Goal: Task Accomplishment & Management: Complete application form

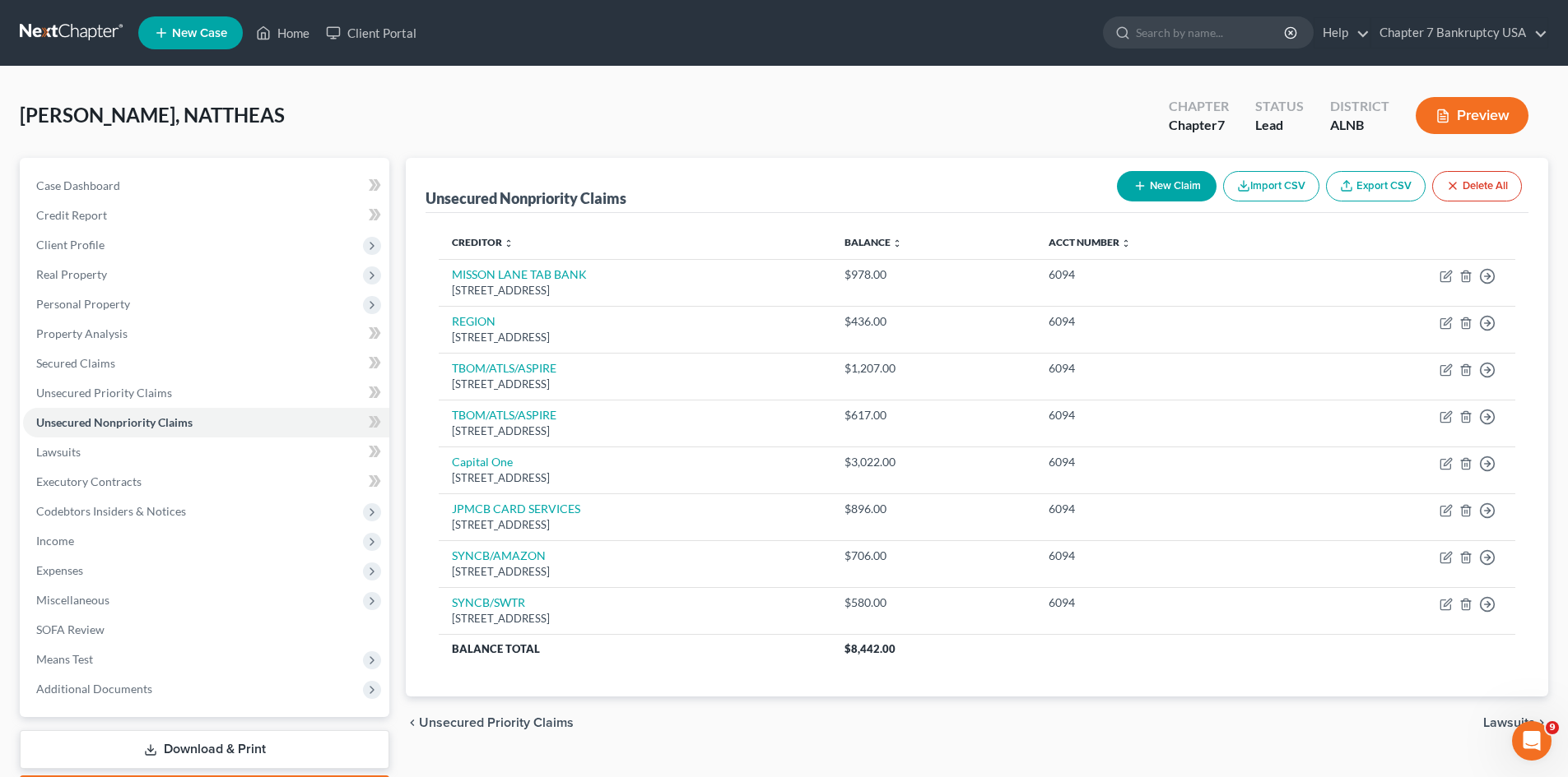
click at [1177, 193] on button "New Claim" at bounding box center [1166, 187] width 100 height 31
select select "0"
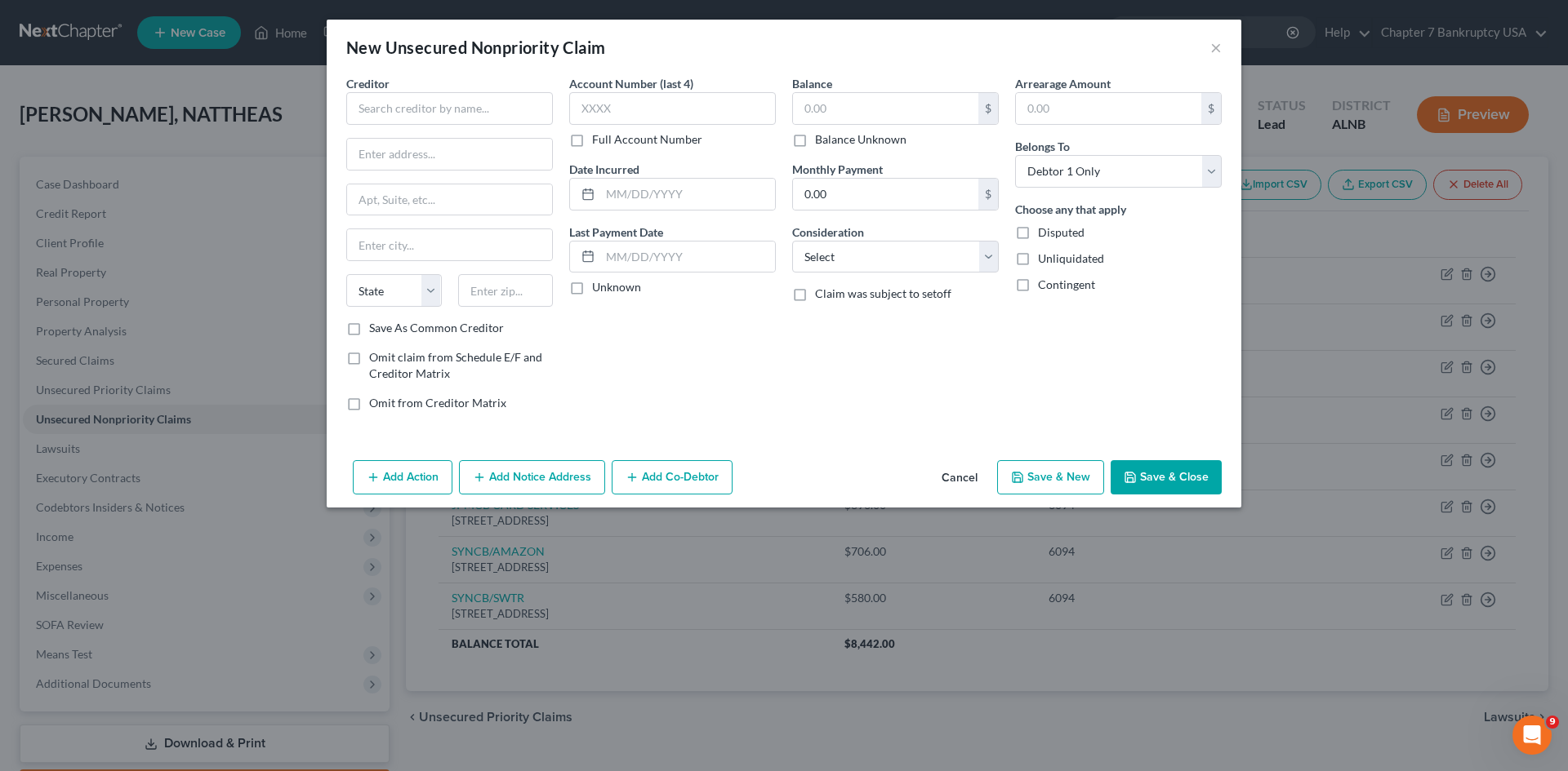
click at [1223, 48] on div "New Unsecured Nonpriority Claim ×" at bounding box center [784, 48] width 915 height 56
click at [1211, 42] on button "×" at bounding box center [1216, 48] width 12 height 20
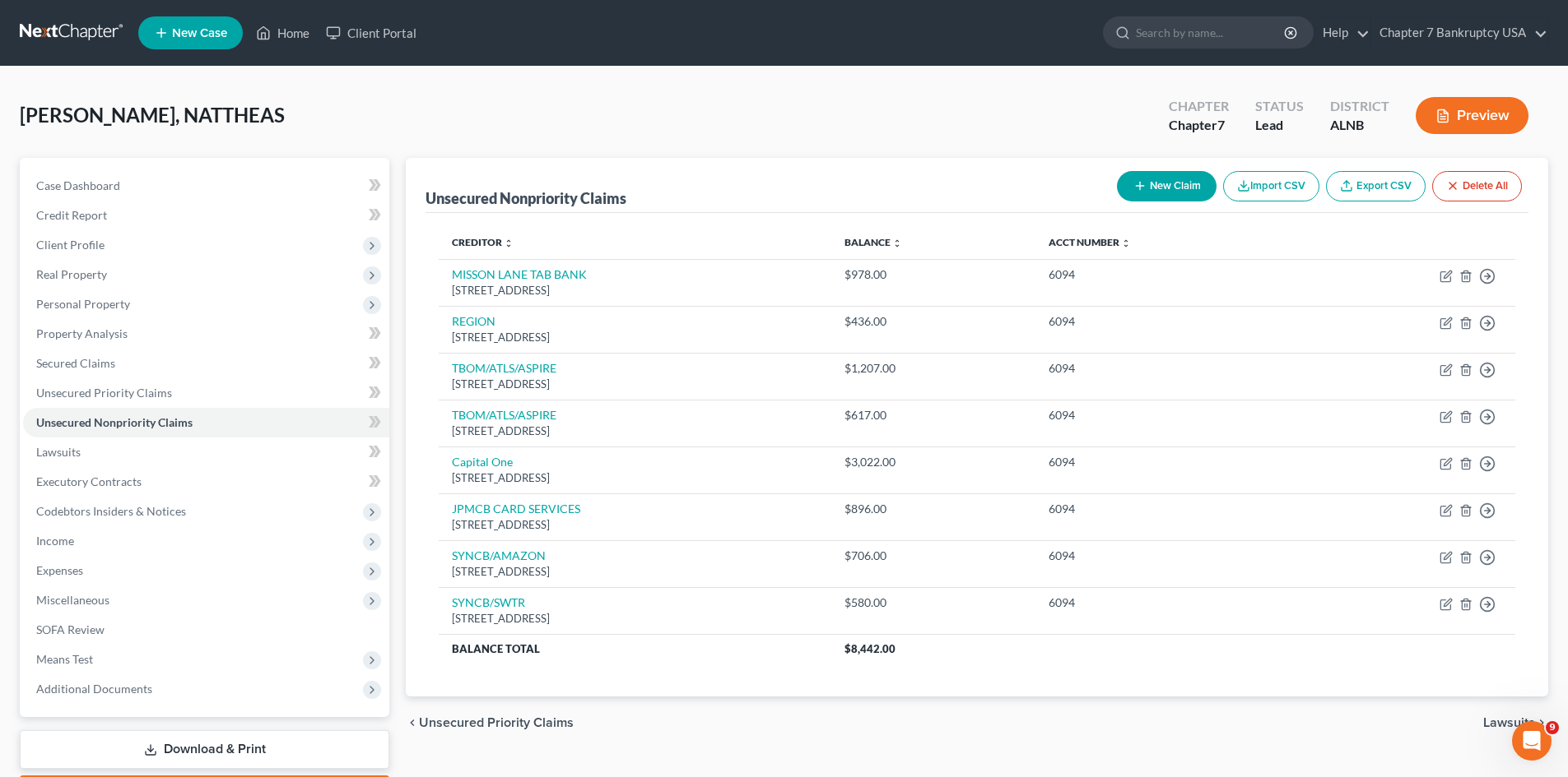
click at [1152, 181] on button "New Claim" at bounding box center [1166, 187] width 100 height 31
select select "0"
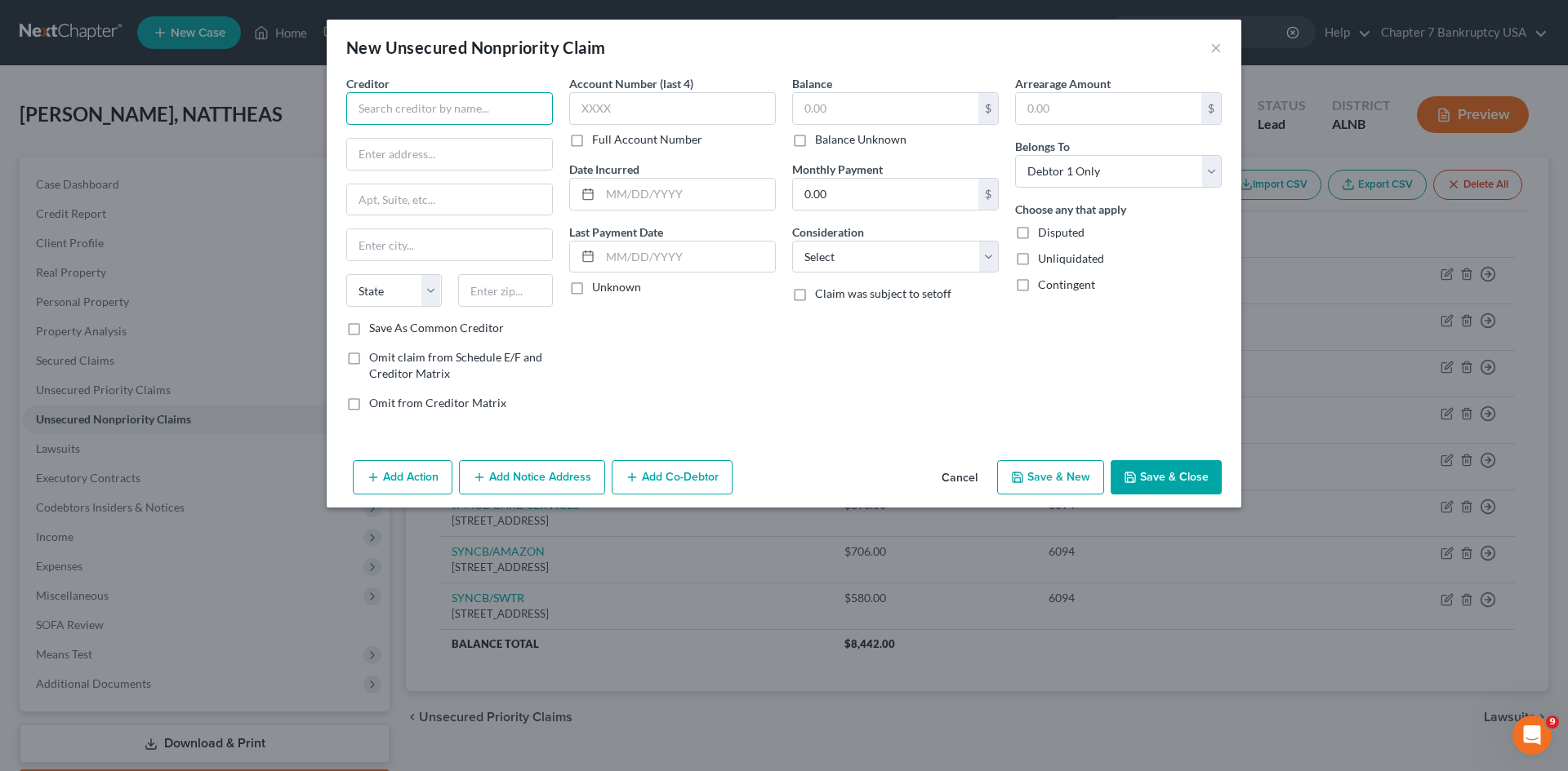
click at [446, 103] on input "text" at bounding box center [450, 109] width 207 height 32
type input "ECHO CREDIT"
click at [618, 108] on input "text" at bounding box center [672, 109] width 207 height 32
type input "6094"
click at [859, 110] on input "text" at bounding box center [886, 108] width 185 height 31
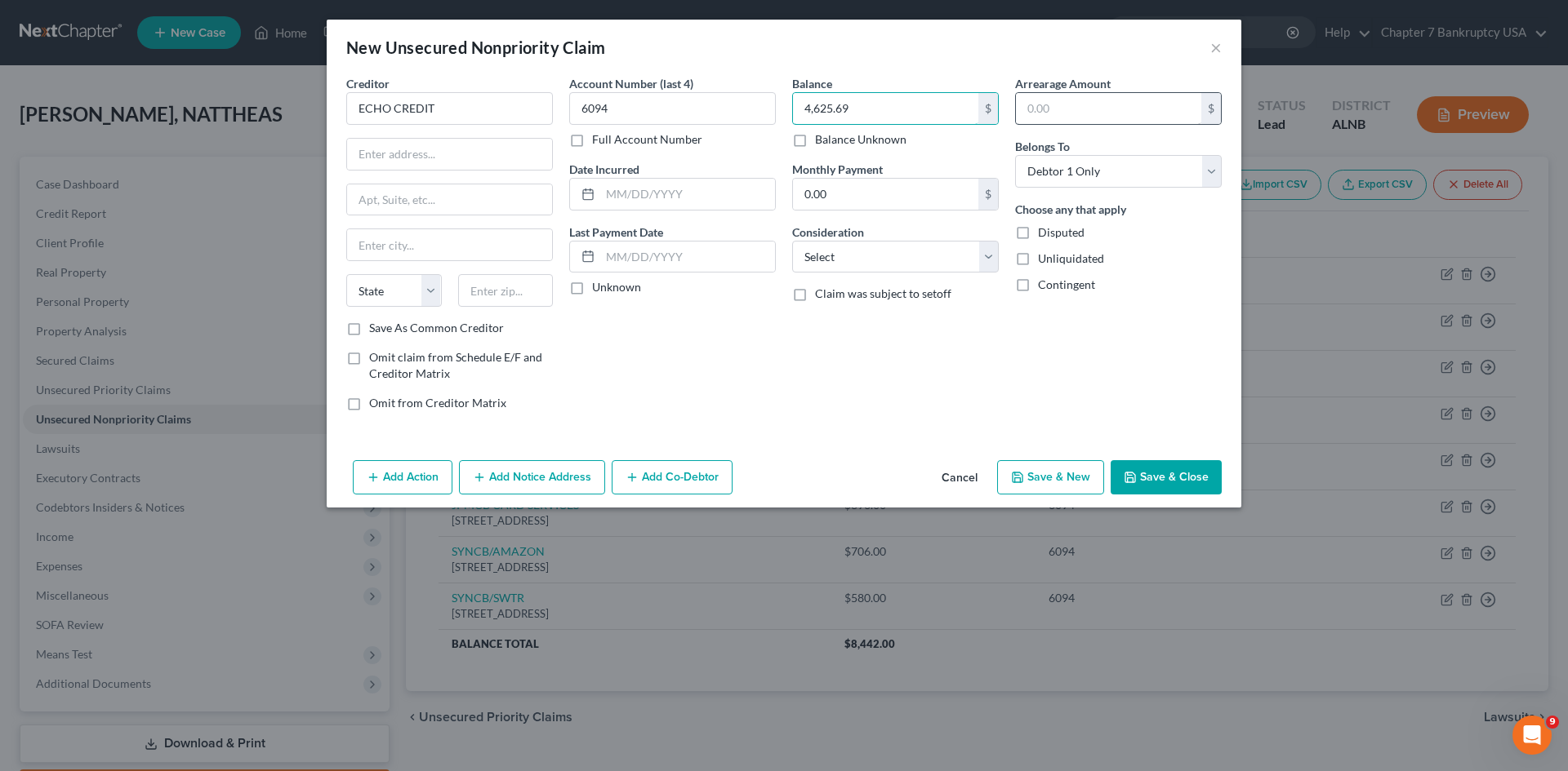
type input "4,625.69"
click at [1041, 110] on input "text" at bounding box center [1109, 108] width 185 height 31
type input "625.69"
click at [912, 249] on select "Select Cable / Satellite Services Collection Agency Credit Card Debt Debt Couns…" at bounding box center [896, 257] width 207 height 32
select select "2"
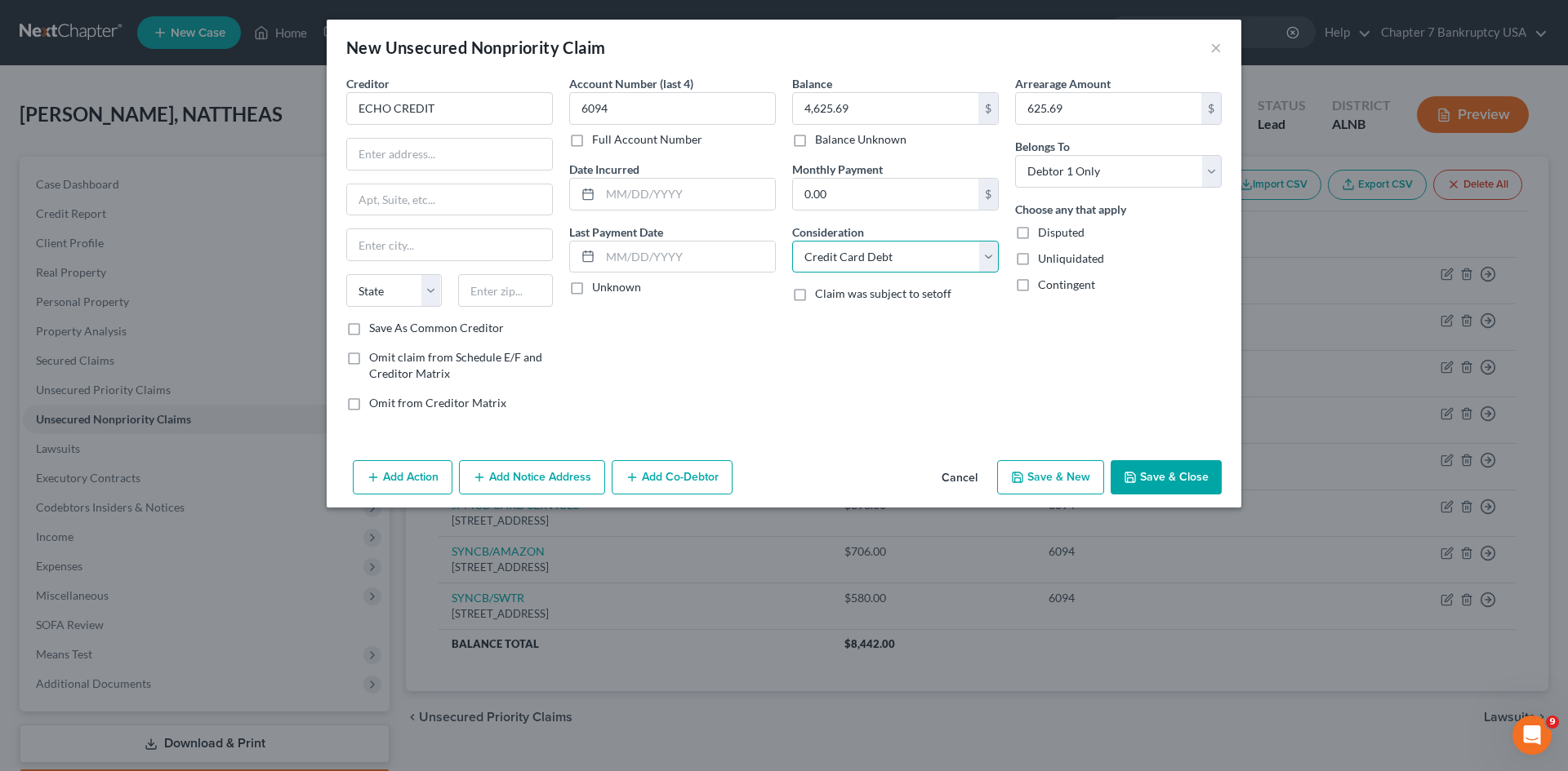
click at [792, 241] on select "Select Cable / Satellite Services Collection Agency Credit Card Debt Debt Couns…" at bounding box center [896, 257] width 207 height 32
click at [369, 325] on label "Save As Common Creditor" at bounding box center [437, 328] width 135 height 16
click at [375, 325] on input "Save As Common Creditor" at bounding box center [381, 326] width 11 height 11
checkbox input "true"
click at [373, 168] on input "text" at bounding box center [450, 154] width 205 height 31
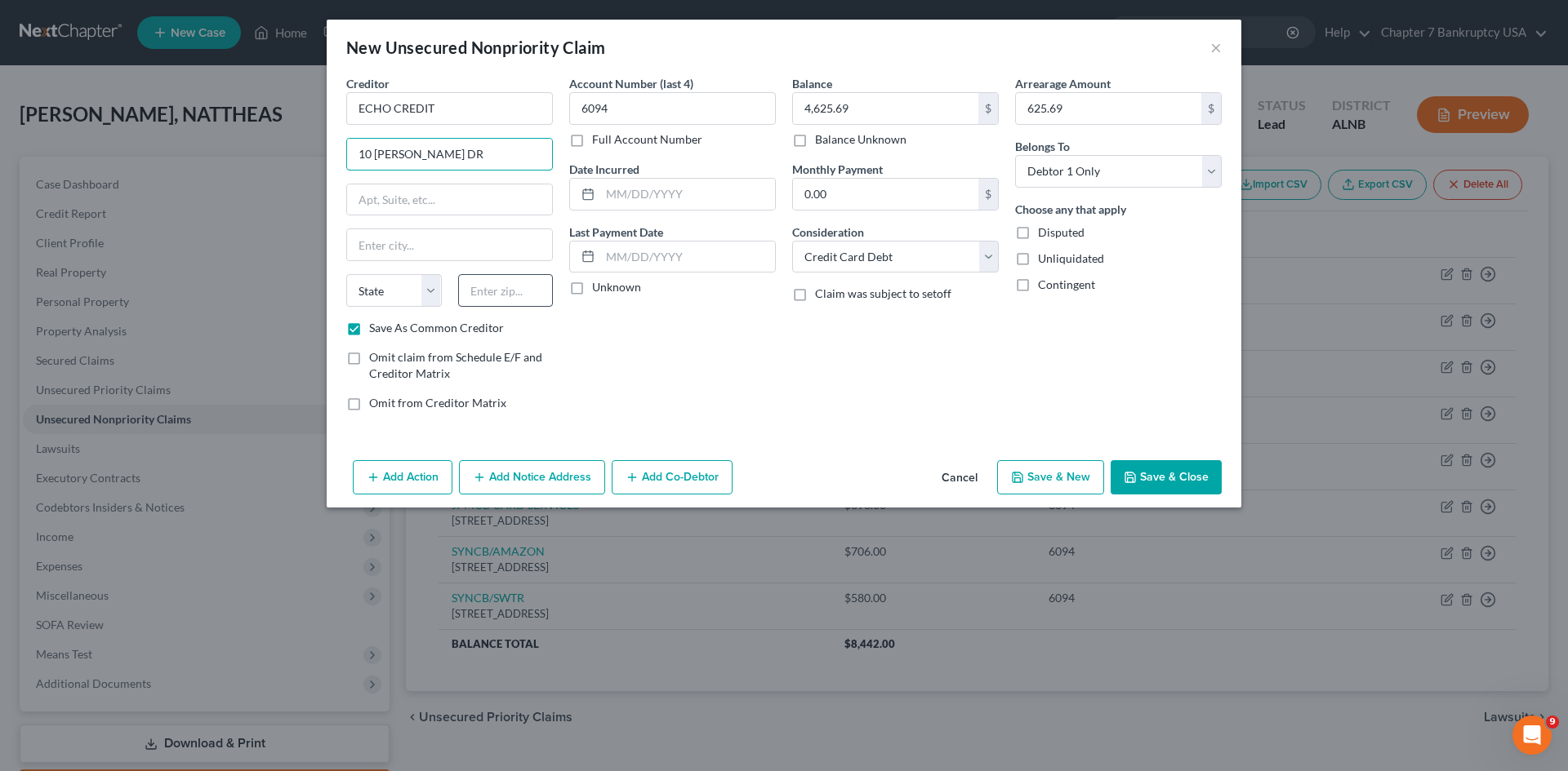
type input "10 [PERSON_NAME] DR"
click at [518, 295] on input "text" at bounding box center [506, 291] width 95 height 32
type input "30328"
click at [604, 380] on div "Account Number (last 4) 6094 Full Account Number Date Incurred Last Payment Dat…" at bounding box center [672, 249] width 223 height 349
type input "[GEOGRAPHIC_DATA]"
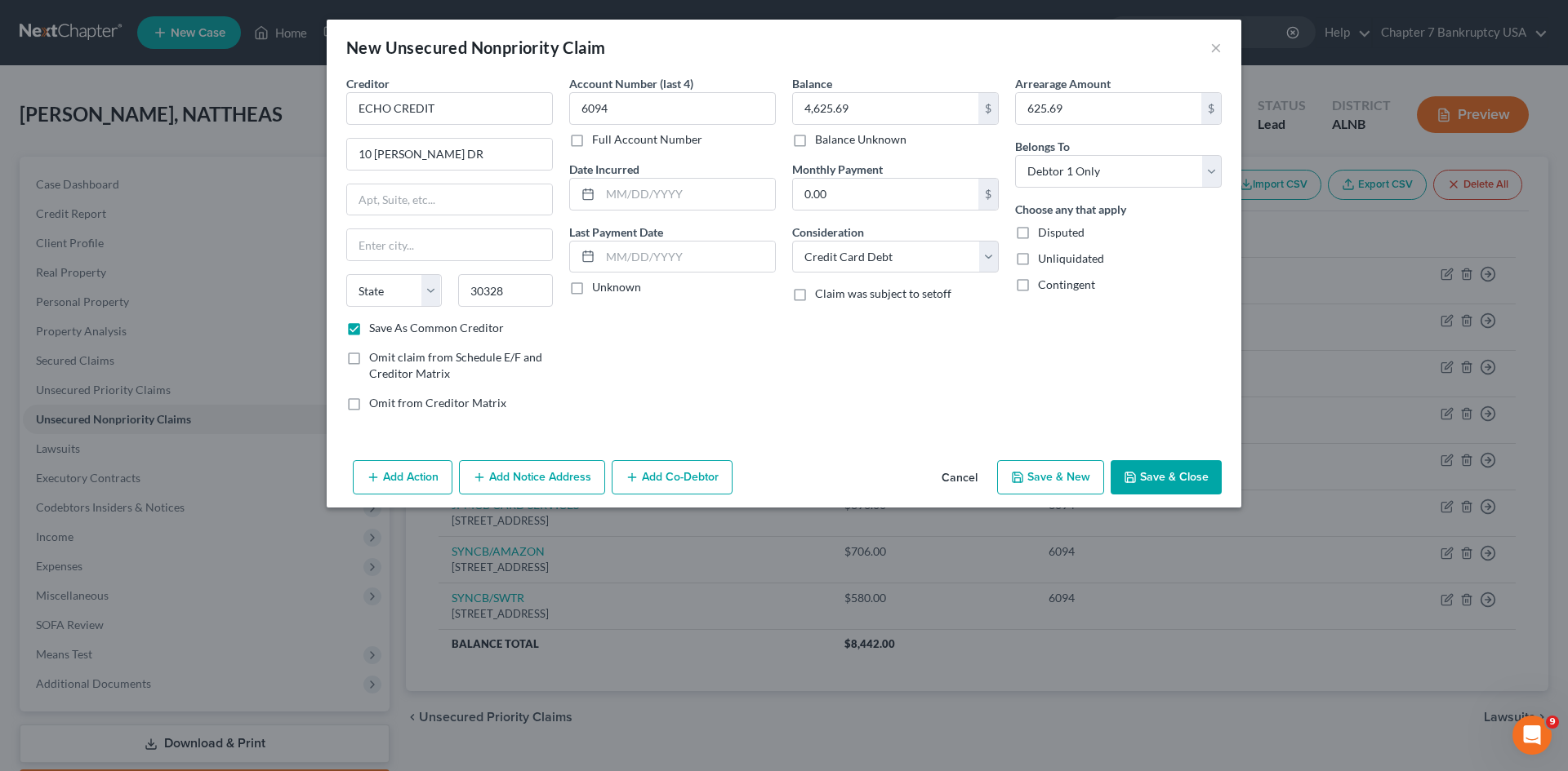
select select "10"
click at [592, 295] on label "Unknown" at bounding box center [617, 287] width 49 height 16
click at [599, 290] on input "Unknown" at bounding box center [604, 284] width 11 height 11
checkbox input "true"
click at [1066, 486] on button "Save & New" at bounding box center [1050, 478] width 107 height 34
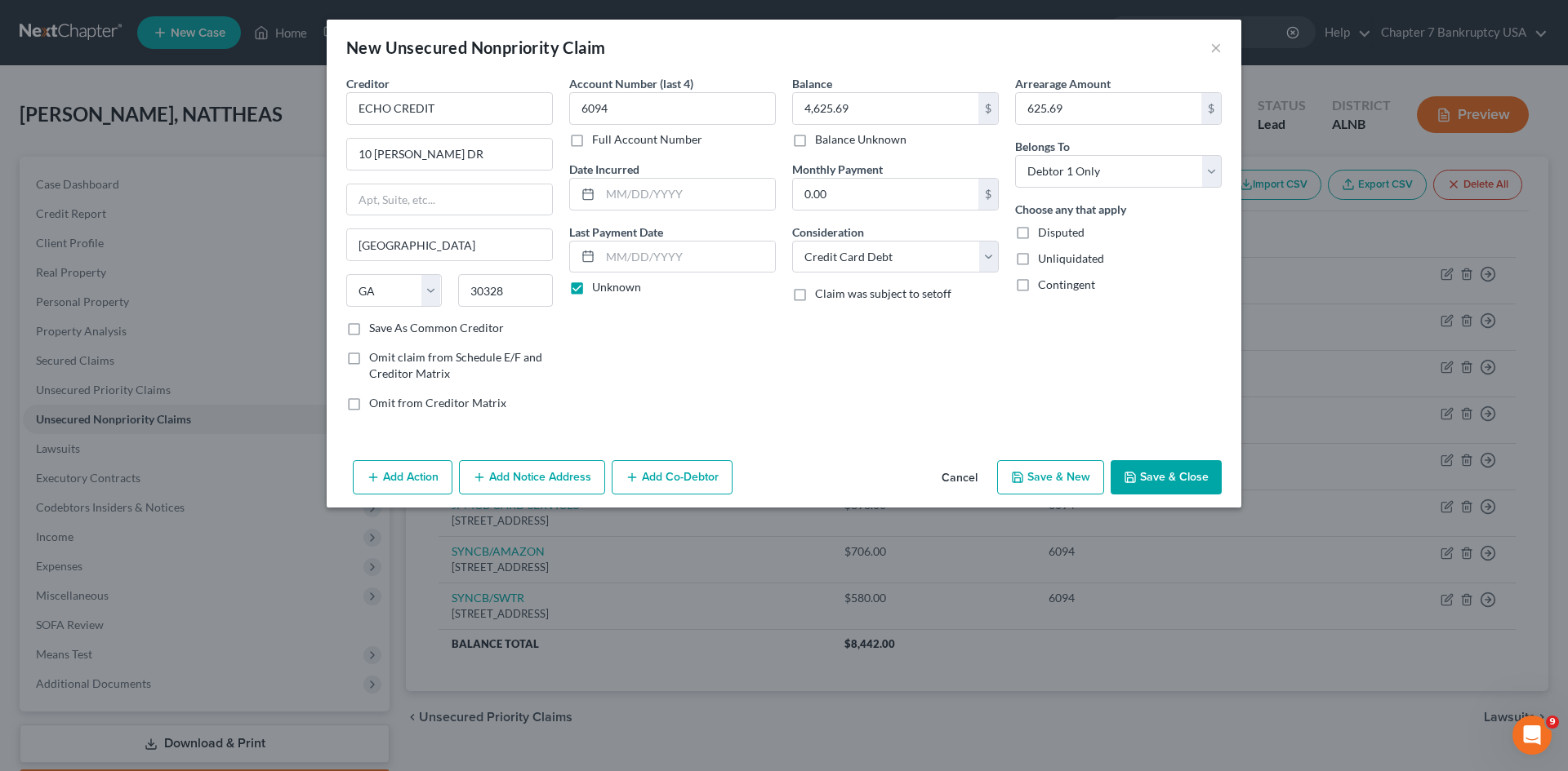
select select "0"
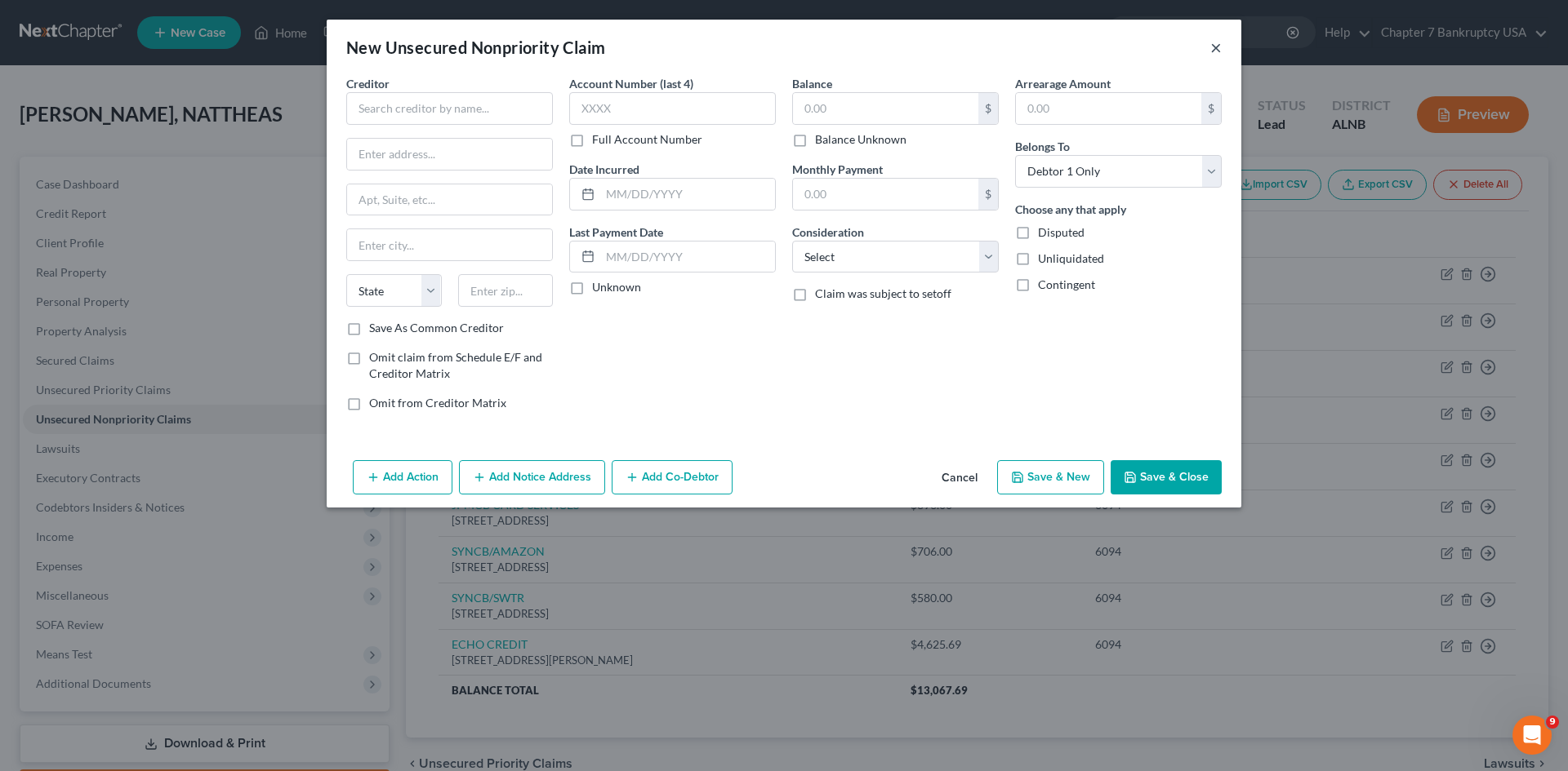
click at [1212, 45] on button "×" at bounding box center [1216, 48] width 12 height 20
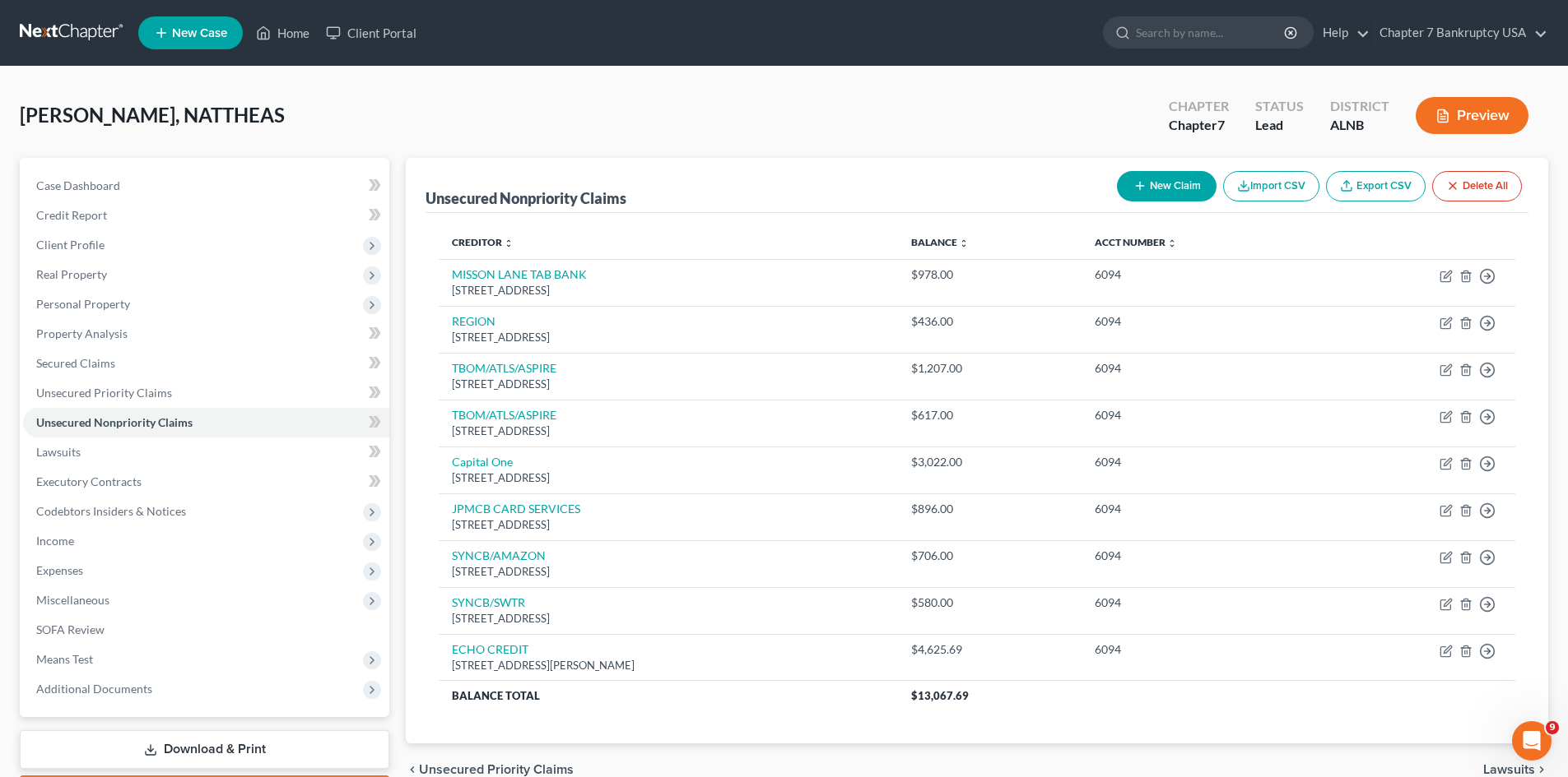
click at [1170, 193] on button "New Claim" at bounding box center [1166, 187] width 100 height 31
select select "0"
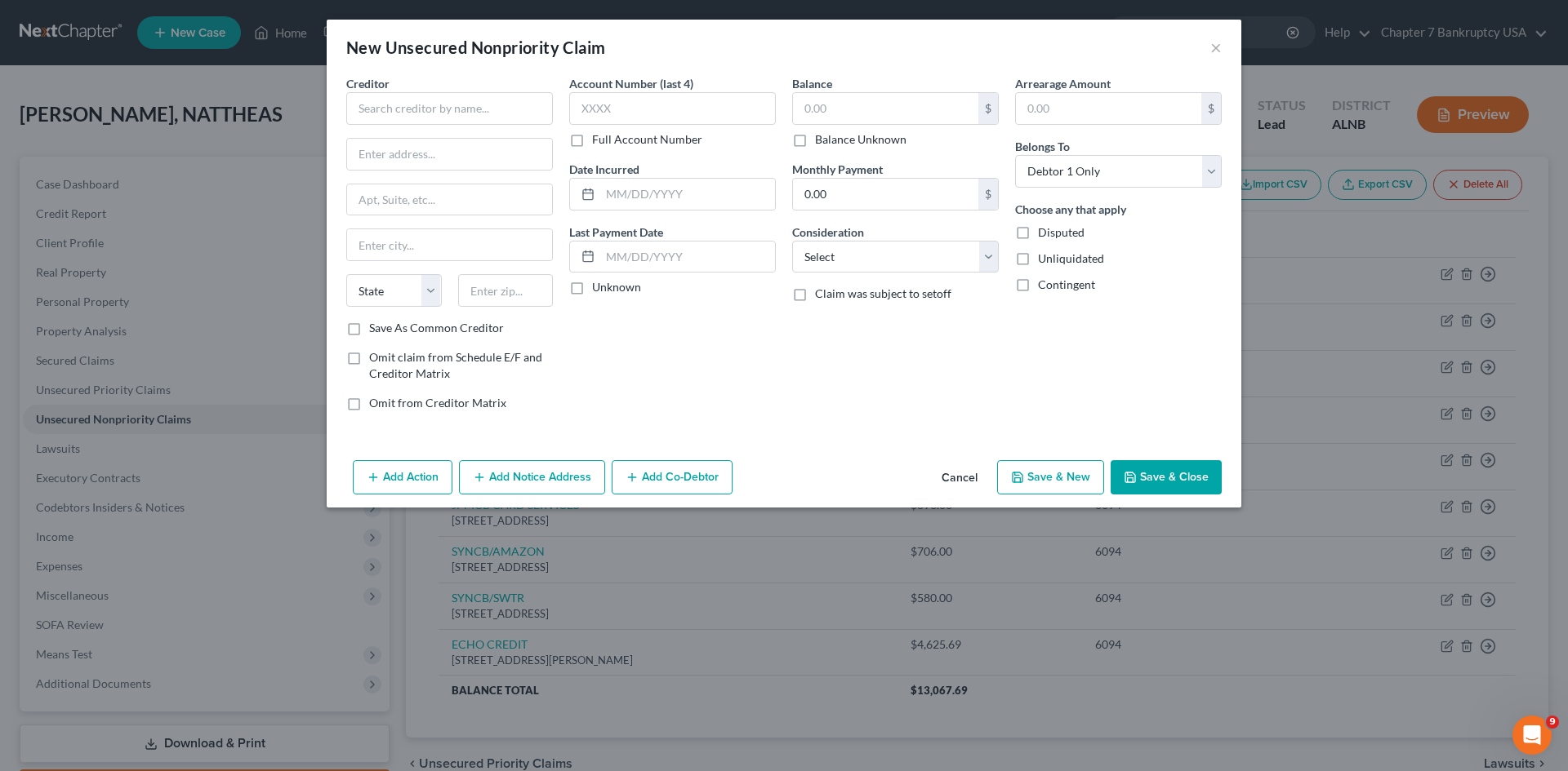
click at [369, 328] on label "Save As Common Creditor" at bounding box center [437, 328] width 135 height 16
click at [375, 328] on input "Save As Common Creditor" at bounding box center [381, 326] width 11 height 11
checkbox input "true"
click at [862, 105] on input "text" at bounding box center [886, 108] width 185 height 31
type input "3,217.32"
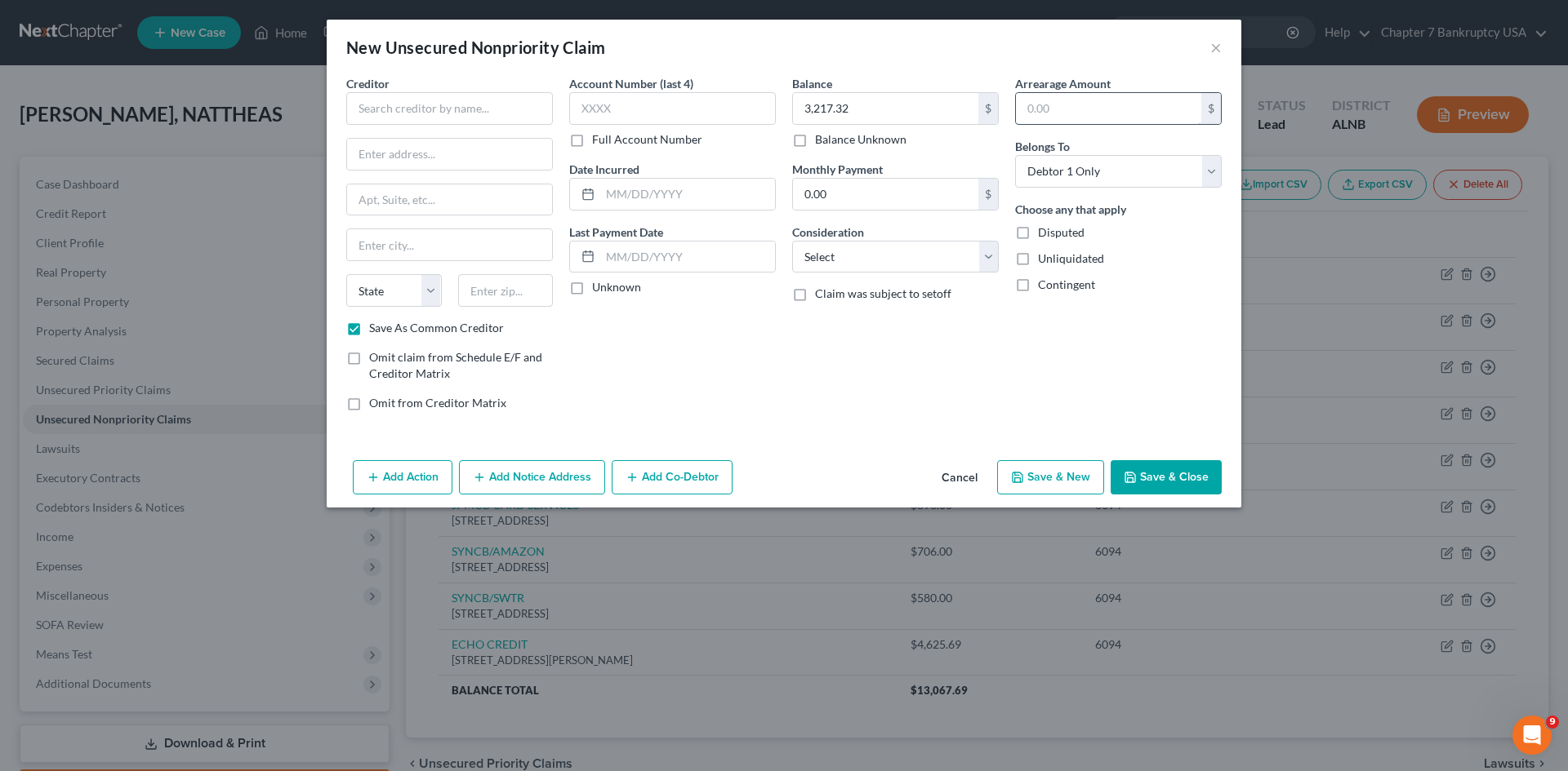
click at [1077, 111] on input "text" at bounding box center [1109, 108] width 185 height 31
type input "3,217.32"
click at [861, 260] on select "Select Cable / Satellite Services Collection Agency Credit Card Debt Debt Couns…" at bounding box center [896, 257] width 207 height 32
select select "1"
click at [792, 241] on select "Select Cable / Satellite Services Collection Agency Credit Card Debt Debt Couns…" at bounding box center [896, 257] width 207 height 32
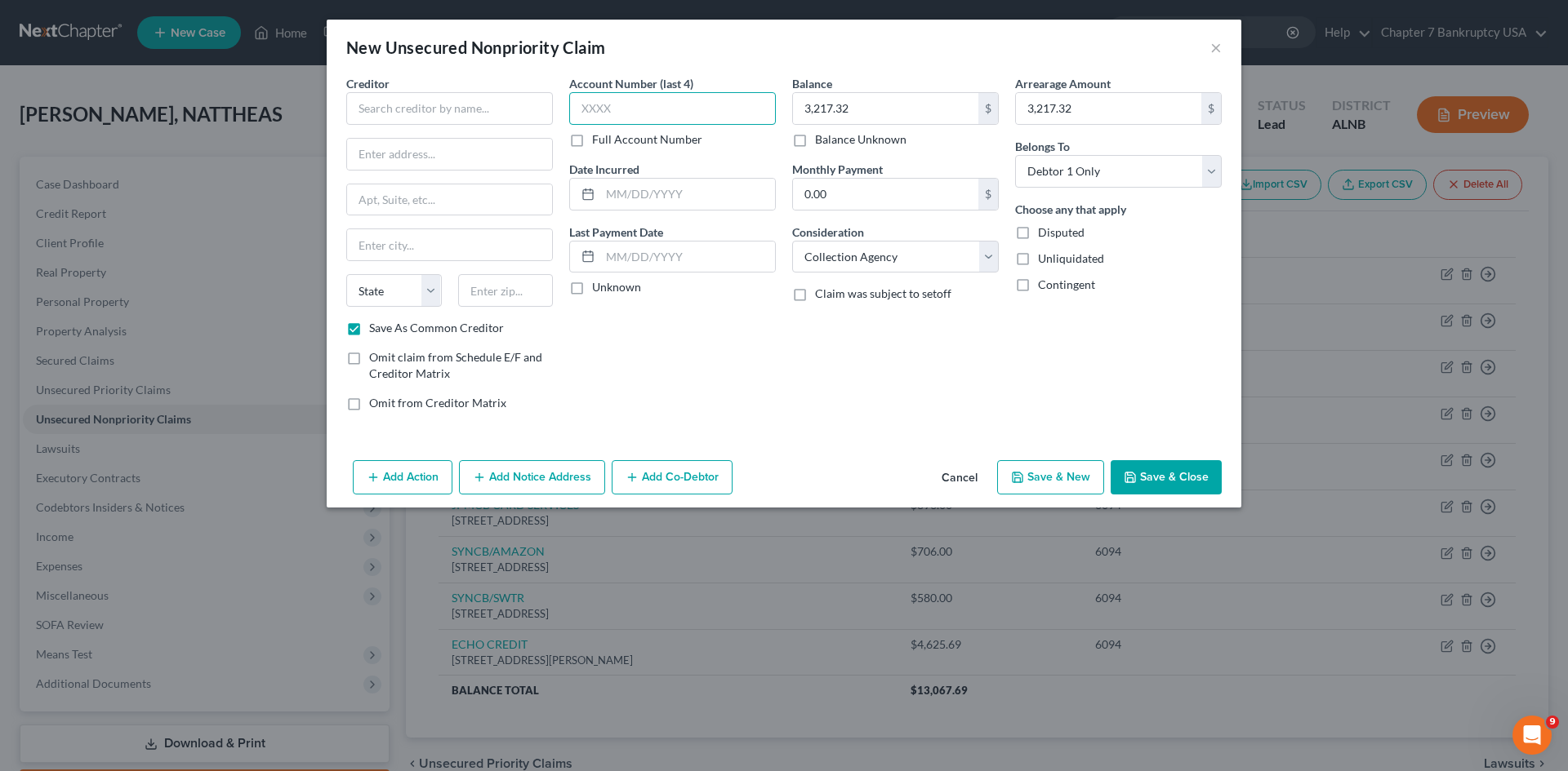
click at [631, 109] on input "text" at bounding box center [672, 109] width 207 height 32
type input "6094"
click at [592, 291] on label "Unknown" at bounding box center [617, 287] width 49 height 16
click at [599, 290] on input "Unknown" at bounding box center [604, 284] width 11 height 11
checkbox input "true"
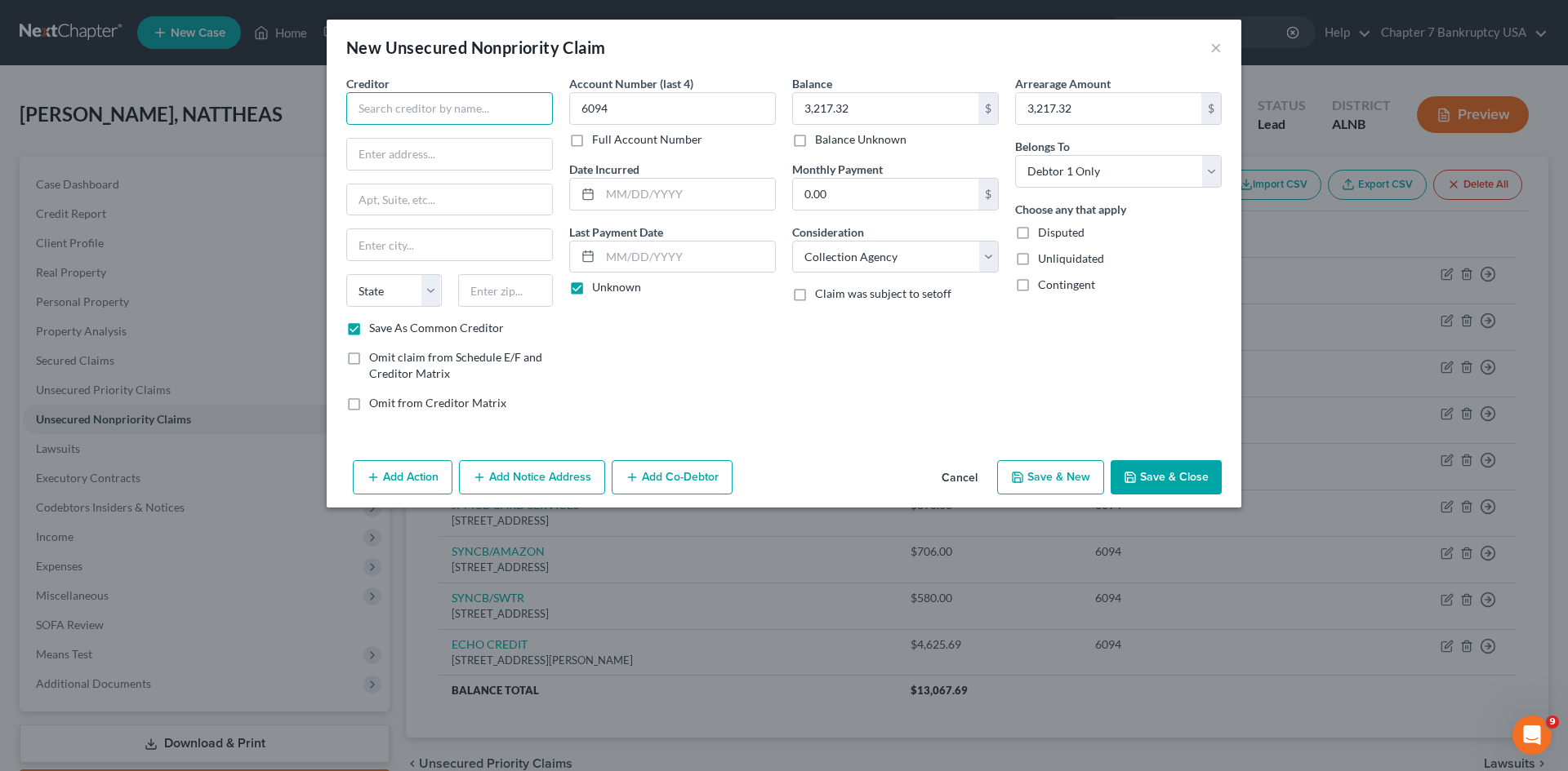
click at [410, 106] on input "text" at bounding box center [450, 109] width 207 height 32
type input "FULL CIRCLE FINANCIAL SERVICES"
click at [380, 159] on input "text" at bounding box center [450, 154] width 205 height 31
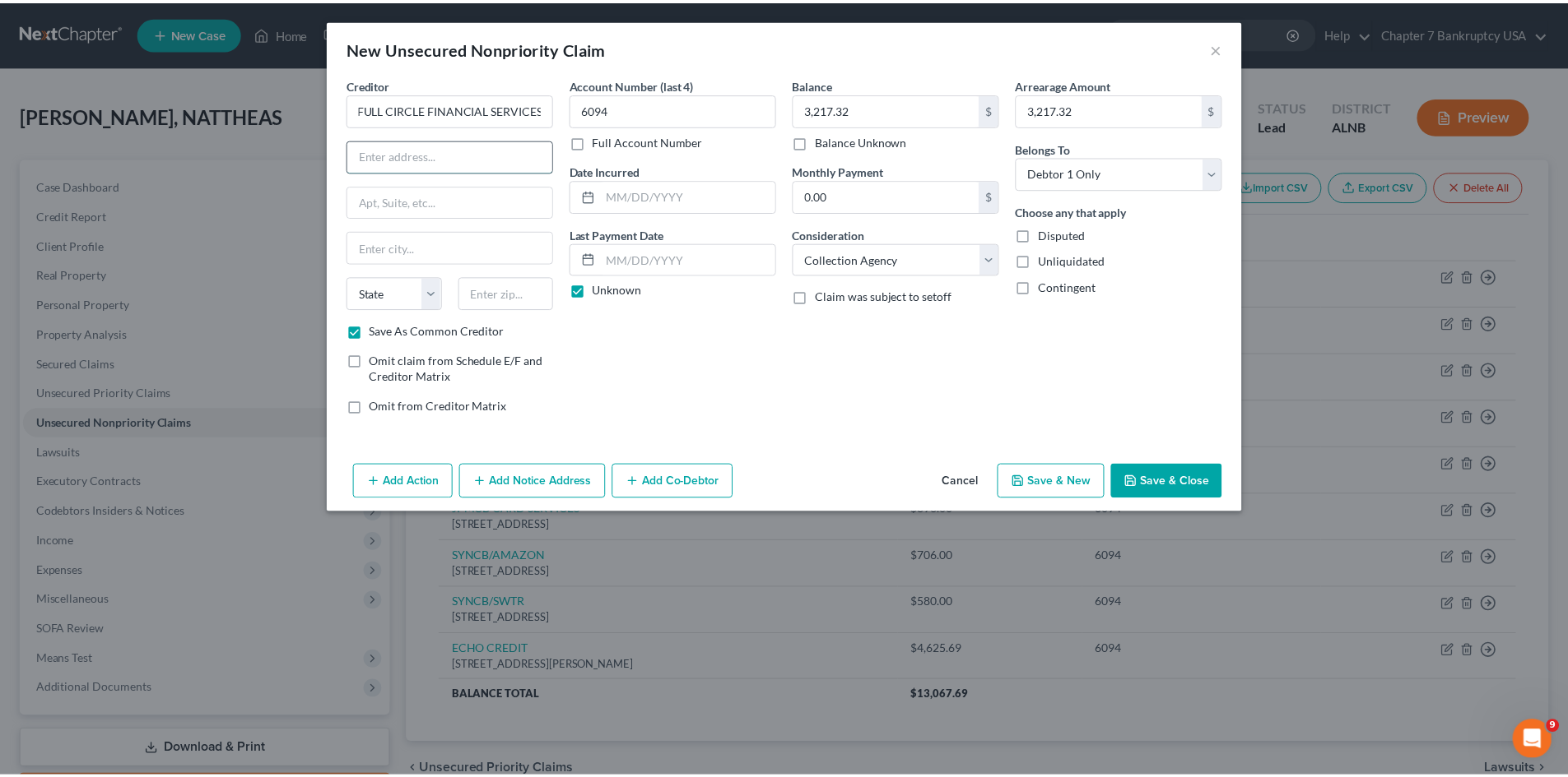
scroll to position [0, 0]
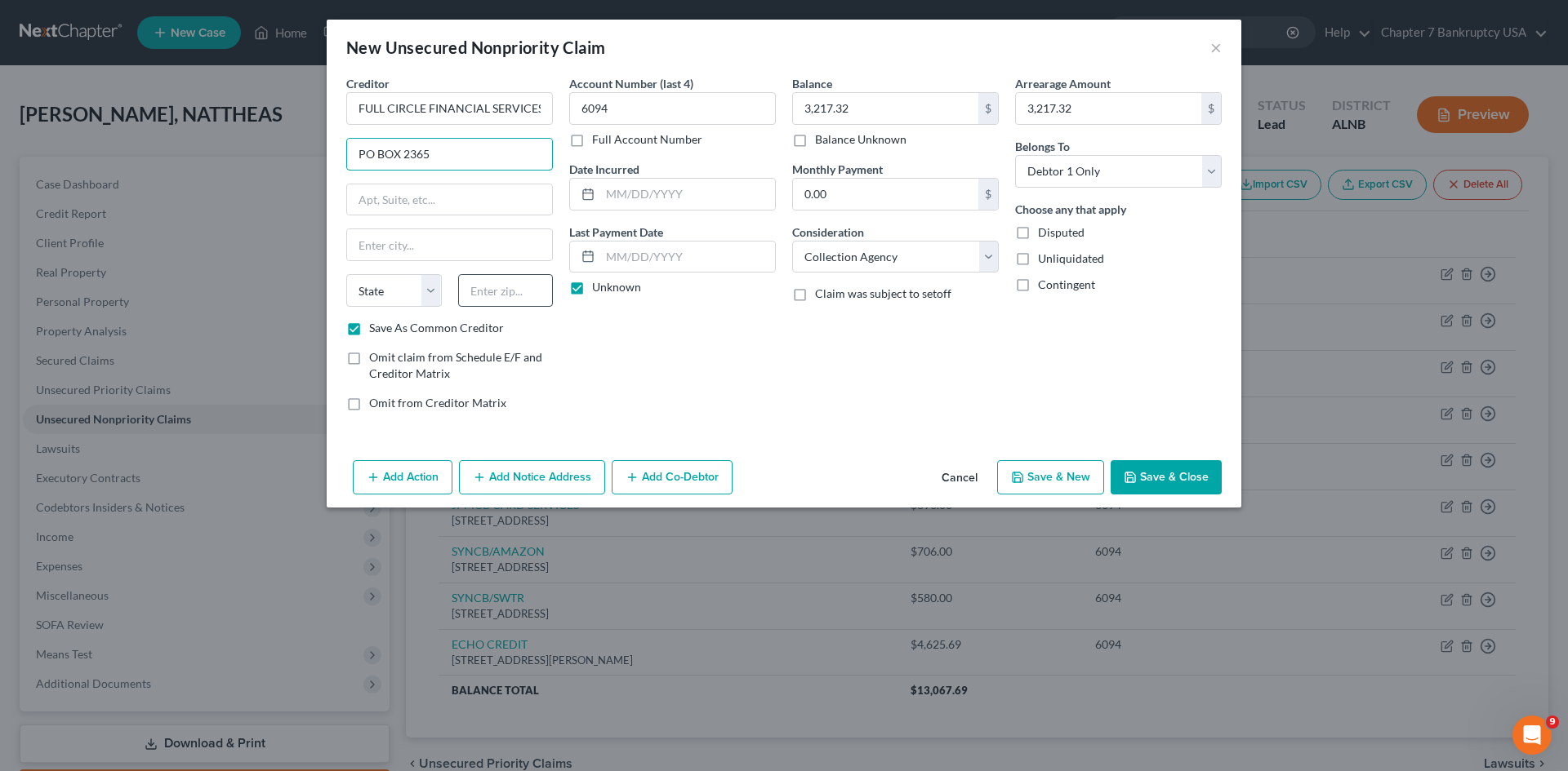
type input "PO BOX 2365"
click at [490, 291] on input "text" at bounding box center [506, 291] width 95 height 32
type input "34677"
type input "Oldsmar"
select select "9"
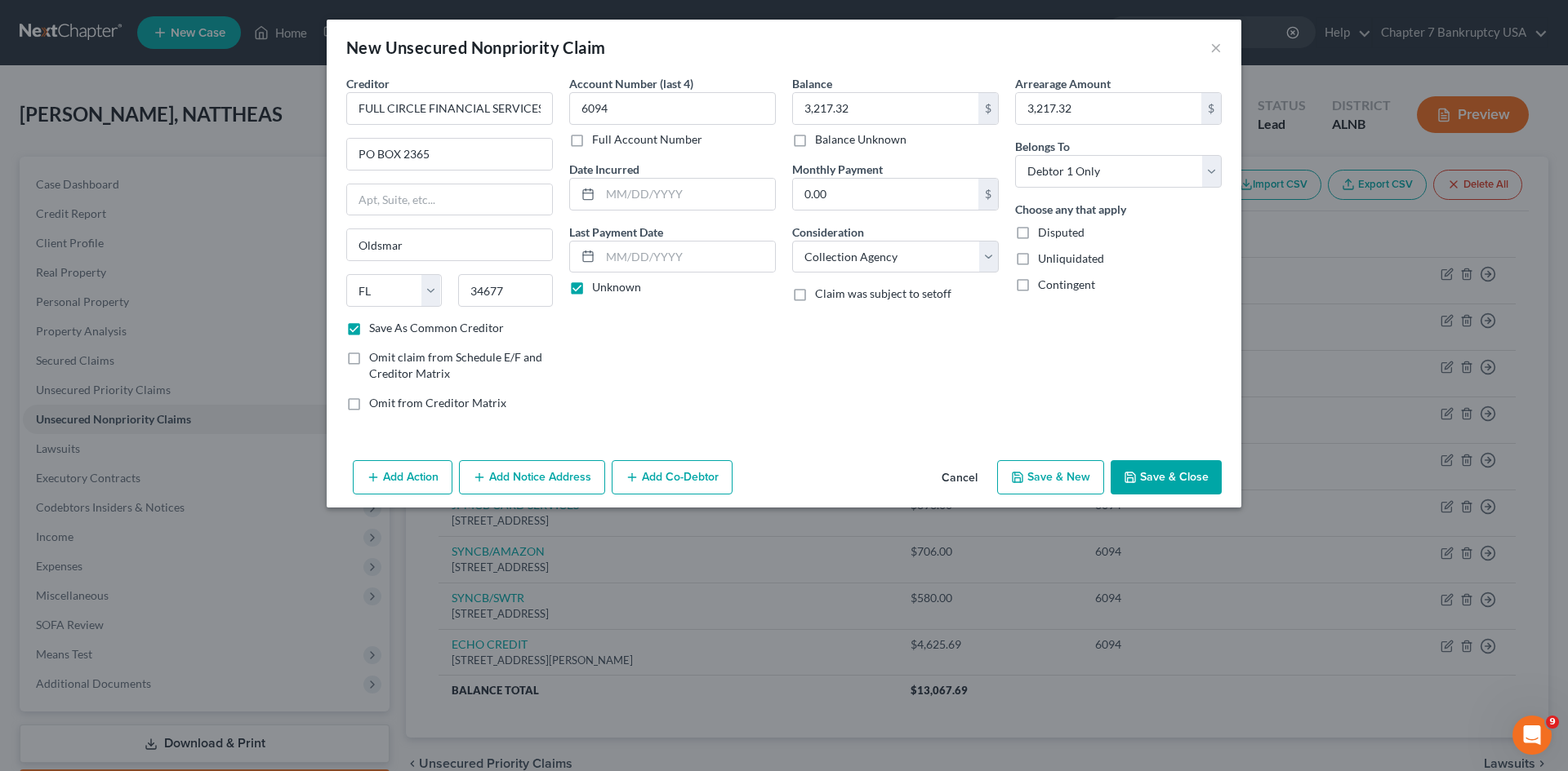
click at [594, 345] on div "Account Number (last 4) 6094 Full Account Number Date Incurred Last Payment Dat…" at bounding box center [672, 249] width 223 height 349
drag, startPoint x: 736, startPoint y: 331, endPoint x: 142, endPoint y: 351, distance: 594.3
click at [734, 331] on div "Account Number (last 4) 6094 Full Account Number Date Incurred Last Payment Dat…" at bounding box center [672, 249] width 223 height 349
click at [142, 351] on div "New Unsecured Nonpriority Claim × Creditor * FULL CIRCLE FINANCIAL SERVICES PO …" at bounding box center [784, 385] width 1568 height 771
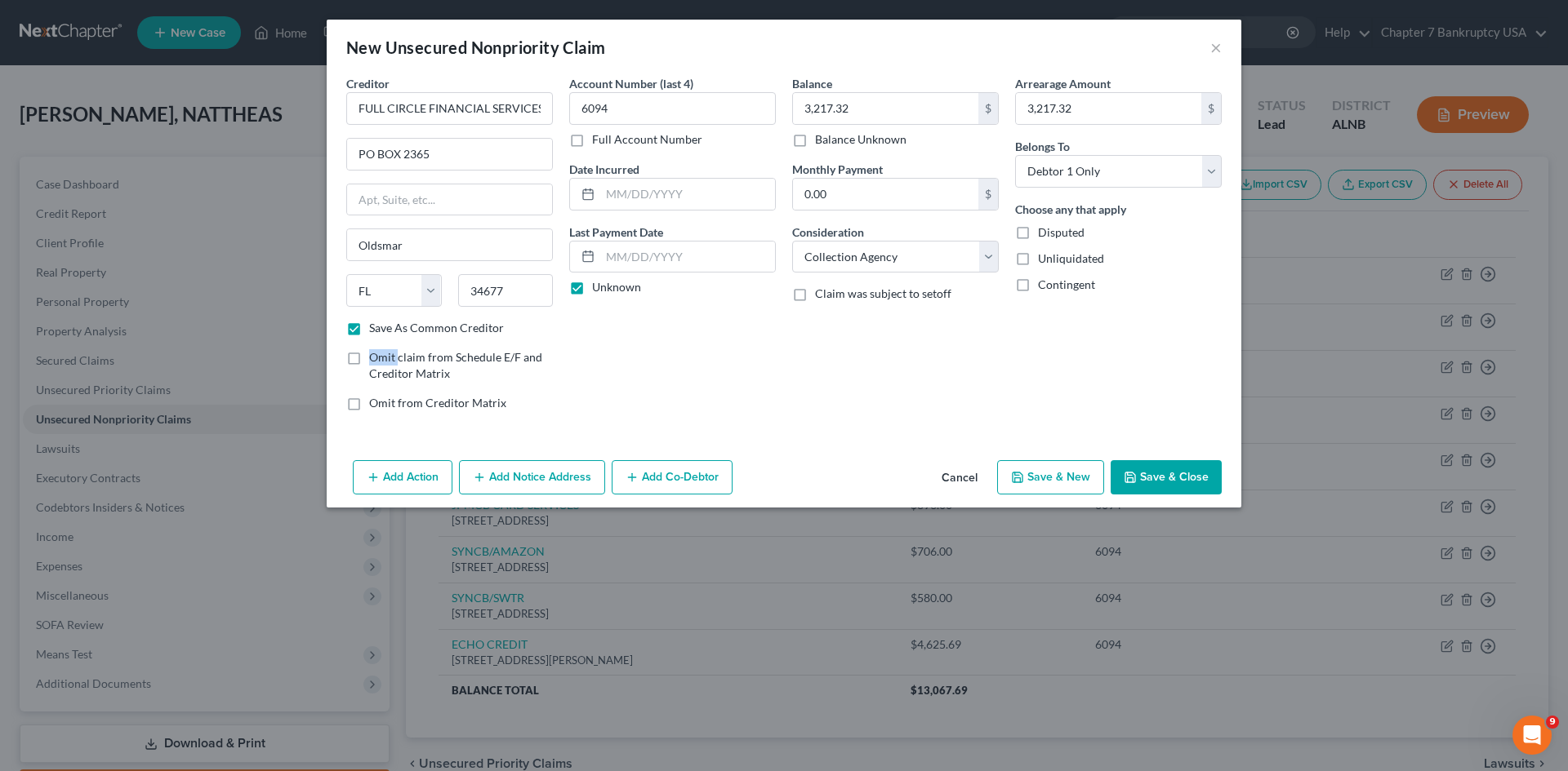
click at [1064, 488] on button "Save & New" at bounding box center [1050, 478] width 107 height 34
checkbox input "false"
select select "0"
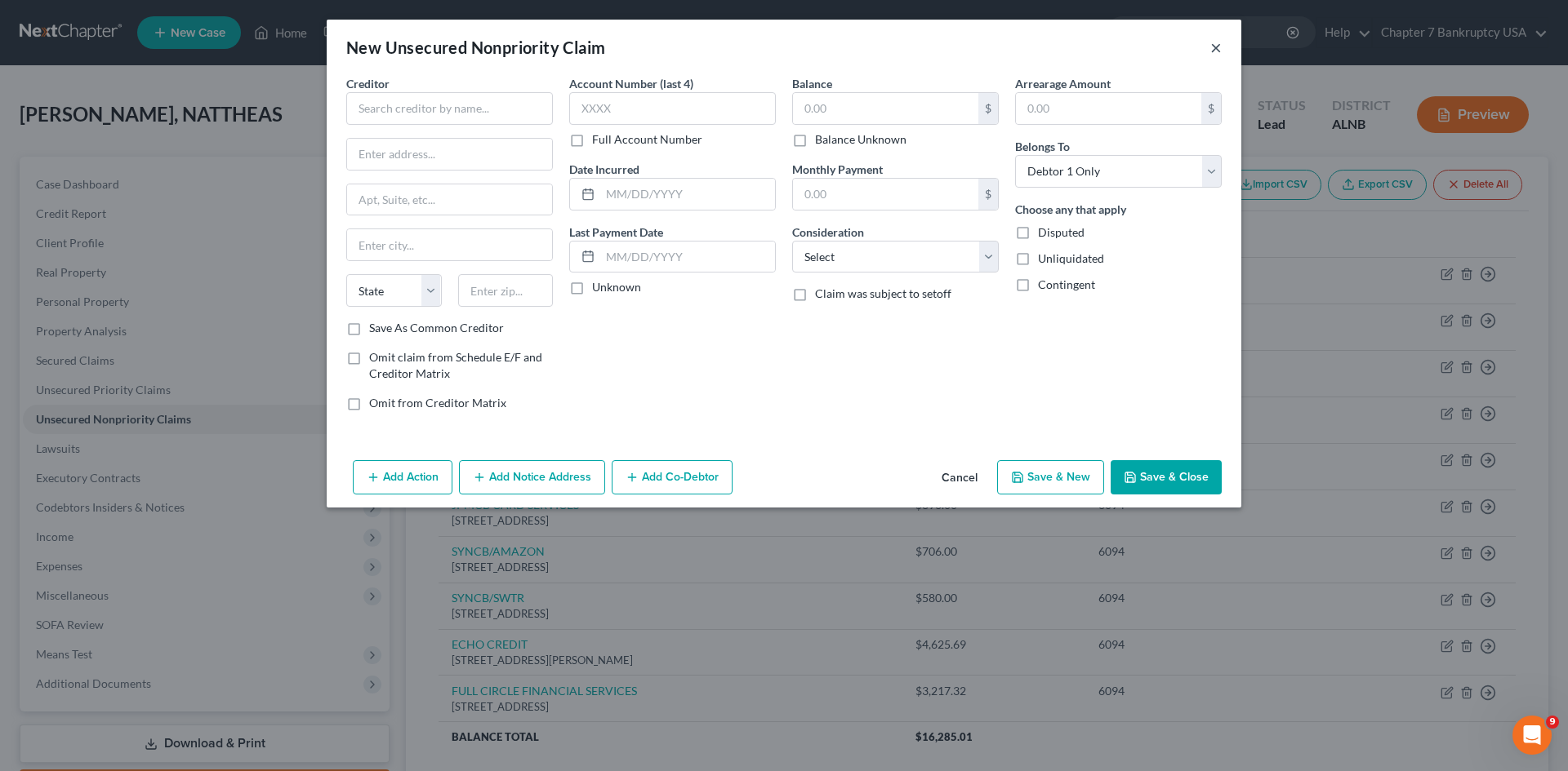
click at [1221, 49] on button "×" at bounding box center [1216, 48] width 12 height 20
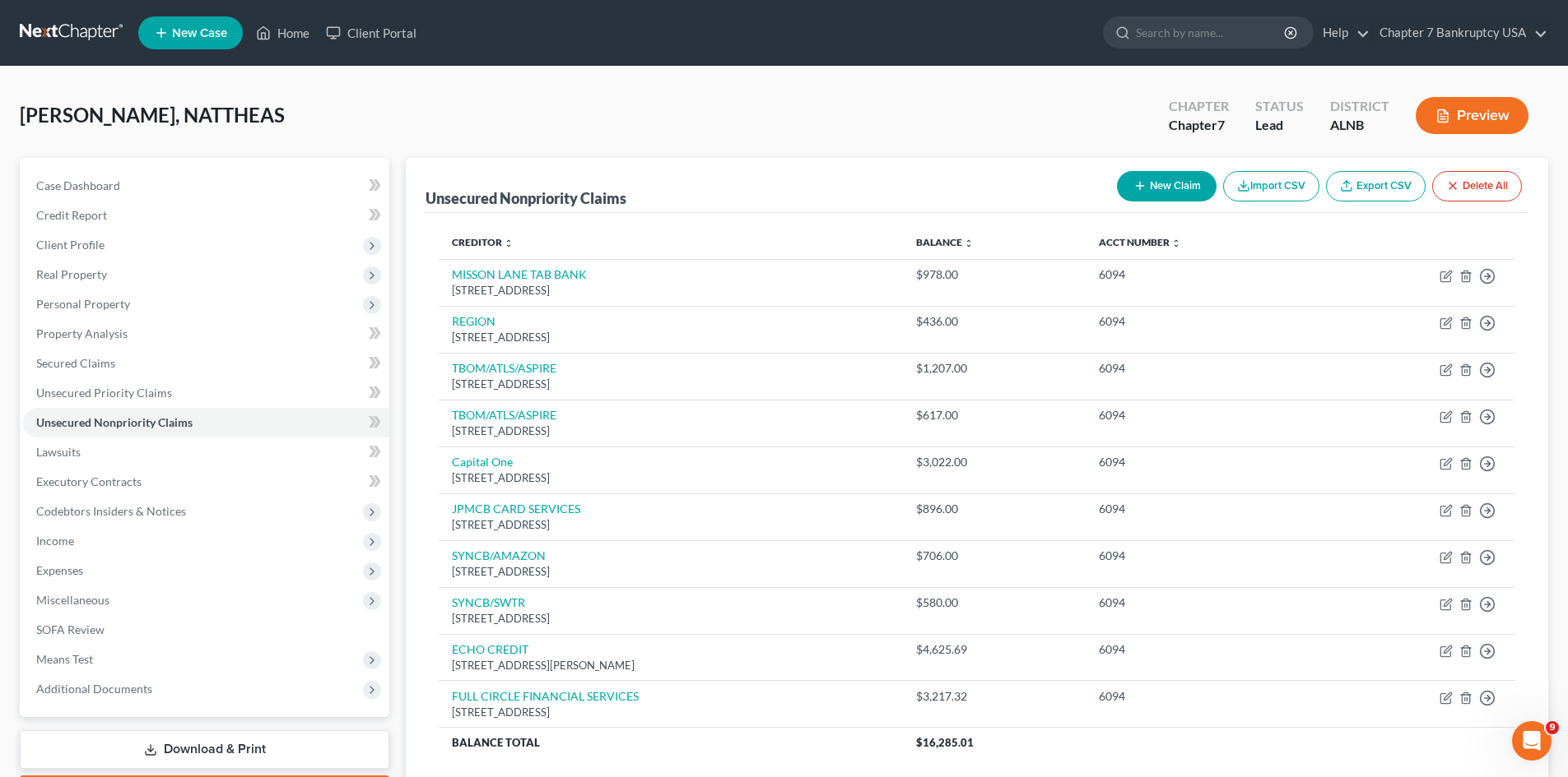
click at [1152, 193] on button "New Claim" at bounding box center [1166, 187] width 100 height 31
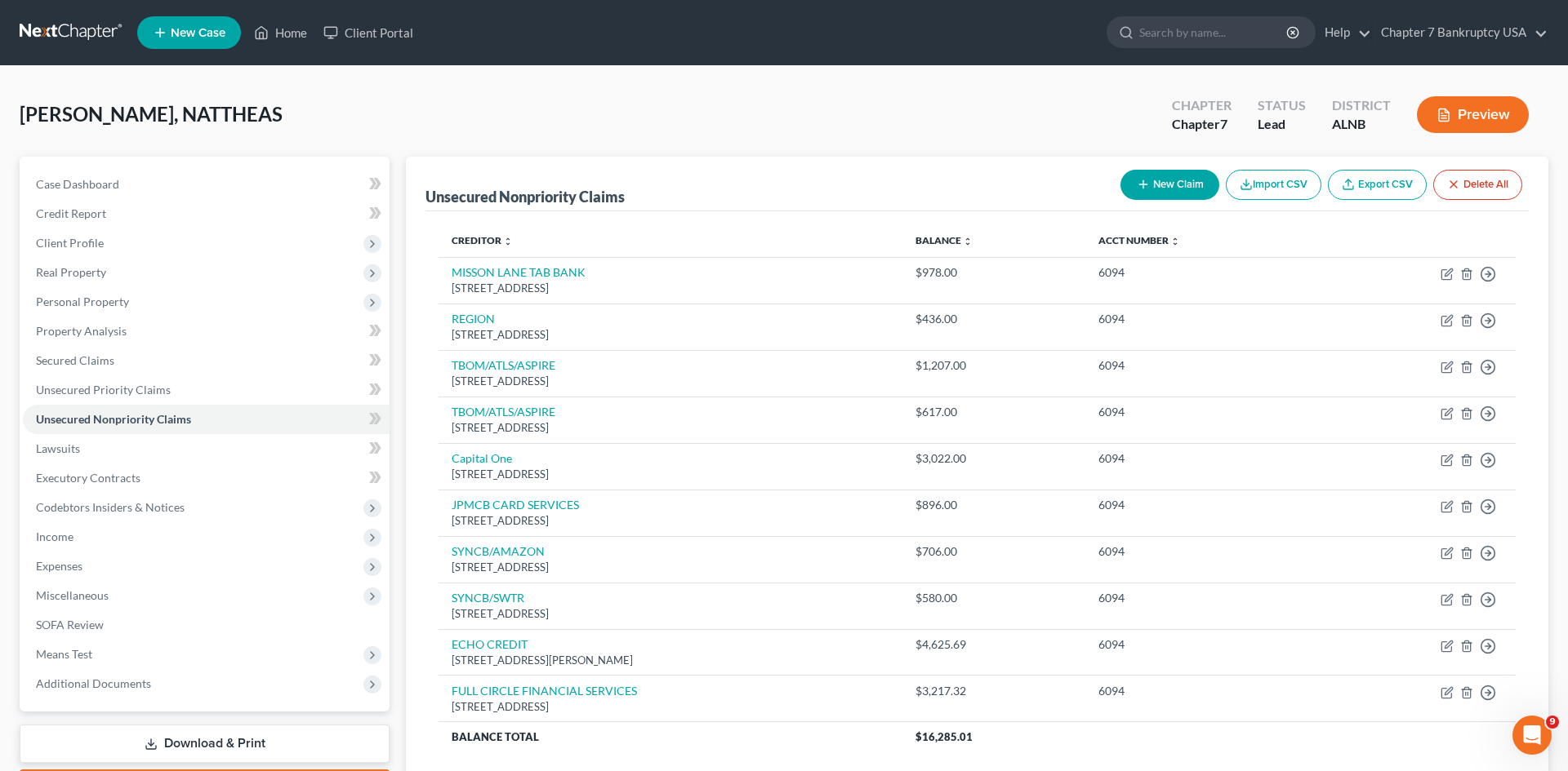
select select "0"
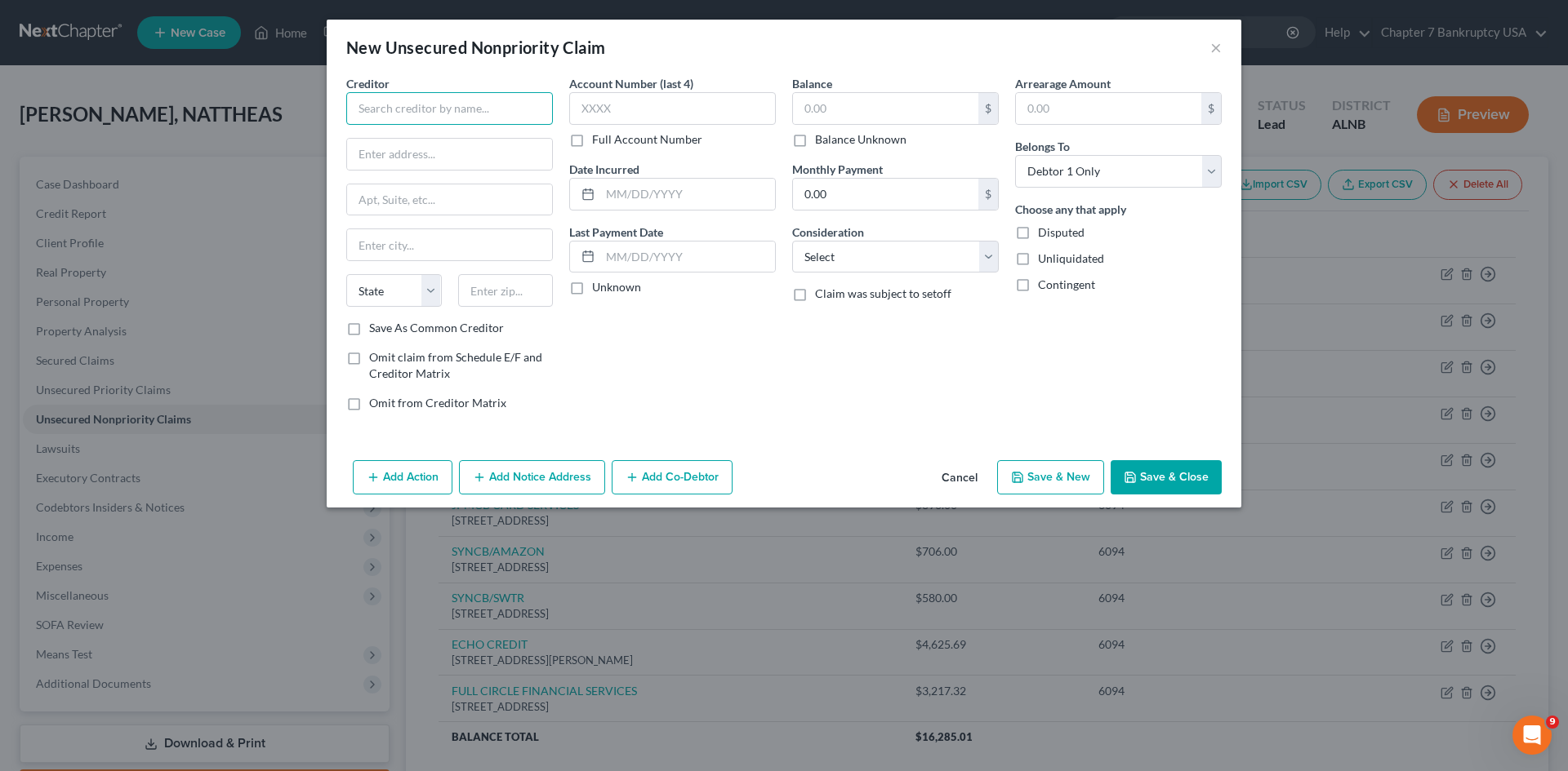
click at [434, 101] on input "text" at bounding box center [450, 109] width 207 height 32
click at [447, 160] on div "T MOBILE PO BOX 742596, [GEOGRAPHIC_DATA]" at bounding box center [445, 144] width 196 height 39
type input "T MOBILE"
type input "PO BOX 742596"
type input "[GEOGRAPHIC_DATA]"
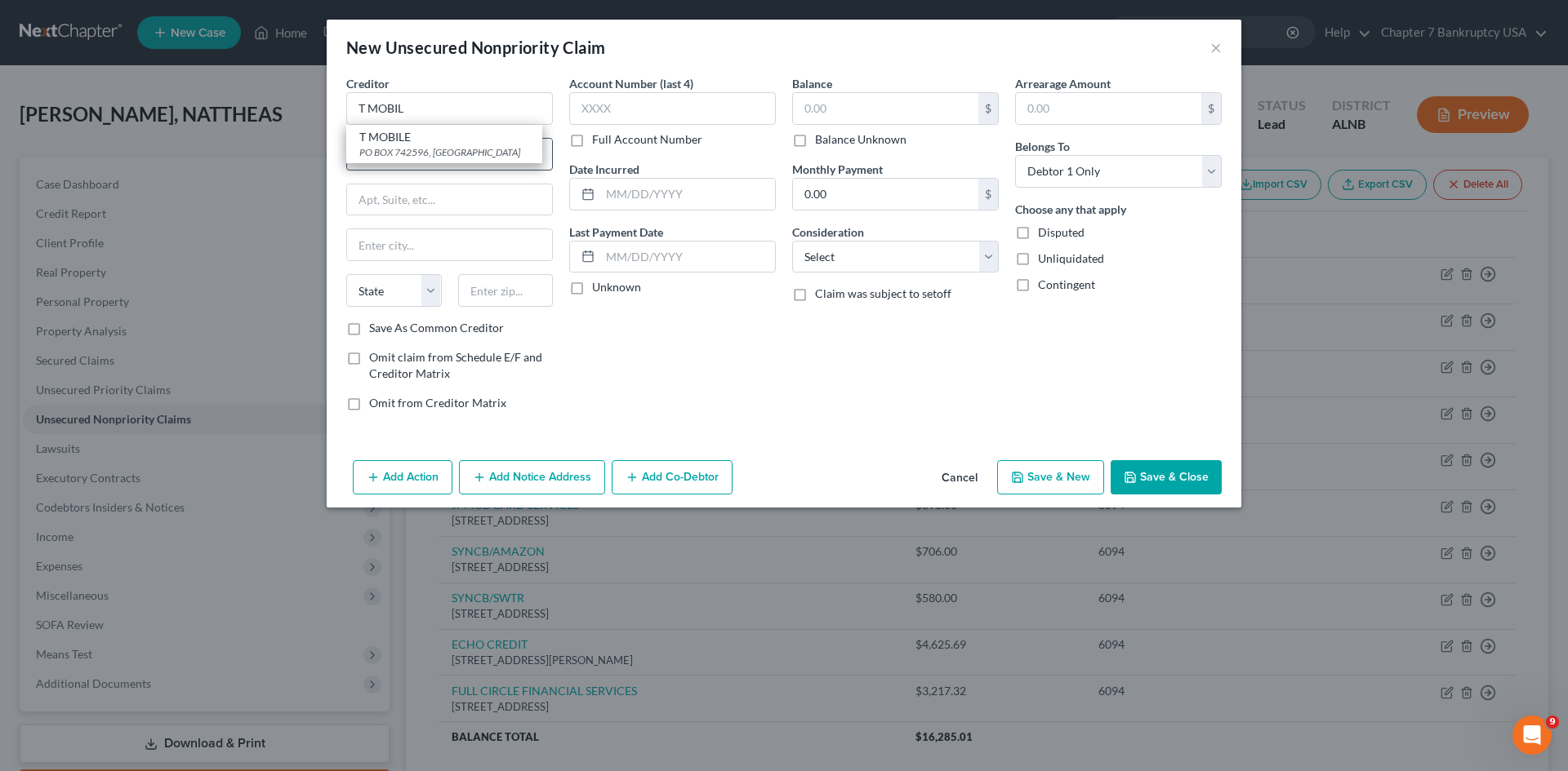
select select "36"
type input "45274"
click at [614, 111] on input "text" at bounding box center [672, 109] width 207 height 32
type input "6094"
click at [852, 106] on input "text" at bounding box center [886, 108] width 185 height 31
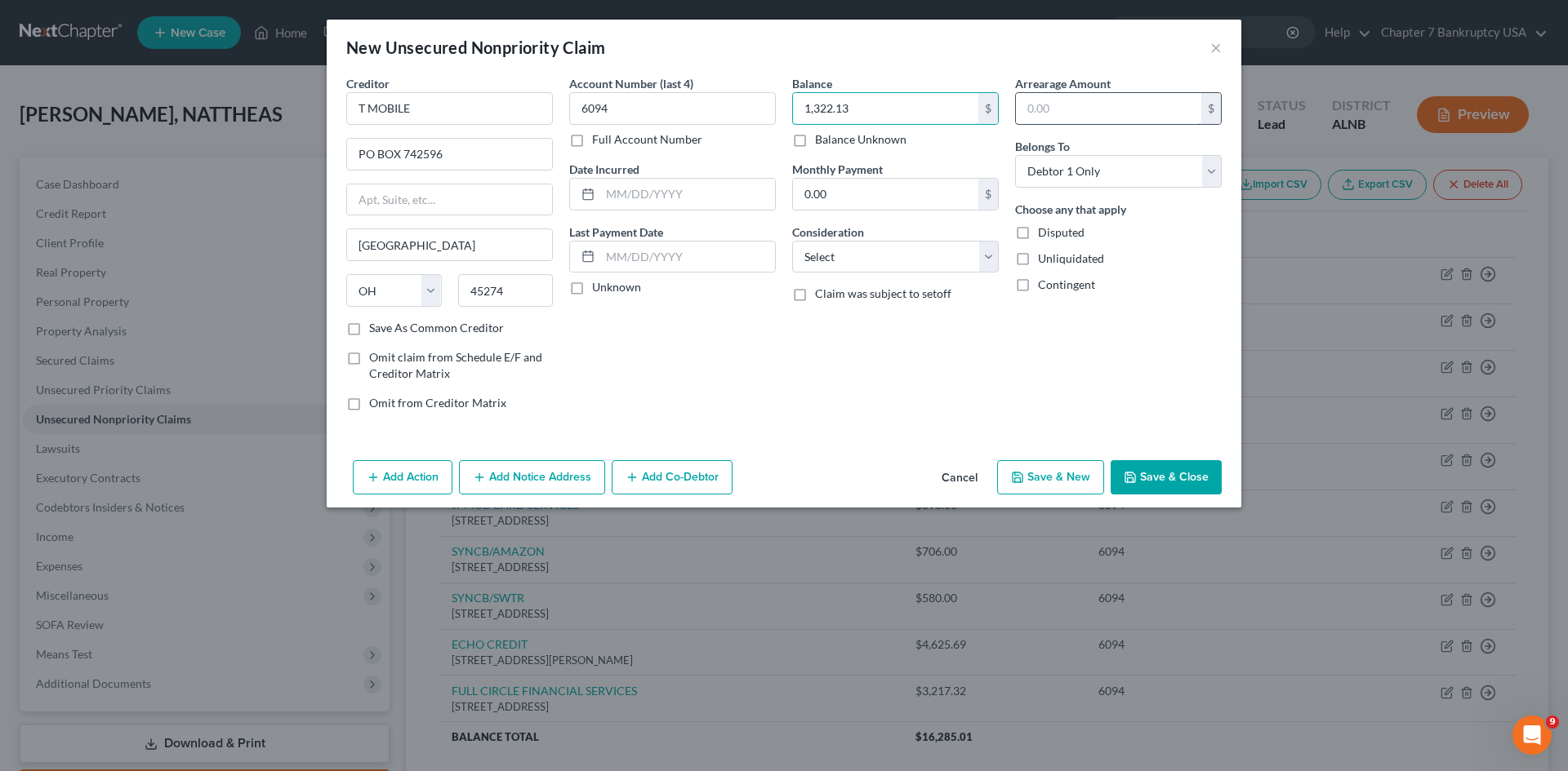
type input "1,322.13"
click at [1072, 105] on input "text" at bounding box center [1109, 108] width 185 height 31
click at [1024, 110] on input "322.13" at bounding box center [1109, 108] width 185 height 31
type input "1,322.13"
click at [931, 263] on select "Select Cable / Satellite Services Collection Agency Credit Card Debt Debt Couns…" at bounding box center [896, 257] width 207 height 32
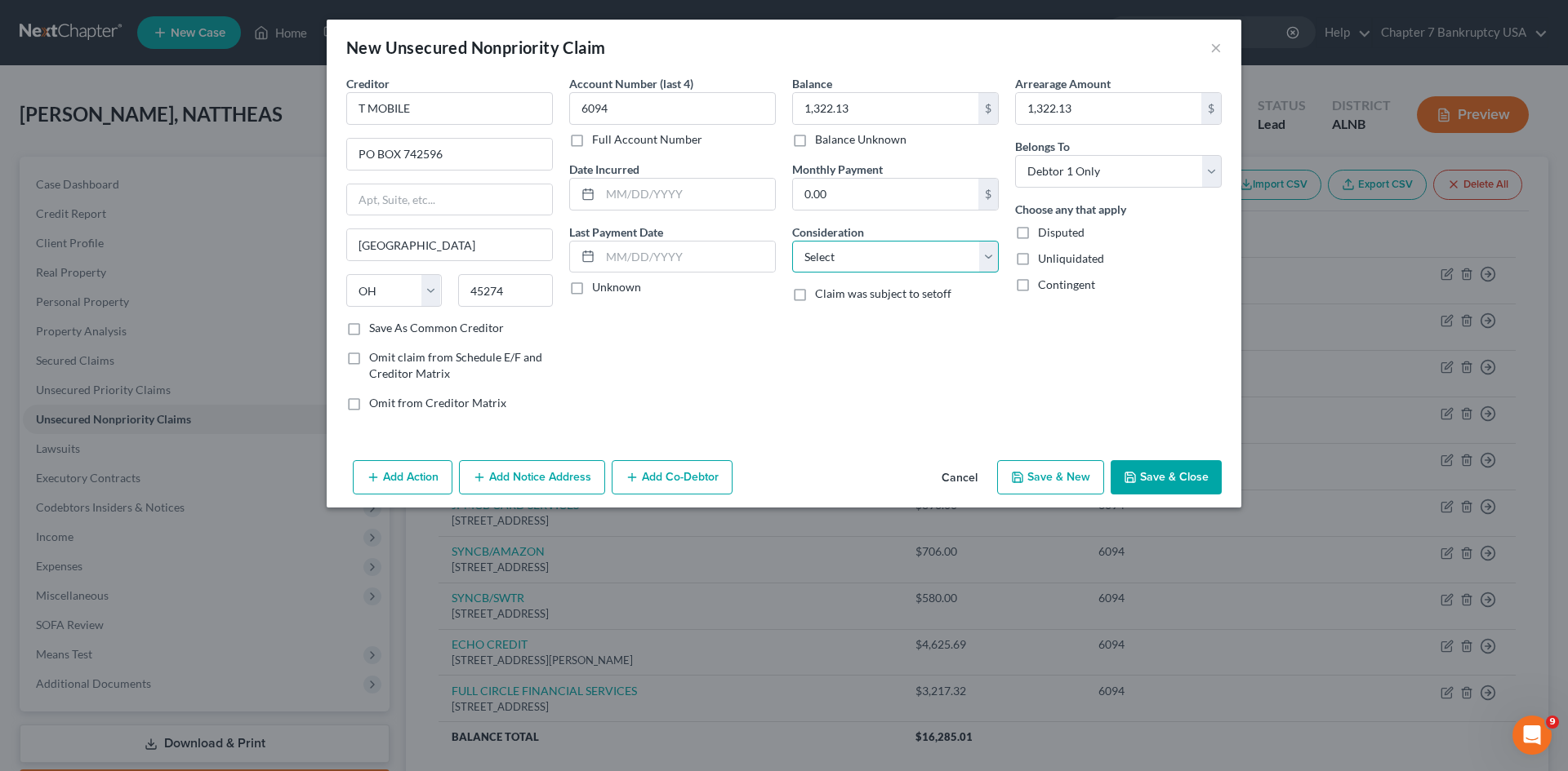
select select "4"
click at [792, 241] on select "Select Cable / Satellite Services Collection Agency Credit Card Debt Debt Couns…" at bounding box center [896, 257] width 207 height 32
click at [592, 287] on label "Unknown" at bounding box center [617, 287] width 49 height 16
click at [599, 287] on input "Unknown" at bounding box center [604, 284] width 11 height 11
checkbox input "true"
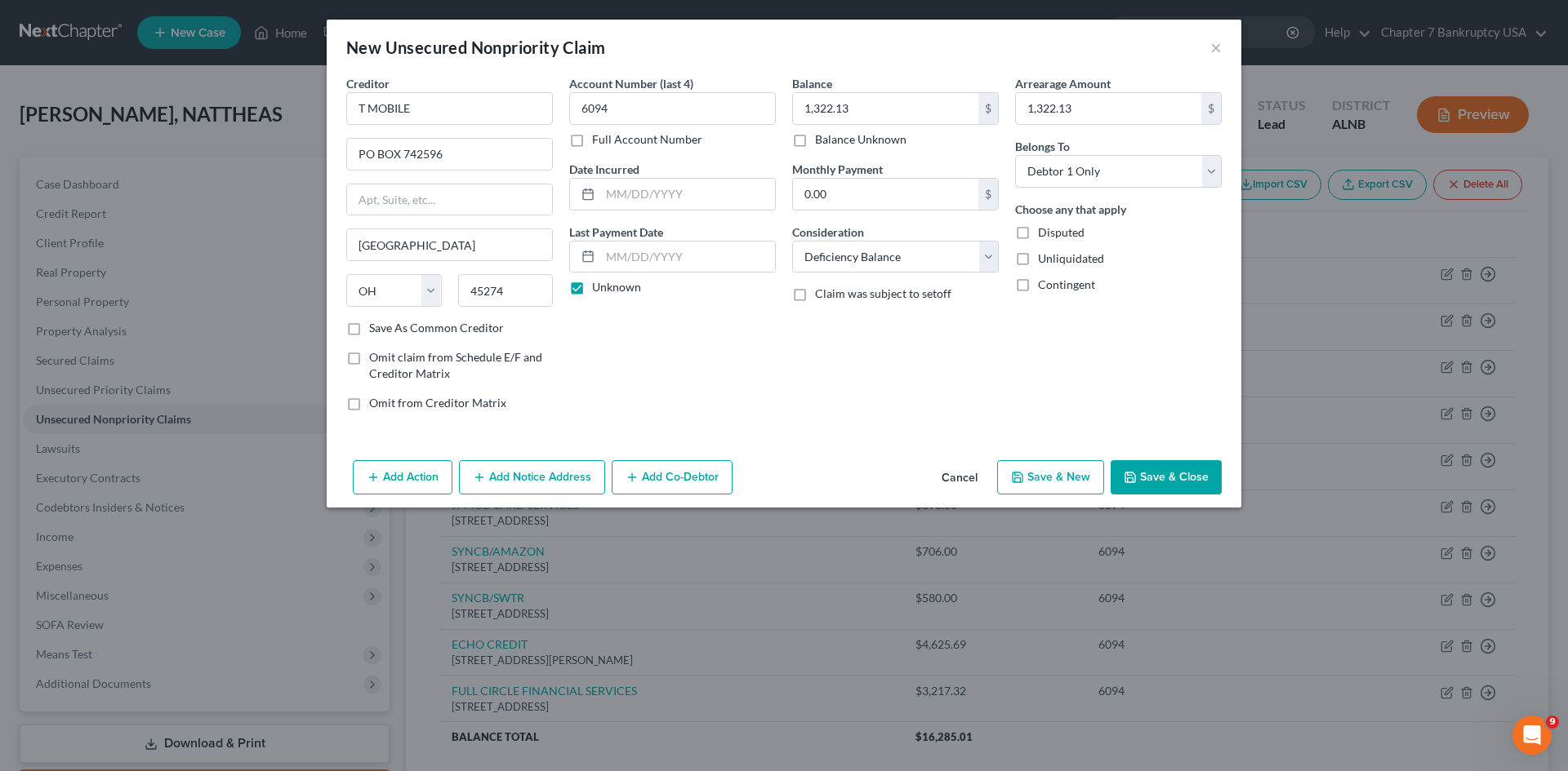
click at [1071, 480] on button "Save & New" at bounding box center [1050, 478] width 107 height 34
select select "0"
click at [655, 88] on label "Account Number (last 4)" at bounding box center [631, 83] width 124 height 17
click at [643, 103] on input "text" at bounding box center [672, 109] width 207 height 32
type input "6094"
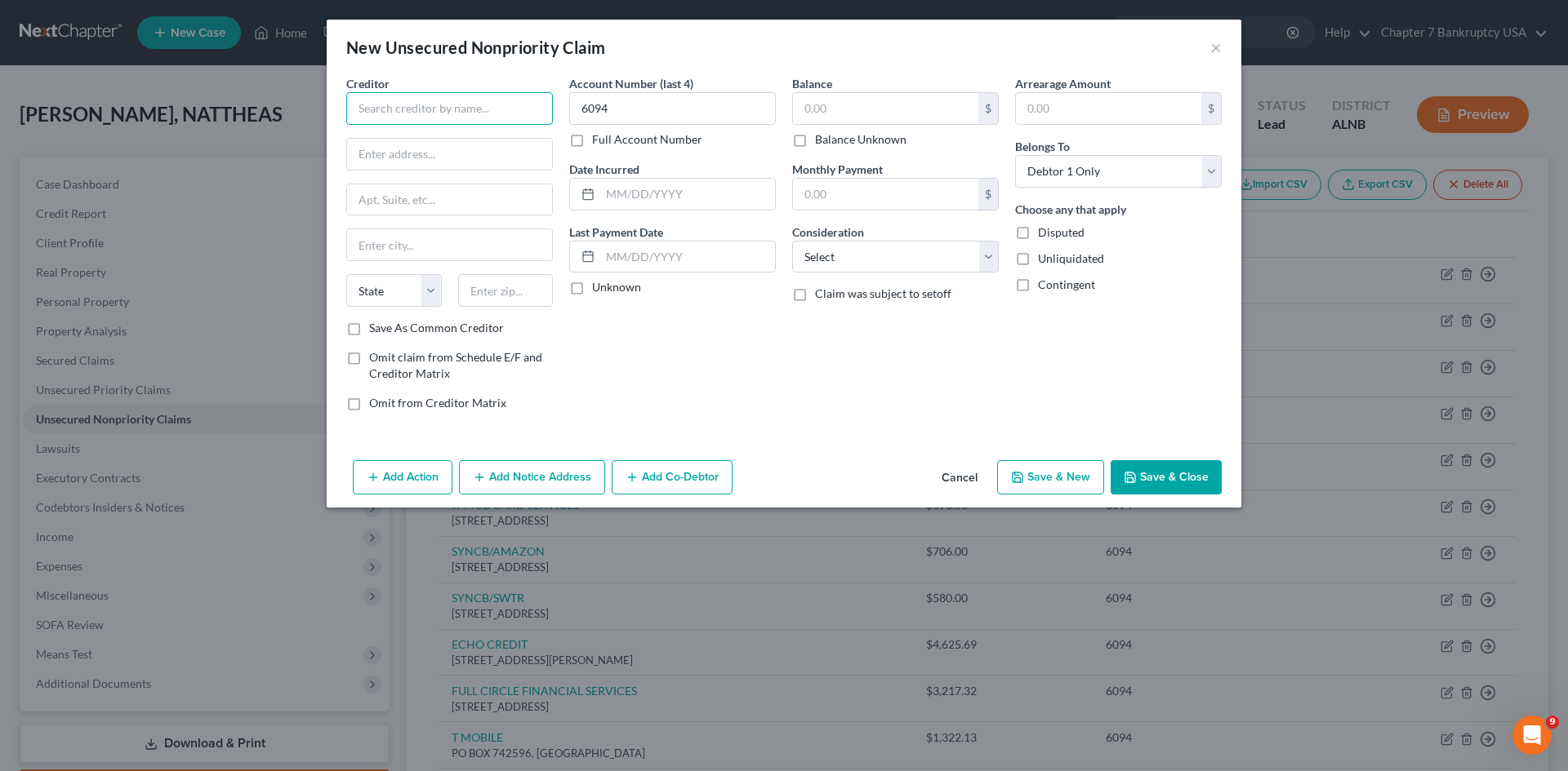
click at [470, 97] on input "text" at bounding box center [450, 109] width 207 height 32
click at [352, 108] on input "text" at bounding box center [450, 109] width 207 height 32
type input "OPPLOANS"
click at [391, 153] on input "text" at bounding box center [450, 154] width 205 height 31
type input "PO BOX 5040"
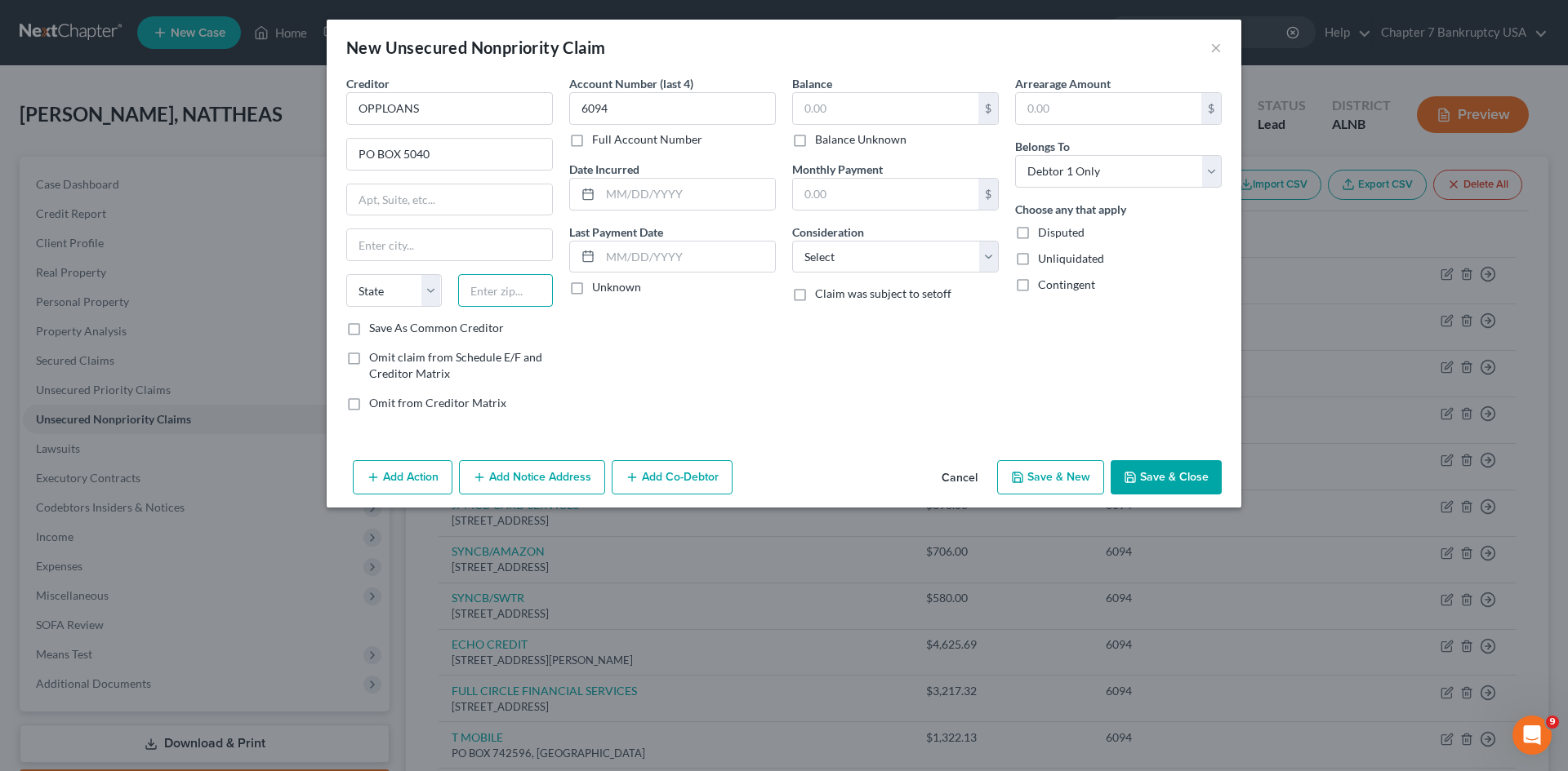
click at [487, 291] on input "text" at bounding box center [506, 291] width 95 height 32
type input "22403"
click at [712, 364] on div "Account Number (last 4) 6094 Full Account Number Date Incurred Last Payment Dat…" at bounding box center [672, 249] width 223 height 349
type input "[GEOGRAPHIC_DATA]"
select select "48"
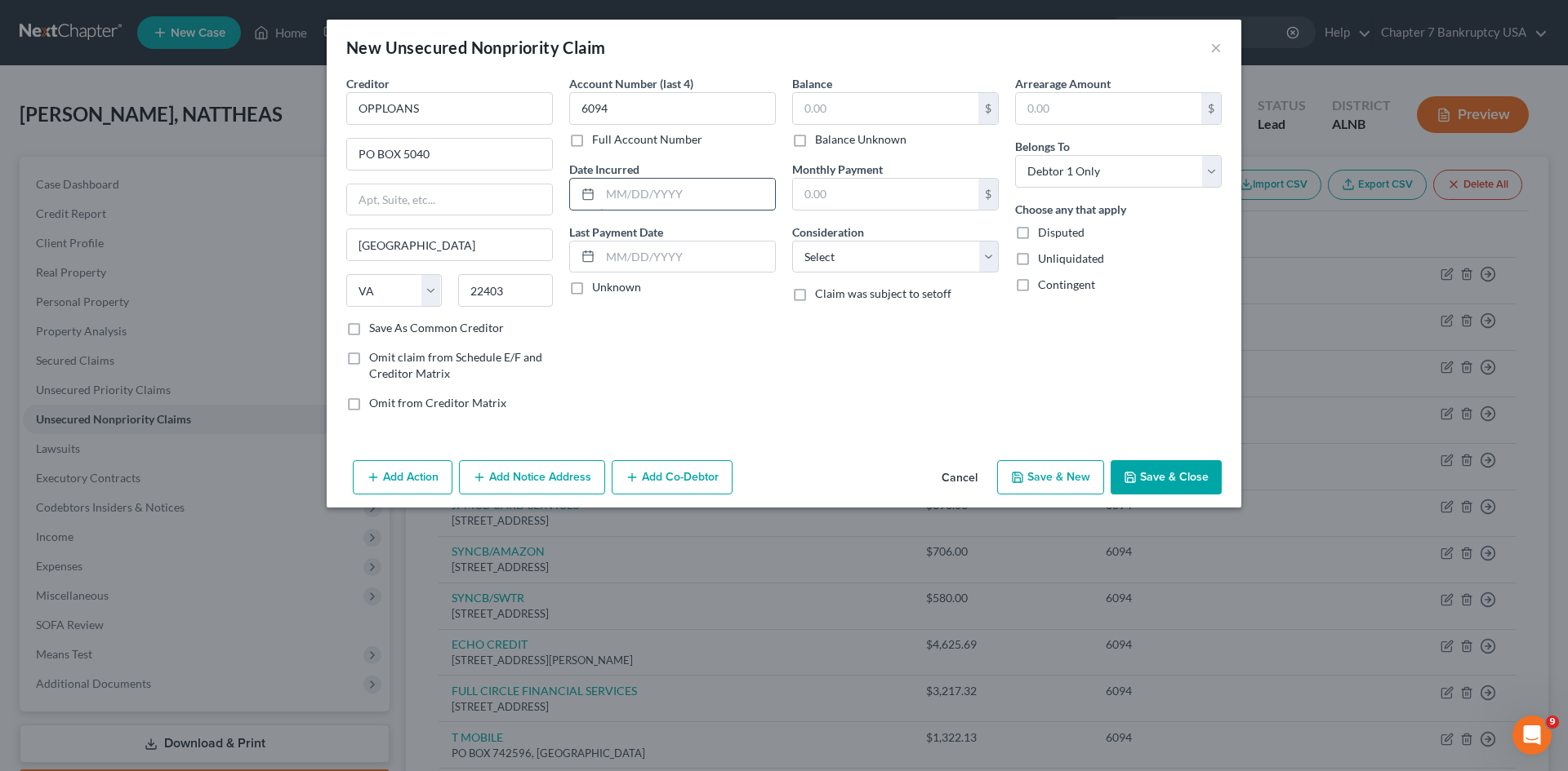
click at [648, 199] on input "text" at bounding box center [688, 194] width 175 height 31
click at [641, 269] on input "text" at bounding box center [688, 257] width 175 height 31
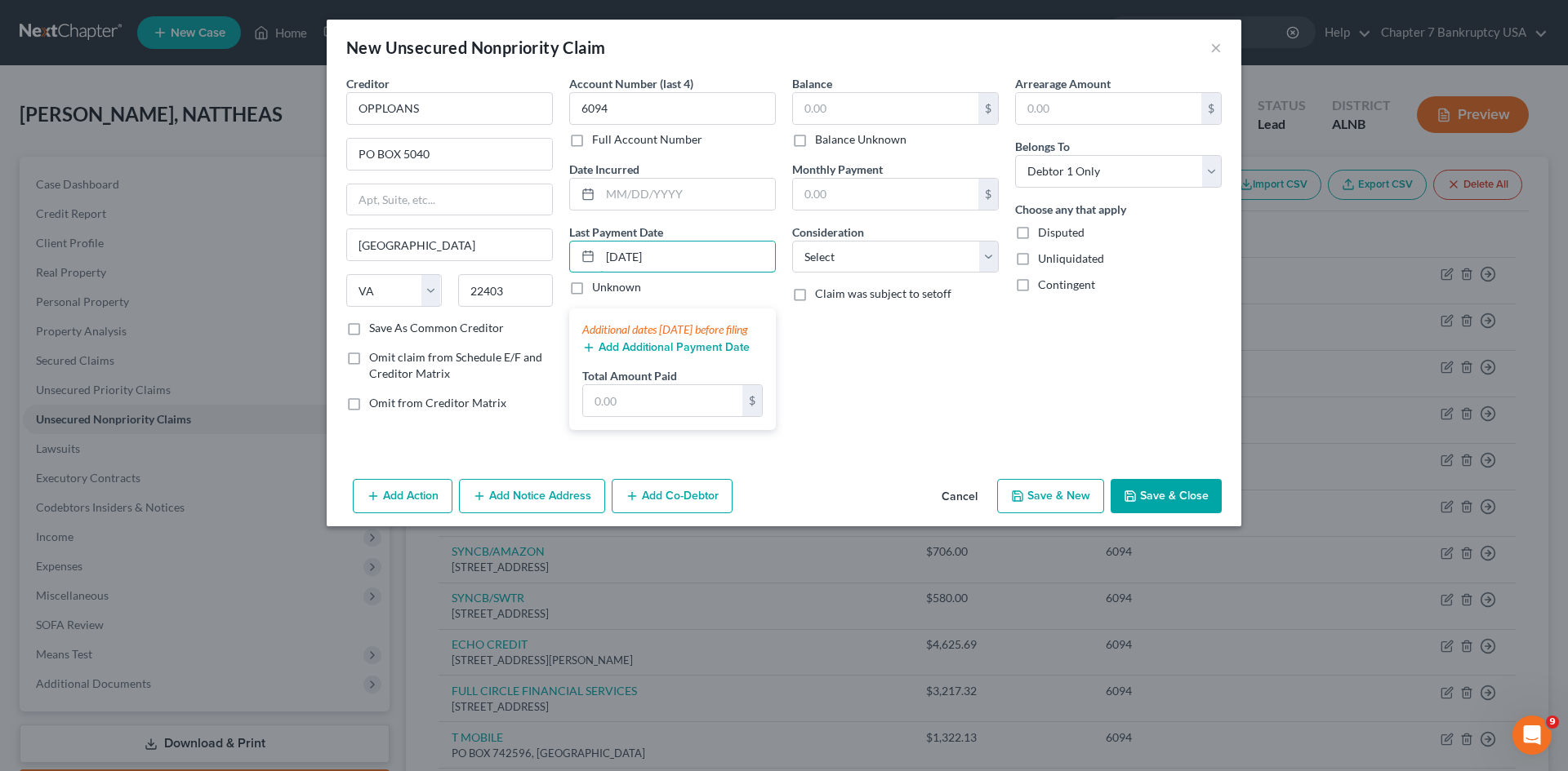
type input "[DATE]"
click at [897, 341] on div "Balance $ Balance Unknown Balance Undetermined $ Balance Unknown Monthly Paymen…" at bounding box center [896, 258] width 223 height 368
click at [592, 279] on label "Unknown" at bounding box center [617, 287] width 49 height 16
click at [599, 279] on input "Unknown" at bounding box center [604, 284] width 11 height 11
click at [592, 288] on label "Unknown" at bounding box center [617, 287] width 49 height 16
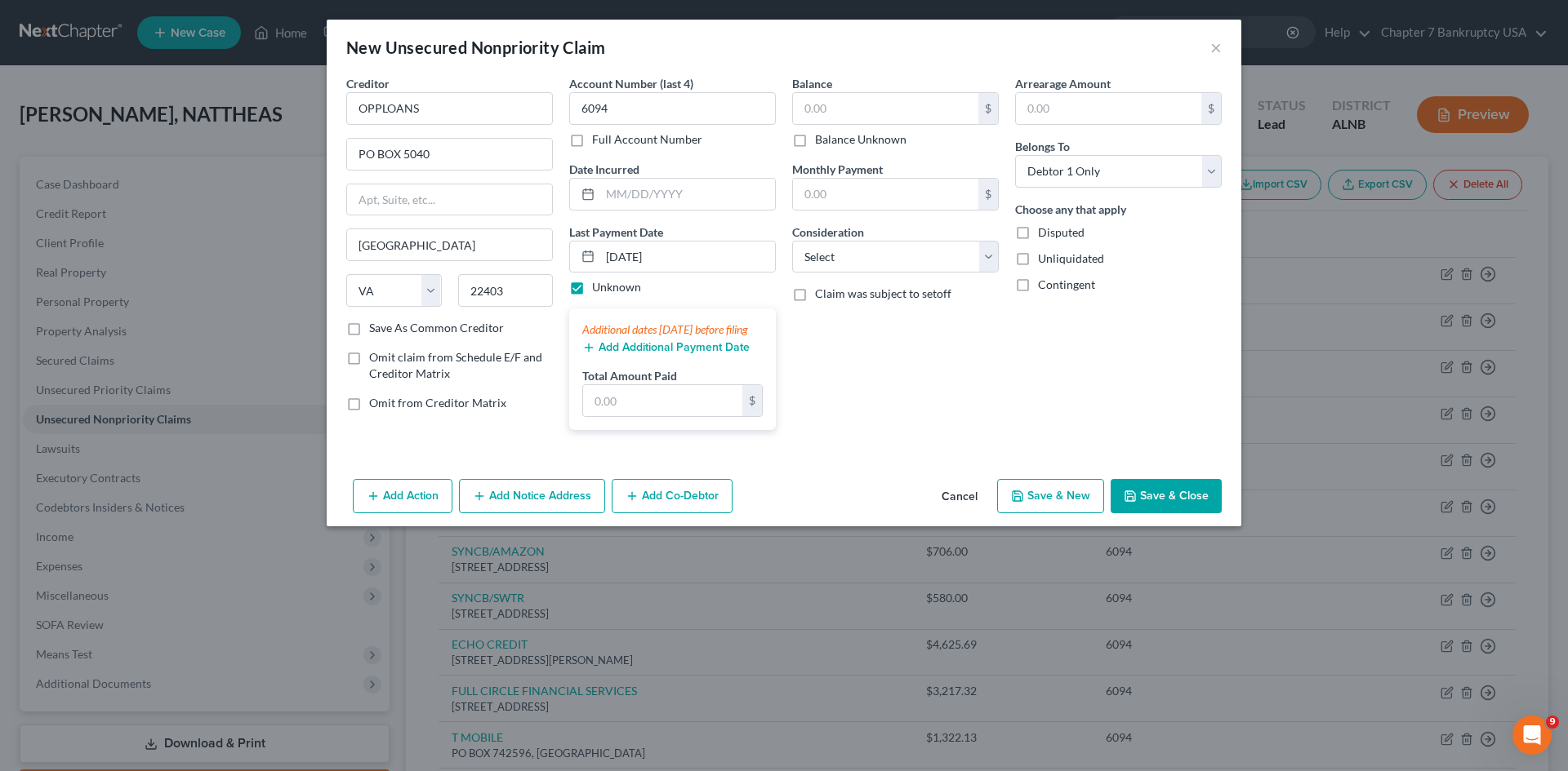
click at [599, 288] on input "Unknown" at bounding box center [604, 284] width 11 height 11
checkbox input "false"
drag, startPoint x: 886, startPoint y: 358, endPoint x: 906, endPoint y: 295, distance: 66.1
click at [887, 358] on div "Balance $ Balance Unknown Balance Undetermined $ Balance Unknown Monthly Paymen…" at bounding box center [896, 258] width 223 height 368
click at [908, 269] on select "Select Cable / Satellite Services Collection Agency Credit Card Debt Debt Couns…" at bounding box center [896, 257] width 207 height 32
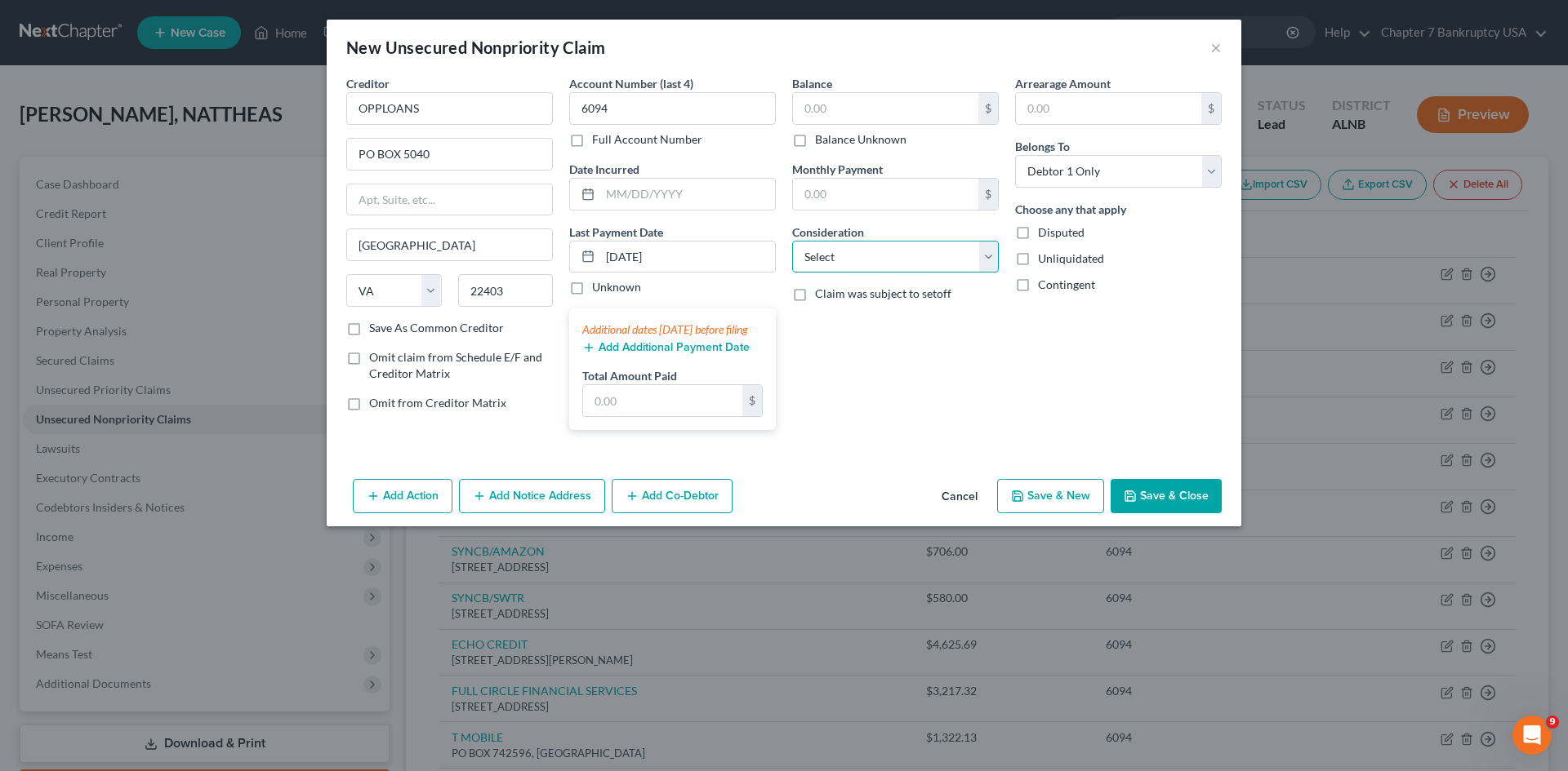
select select "4"
click at [792, 241] on select "Select Cable / Satellite Services Collection Agency Credit Card Debt Debt Couns…" at bounding box center [896, 257] width 207 height 32
click at [999, 389] on div "Balance $ Balance Unknown Balance Undetermined $ Balance Unknown Monthly Paymen…" at bounding box center [896, 258] width 223 height 368
click at [857, 103] on input "text" at bounding box center [886, 108] width 185 height 31
type input "2,825.17"
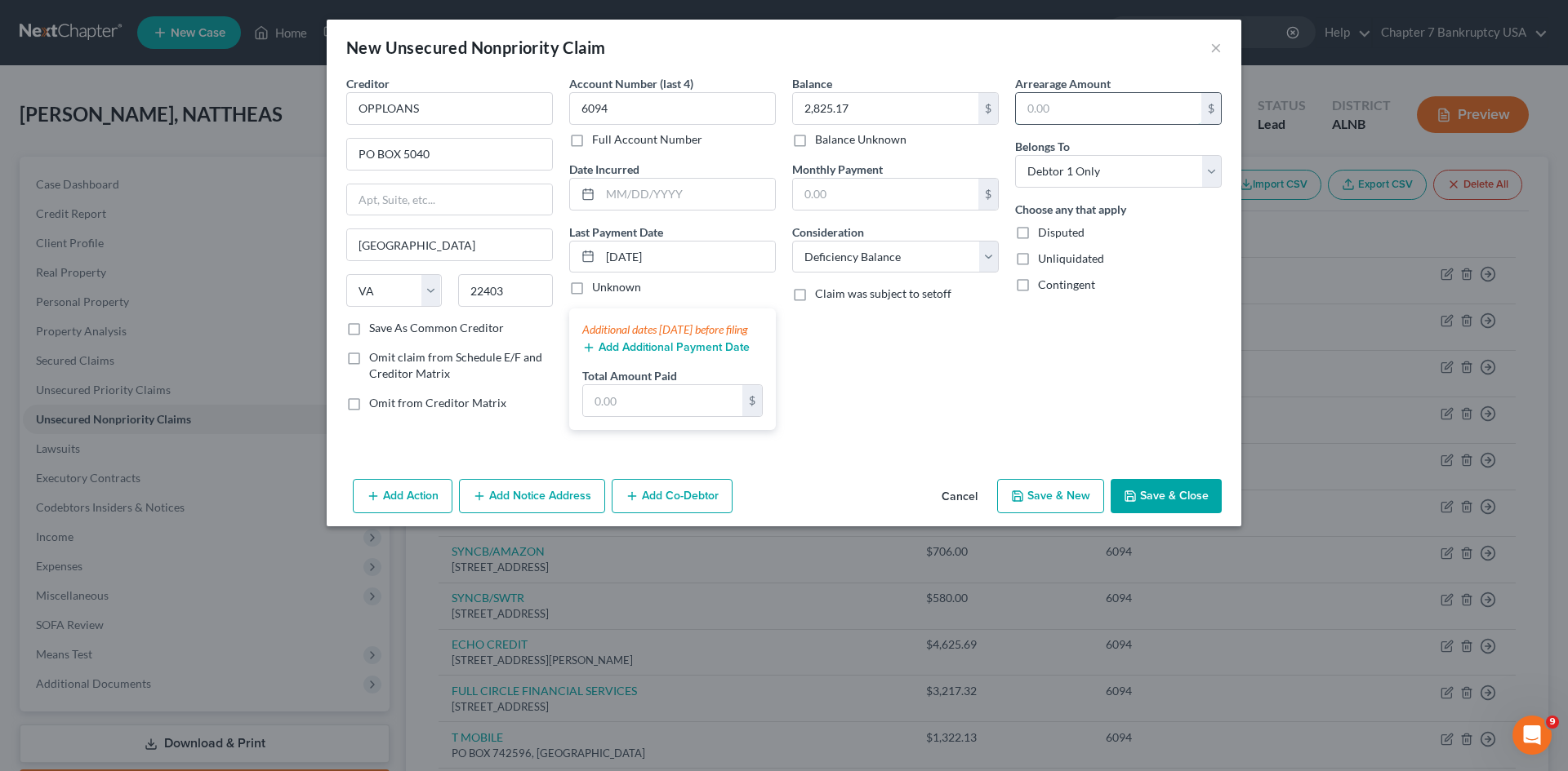
click at [1111, 103] on input "text" at bounding box center [1109, 108] width 185 height 31
type input "2,825.17"
click at [1024, 321] on div "Arrearage Amount 2,825.17 $ Belongs To * Select Debtor 1 Only Debtor 2 Only Deb…" at bounding box center [1119, 258] width 223 height 368
click at [592, 287] on label "Unknown" at bounding box center [617, 287] width 49 height 16
click at [599, 287] on input "Unknown" at bounding box center [604, 284] width 11 height 11
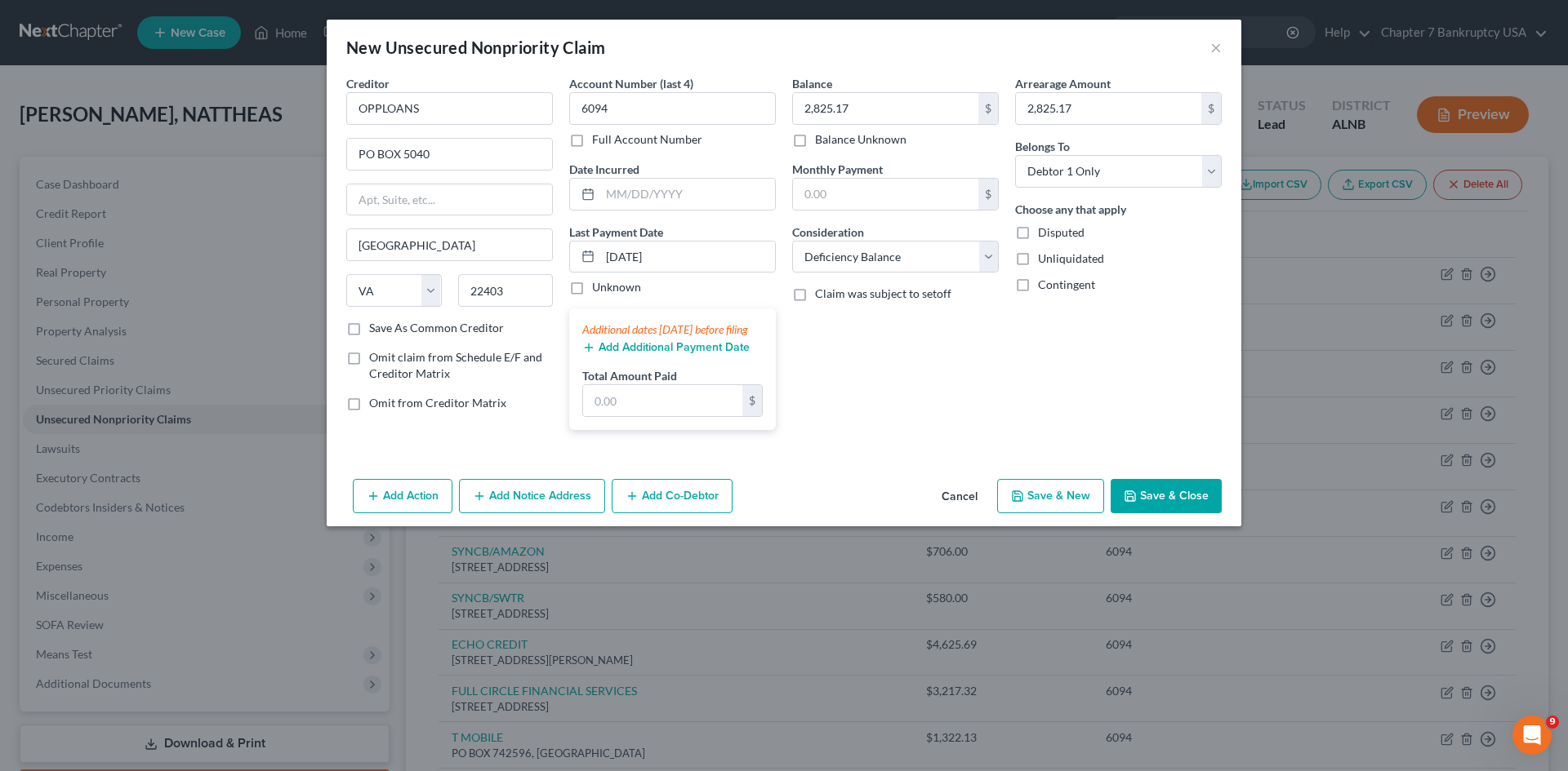
checkbox input "true"
click at [1057, 514] on button "Save & New" at bounding box center [1050, 497] width 107 height 34
select select "0"
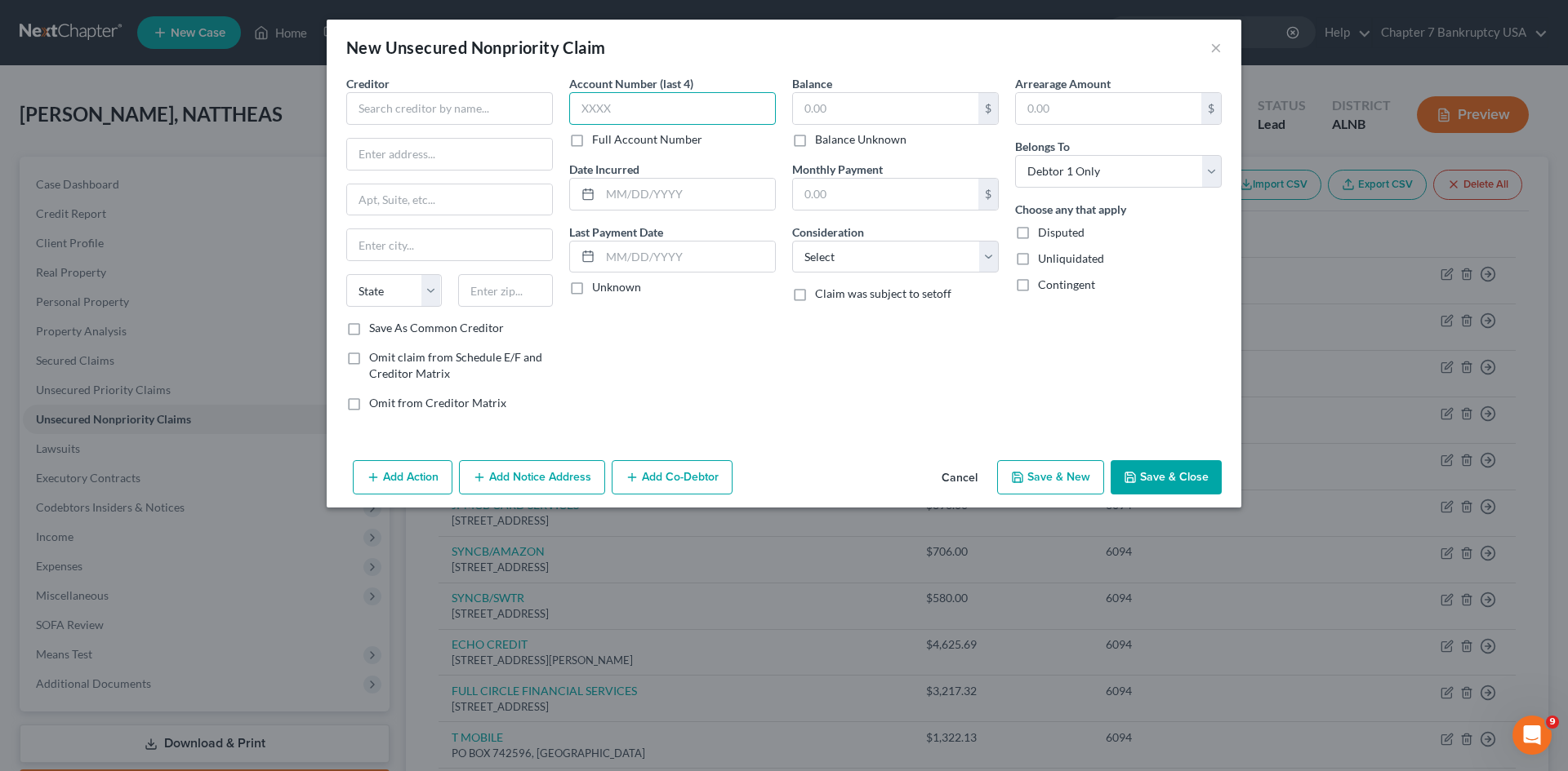
click at [722, 102] on input "text" at bounding box center [672, 109] width 207 height 32
type input "6094"
click at [845, 103] on input "text" at bounding box center [886, 108] width 185 height 31
type input "4,278.37"
click at [1068, 104] on input "text" at bounding box center [1109, 108] width 185 height 31
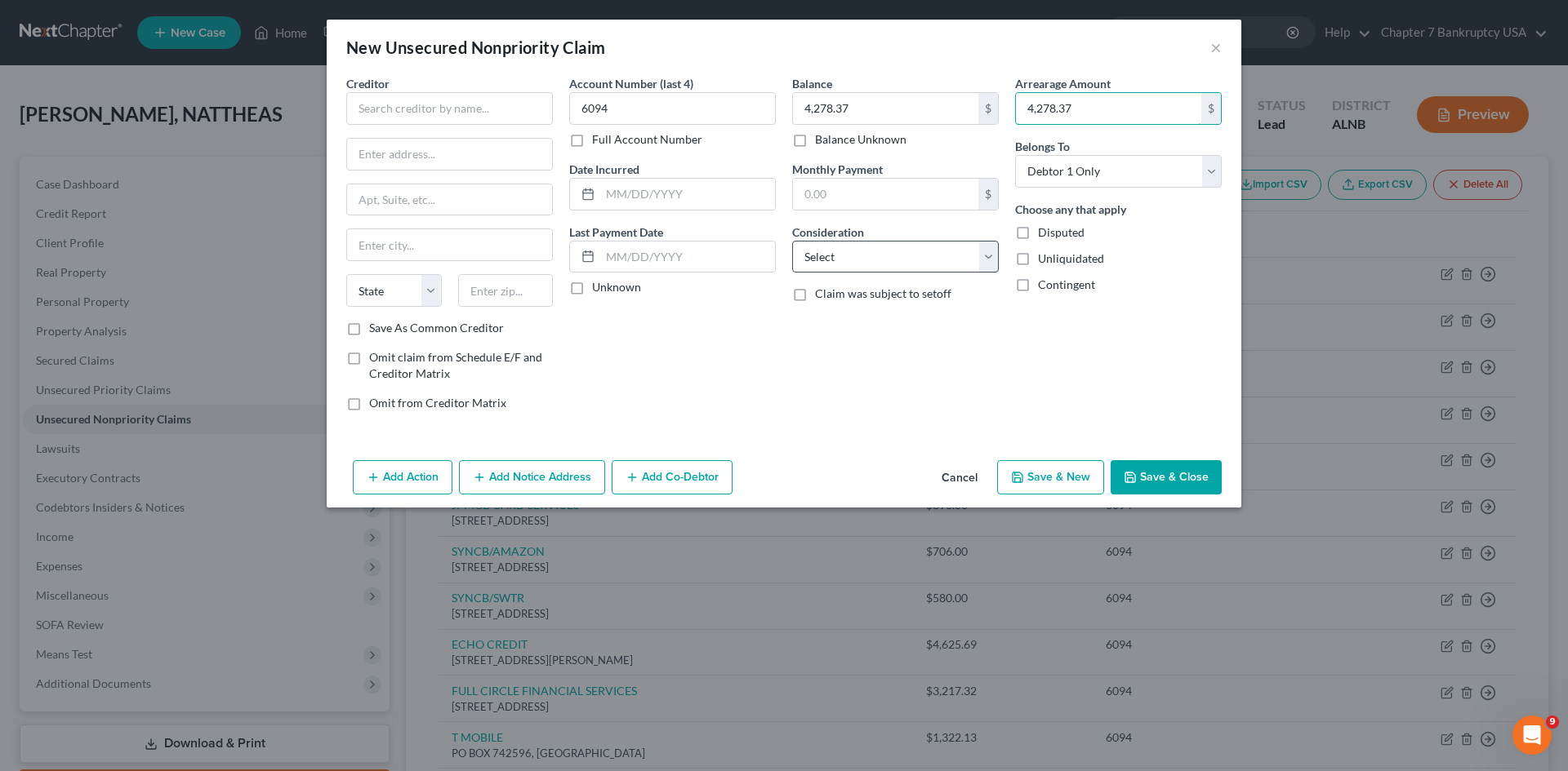
type input "4,278.37"
click at [926, 262] on select "Select Cable / Satellite Services Collection Agency Credit Card Debt Debt Couns…" at bounding box center [896, 257] width 207 height 32
select select "4"
click at [792, 241] on select "Select Cable / Satellite Services Collection Agency Credit Card Debt Debt Couns…" at bounding box center [896, 257] width 207 height 32
click at [755, 382] on div "Account Number (last 4) 6094 Full Account Number Date Incurred Last Payment Dat…" at bounding box center [672, 249] width 223 height 349
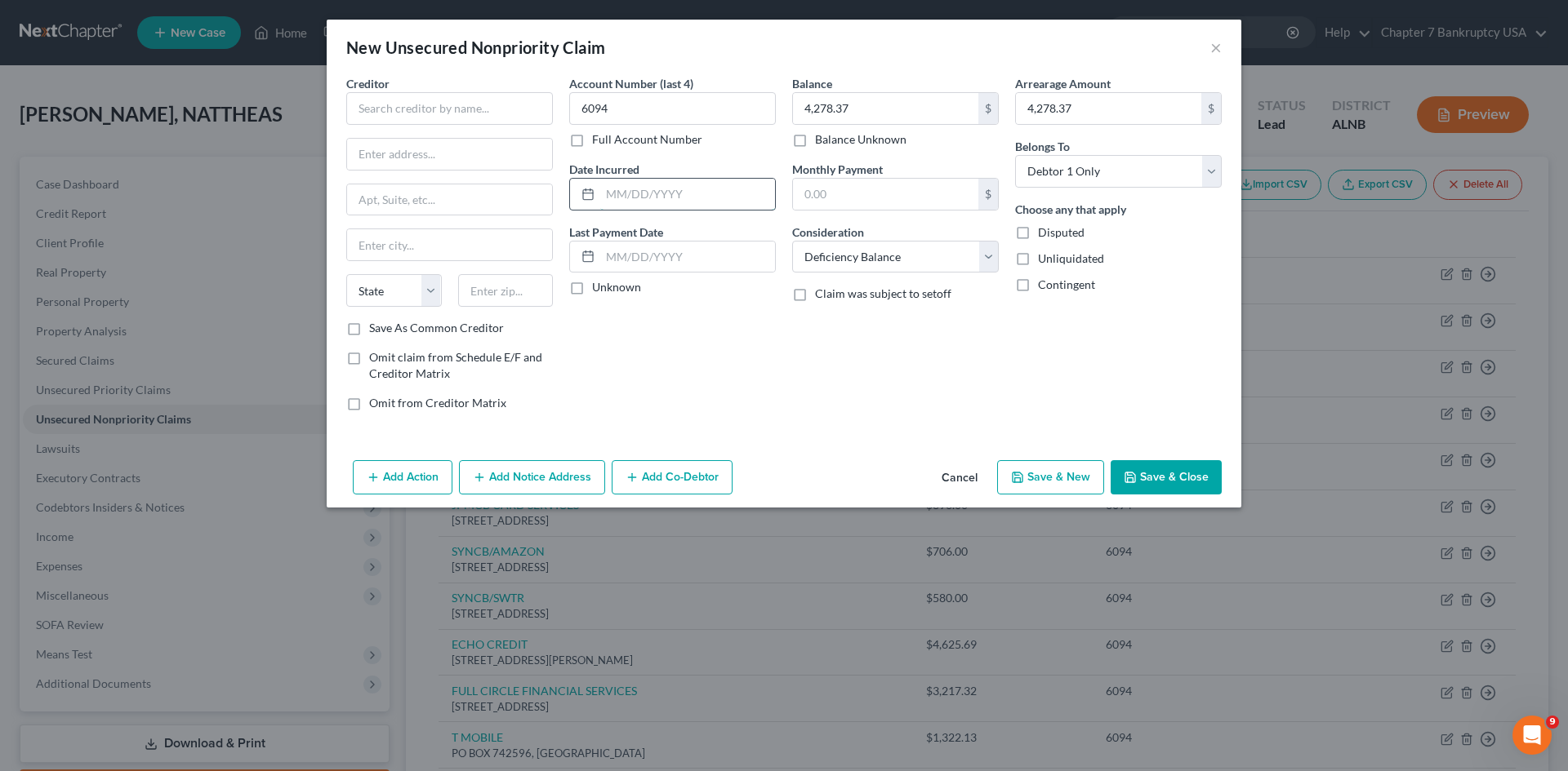
click at [614, 194] on input "text" at bounding box center [688, 194] width 175 height 31
click at [592, 287] on label "Unknown" at bounding box center [617, 287] width 49 height 16
click at [599, 287] on input "Unknown" at bounding box center [604, 284] width 11 height 11
checkbox input "true"
click at [403, 114] on input "text" at bounding box center [450, 109] width 207 height 32
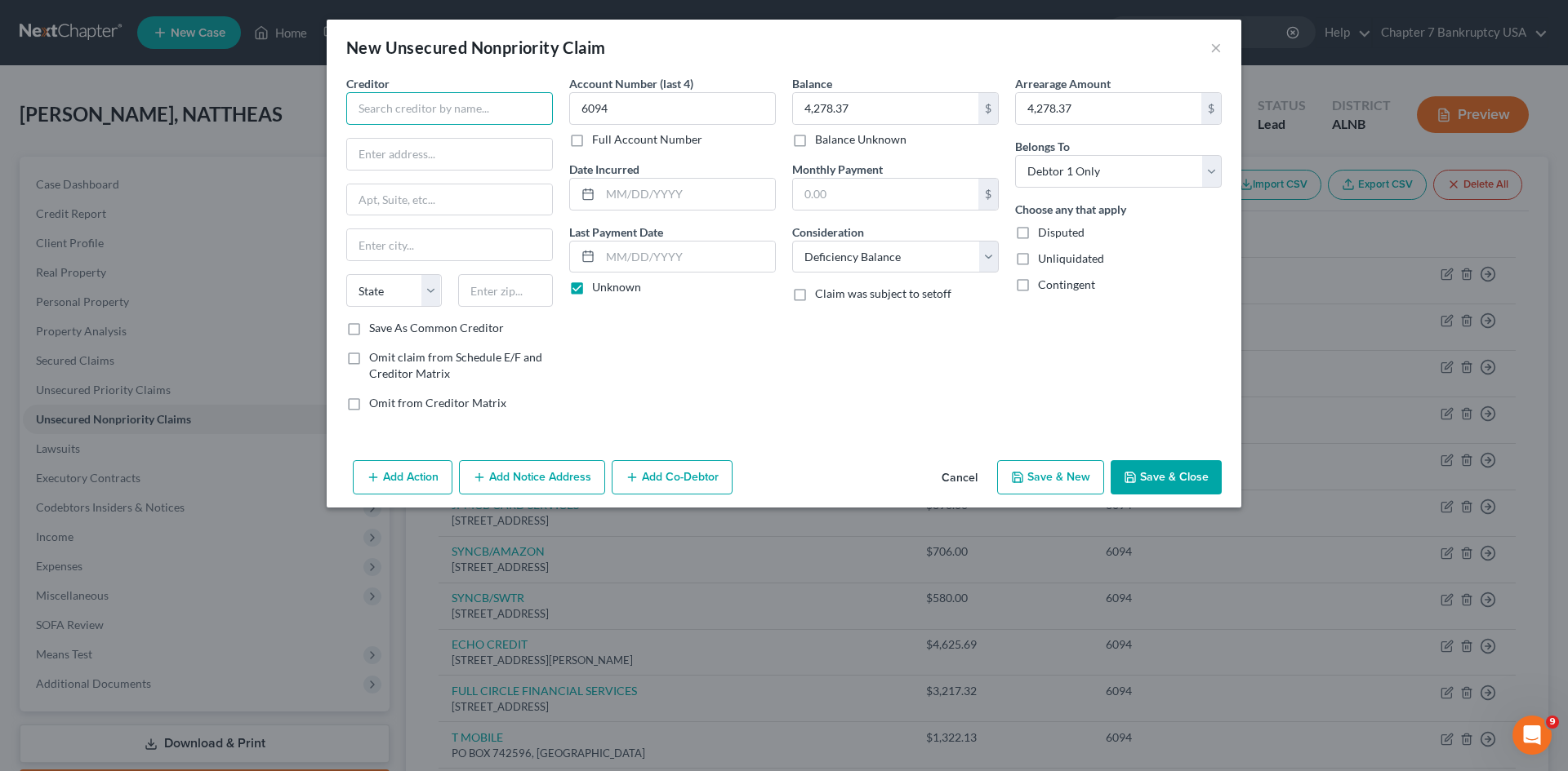
click at [447, 110] on input "text" at bounding box center [450, 109] width 207 height 32
type input "INTEGRA CREDIT"
click at [388, 166] on input "text" at bounding box center [450, 154] width 205 height 31
click at [396, 154] on input "text" at bounding box center [450, 154] width 205 height 31
click at [401, 146] on input "text" at bounding box center [450, 154] width 205 height 31
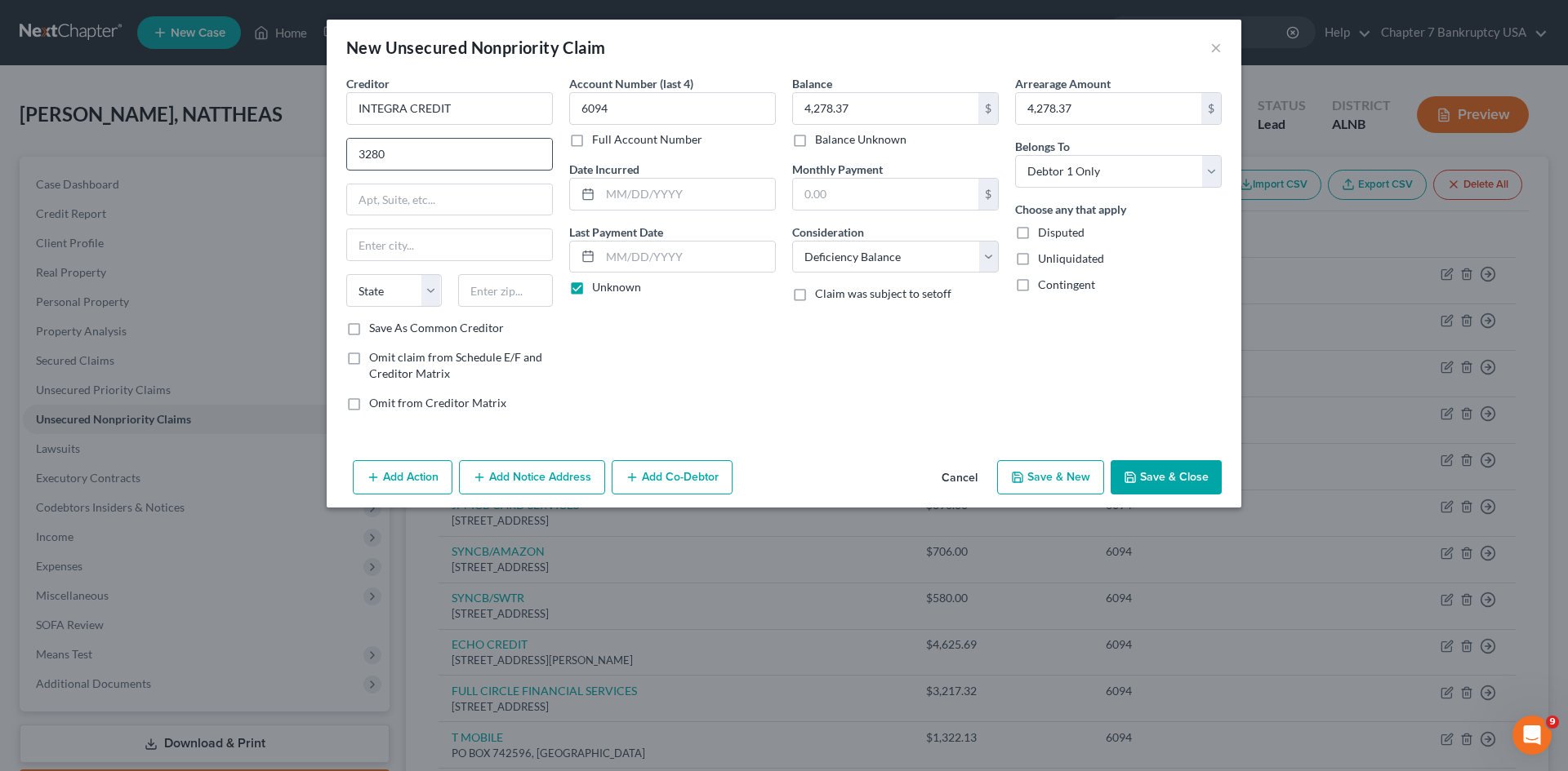
click at [437, 159] on input "3280" at bounding box center [450, 154] width 205 height 31
type input "[STREET_ADDRESS]"
click at [507, 296] on input "text" at bounding box center [506, 291] width 95 height 32
type input "84604"
click at [615, 357] on div "Account Number (last 4) 6094 Full Account Number Date Incurred Last Payment Dat…" at bounding box center [672, 249] width 223 height 349
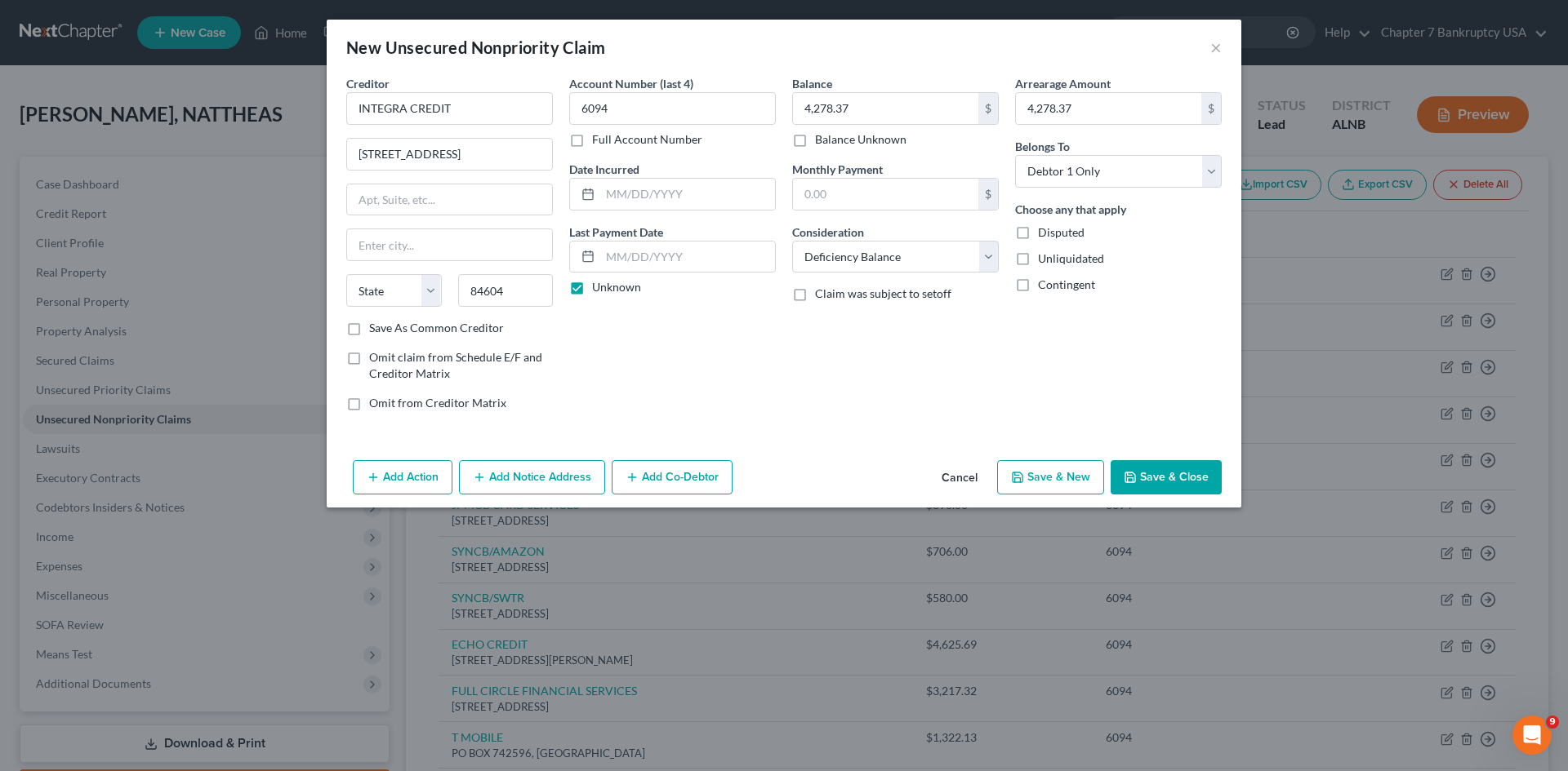
type input "Provo"
select select "46"
click at [610, 199] on input "text" at bounding box center [688, 194] width 175 height 31
type input "[DATE]"
click at [719, 307] on div "Account Number (last 4) 6094 Full Account Number Date Incurred [DATE] Last Paym…" at bounding box center [672, 249] width 223 height 349
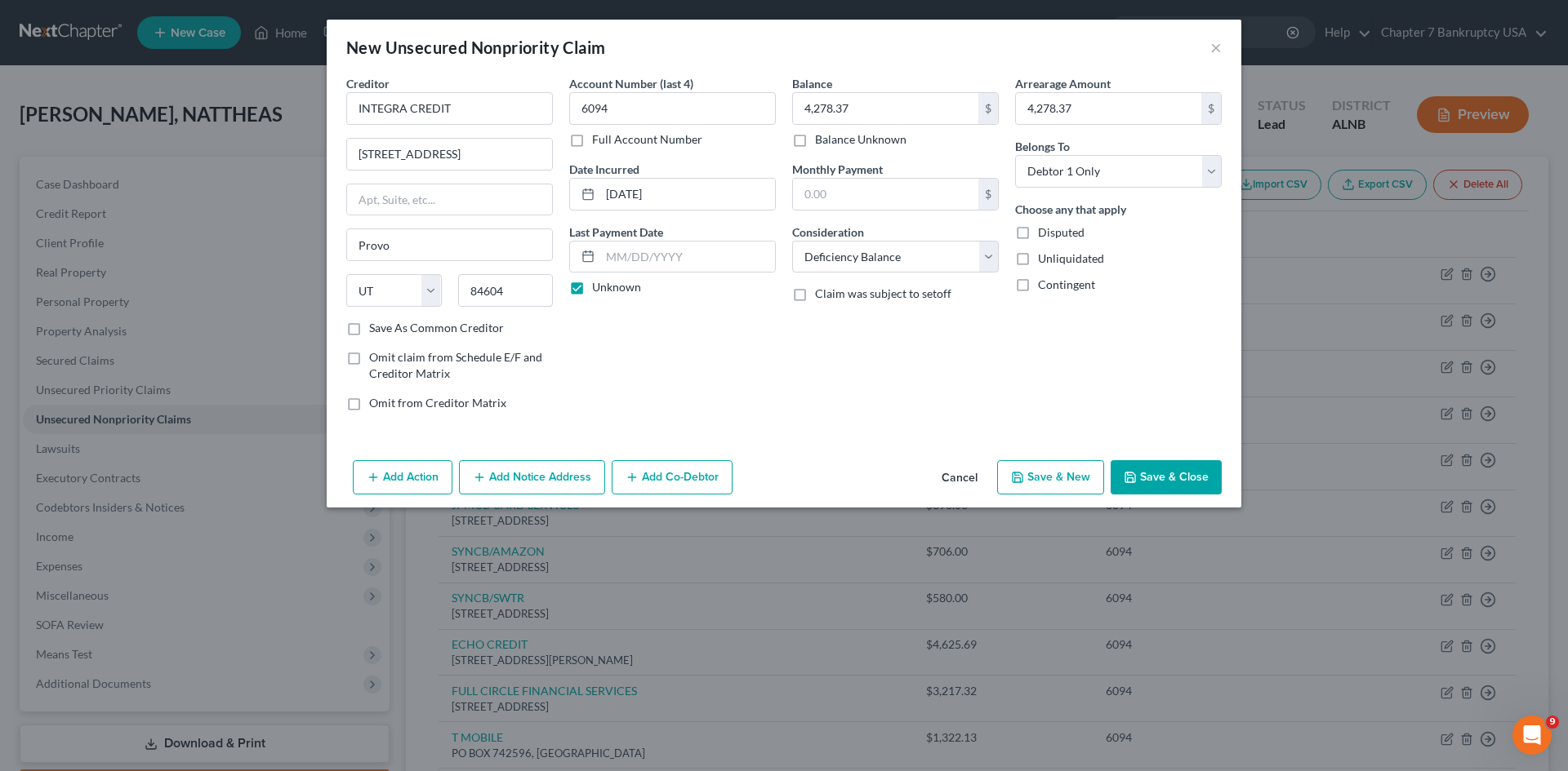
click at [1080, 486] on button "Save & New" at bounding box center [1050, 478] width 107 height 34
select select "0"
click at [1212, 44] on button "×" at bounding box center [1216, 48] width 12 height 20
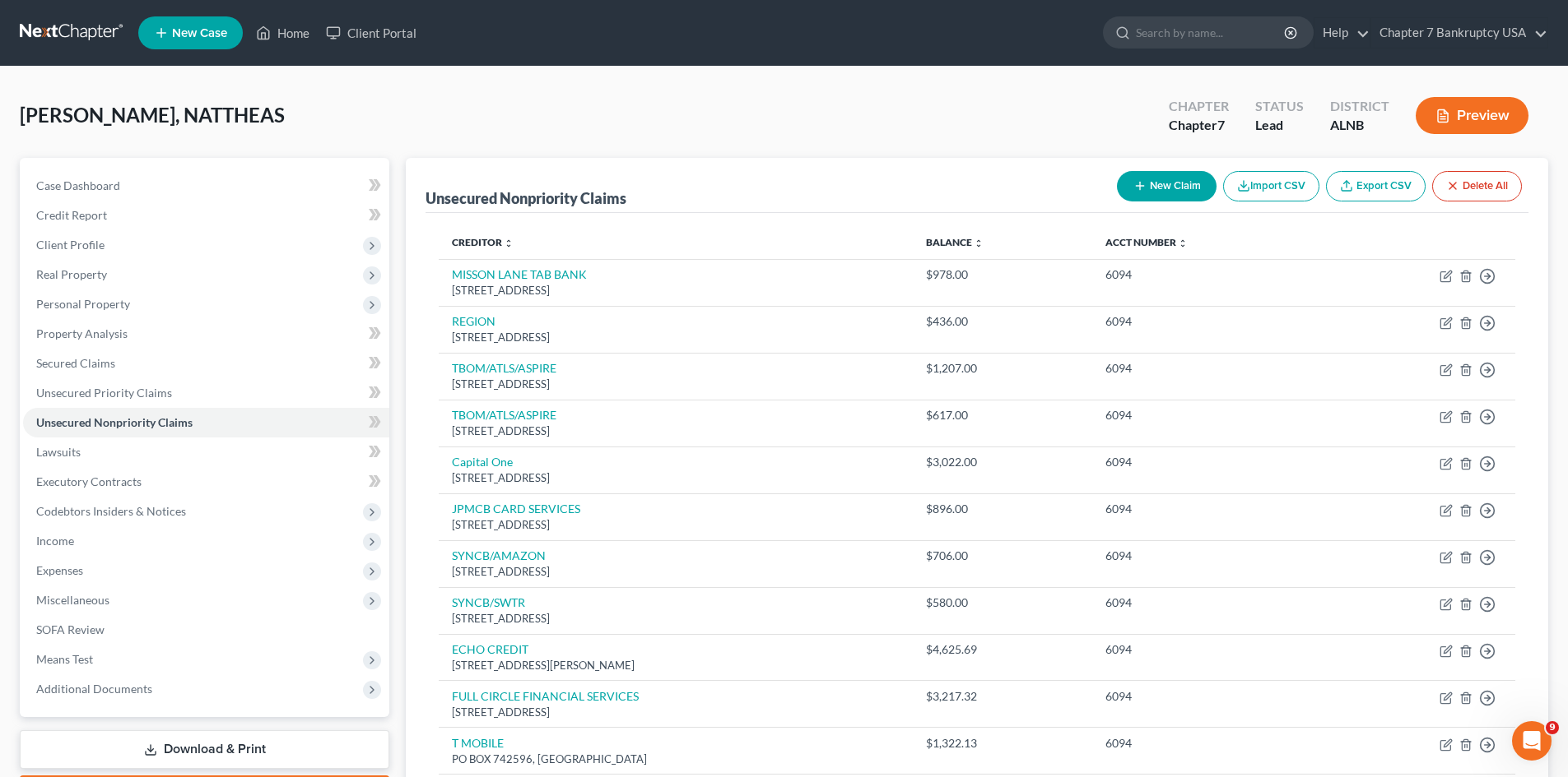
click at [1164, 187] on button "New Claim" at bounding box center [1166, 187] width 100 height 31
select select "0"
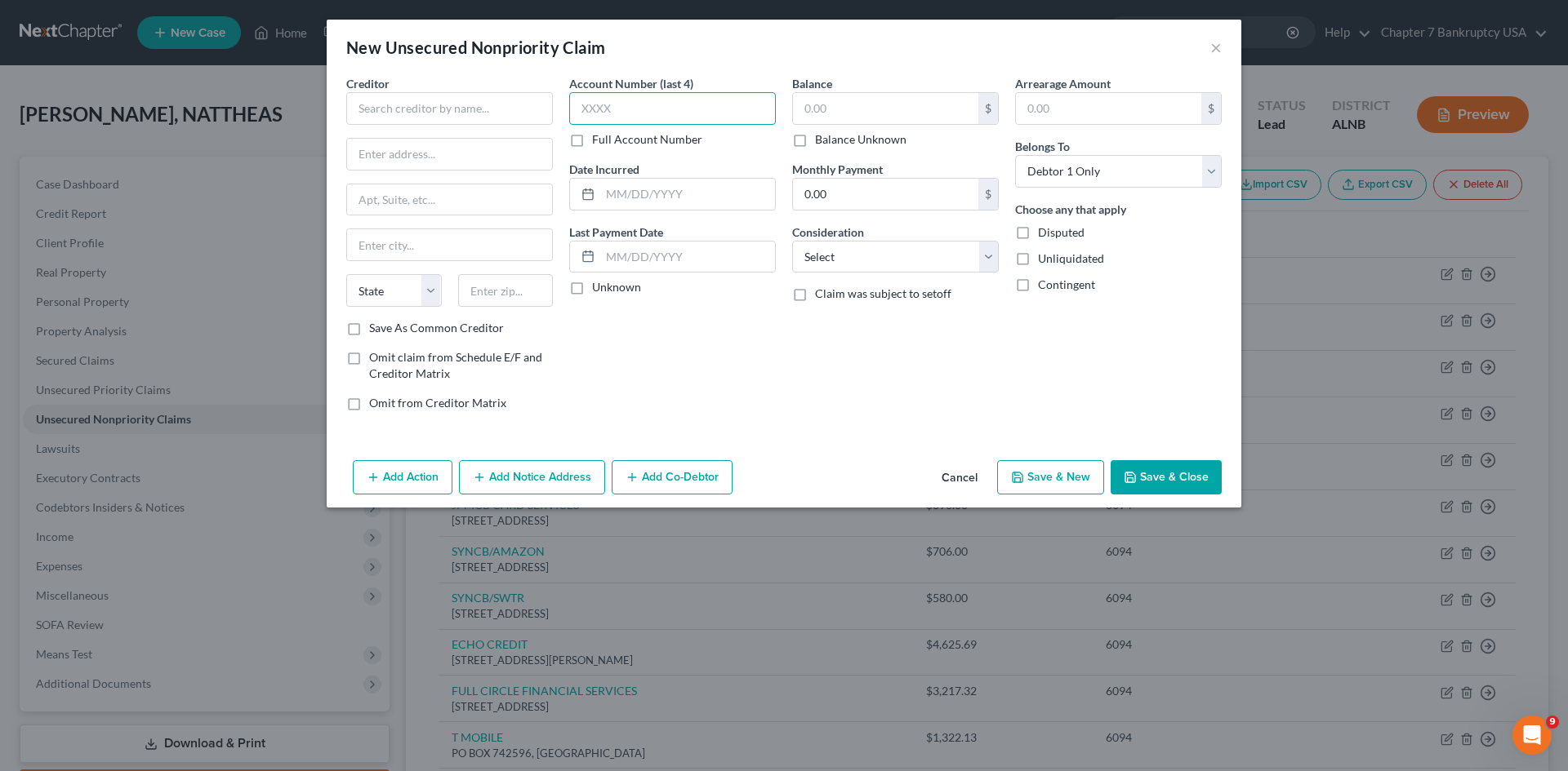
click at [660, 102] on input "text" at bounding box center [672, 109] width 207 height 32
type input "6094"
click at [859, 107] on input "text" at bounding box center [886, 108] width 185 height 31
type input "0"
type input "621.15"
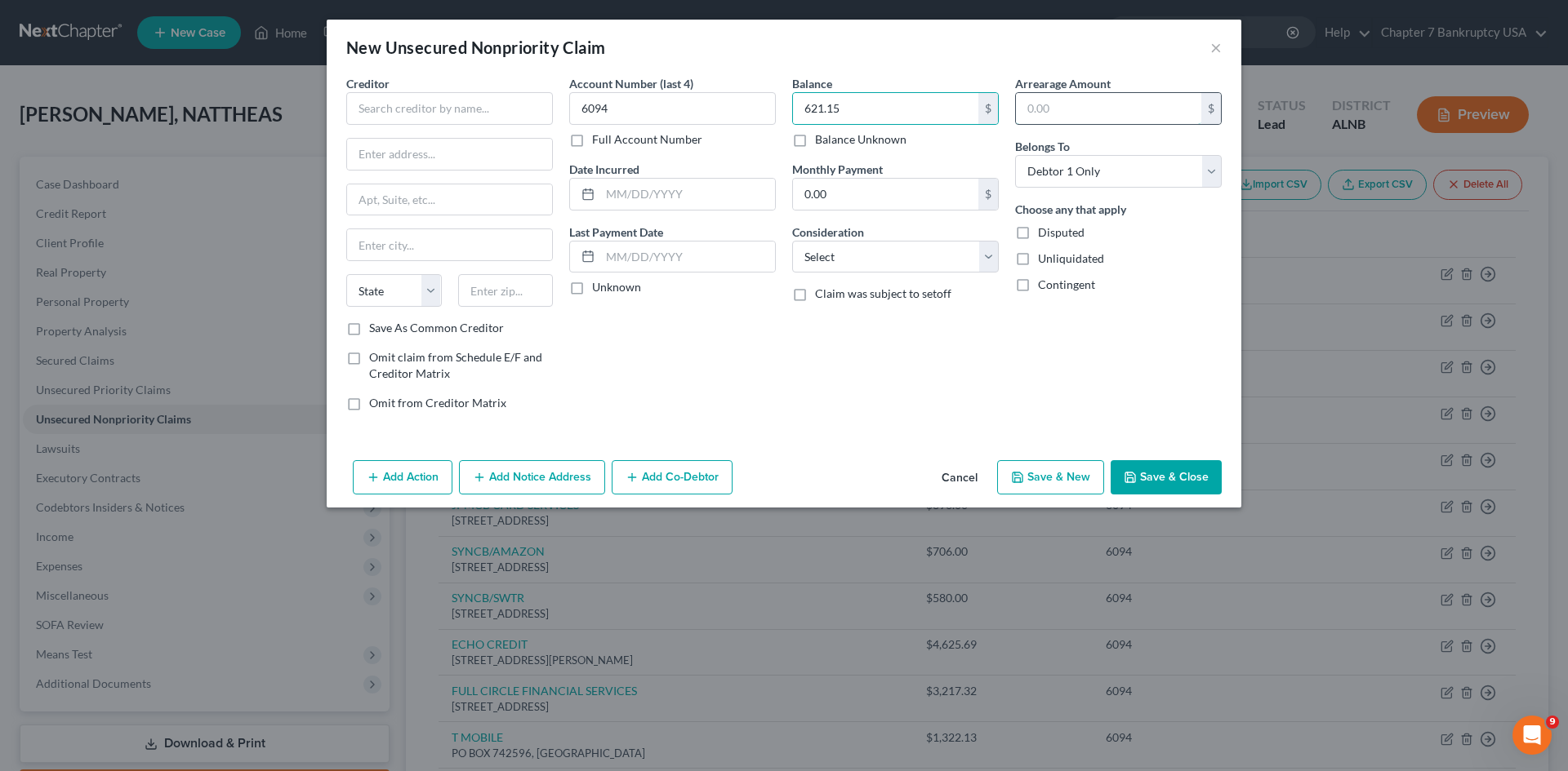
click at [1063, 95] on input "text" at bounding box center [1109, 108] width 185 height 31
type input "621.15"
click at [927, 260] on select "Select Cable / Satellite Services Collection Agency Credit Card Debt Debt Couns…" at bounding box center [896, 257] width 207 height 32
select select "9"
click at [792, 241] on select "Select Cable / Satellite Services Collection Agency Credit Card Debt Debt Couns…" at bounding box center [896, 257] width 207 height 32
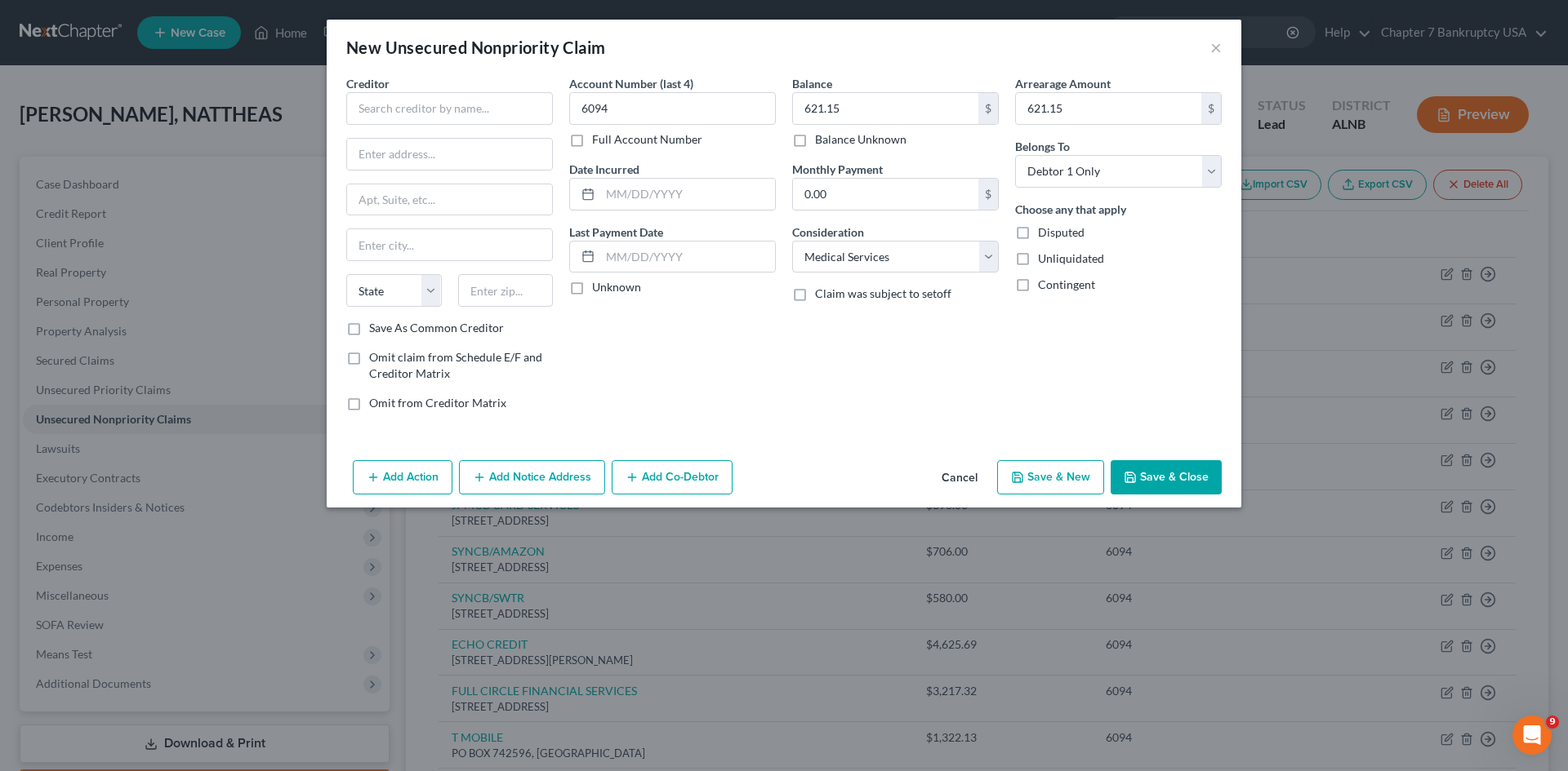
click at [566, 279] on div "Account Number (last 4) 6094 Full Account Number Date Incurred Last Payment Dat…" at bounding box center [672, 249] width 223 height 349
click at [592, 287] on label "Unknown" at bounding box center [617, 287] width 49 height 16
click at [599, 287] on input "Unknown" at bounding box center [604, 284] width 11 height 11
checkbox input "true"
click at [392, 110] on input "text" at bounding box center [450, 109] width 207 height 32
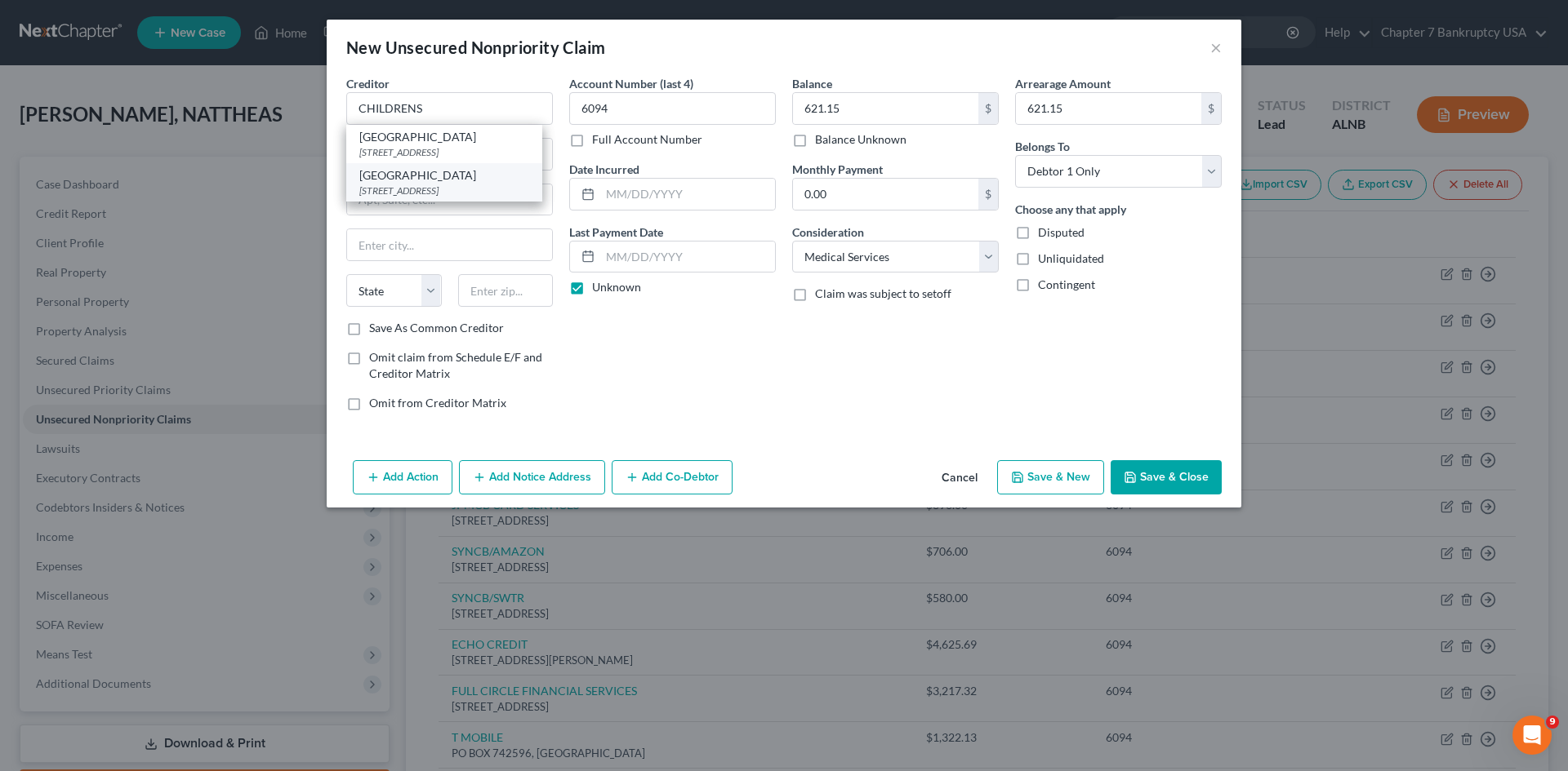
click at [418, 184] on div "[GEOGRAPHIC_DATA]" at bounding box center [444, 175] width 170 height 16
type input "[GEOGRAPHIC_DATA]"
type input "1600 7th aver south"
type input "[GEOGRAPHIC_DATA]"
select select "0"
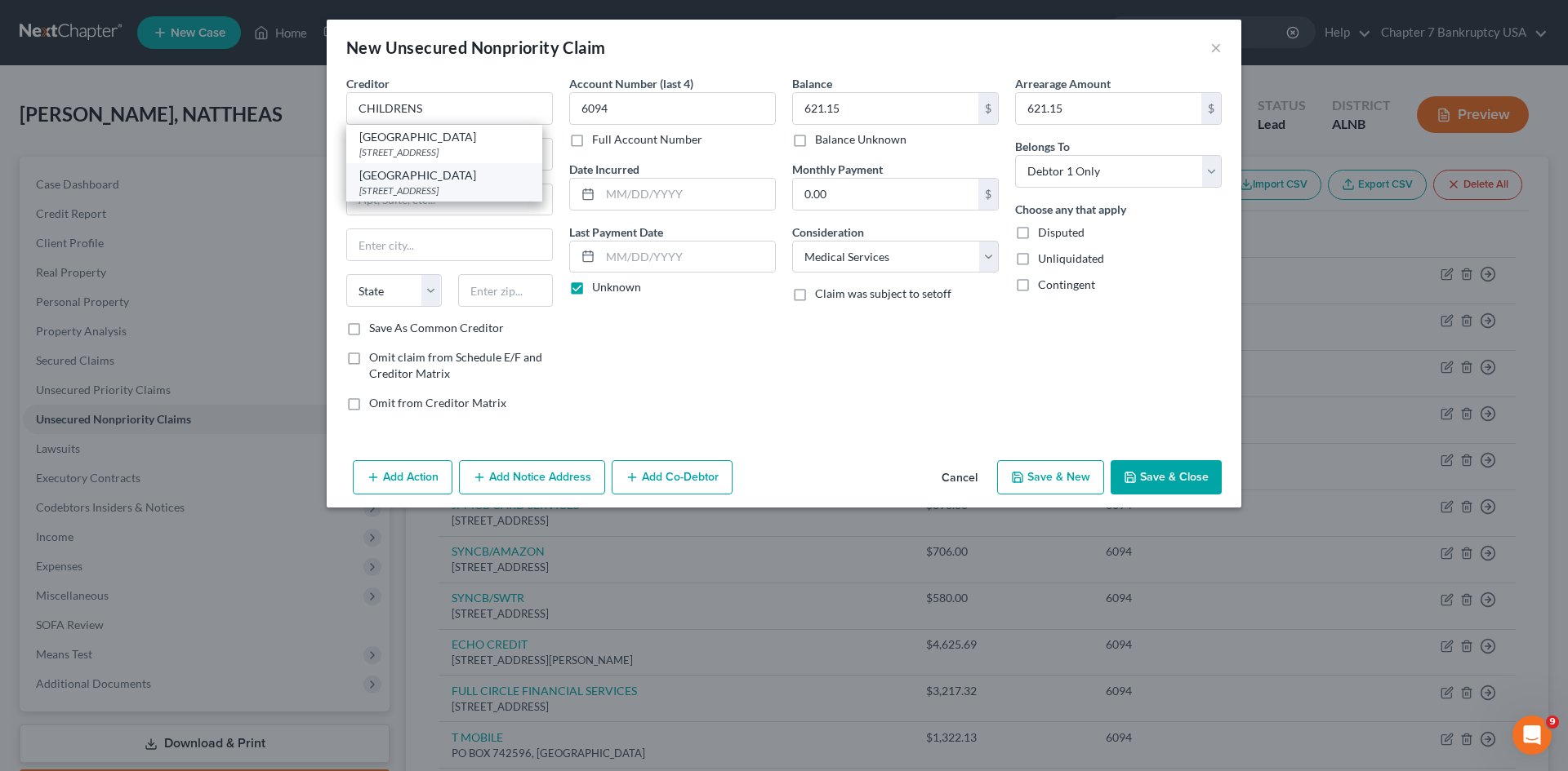
type input "35233"
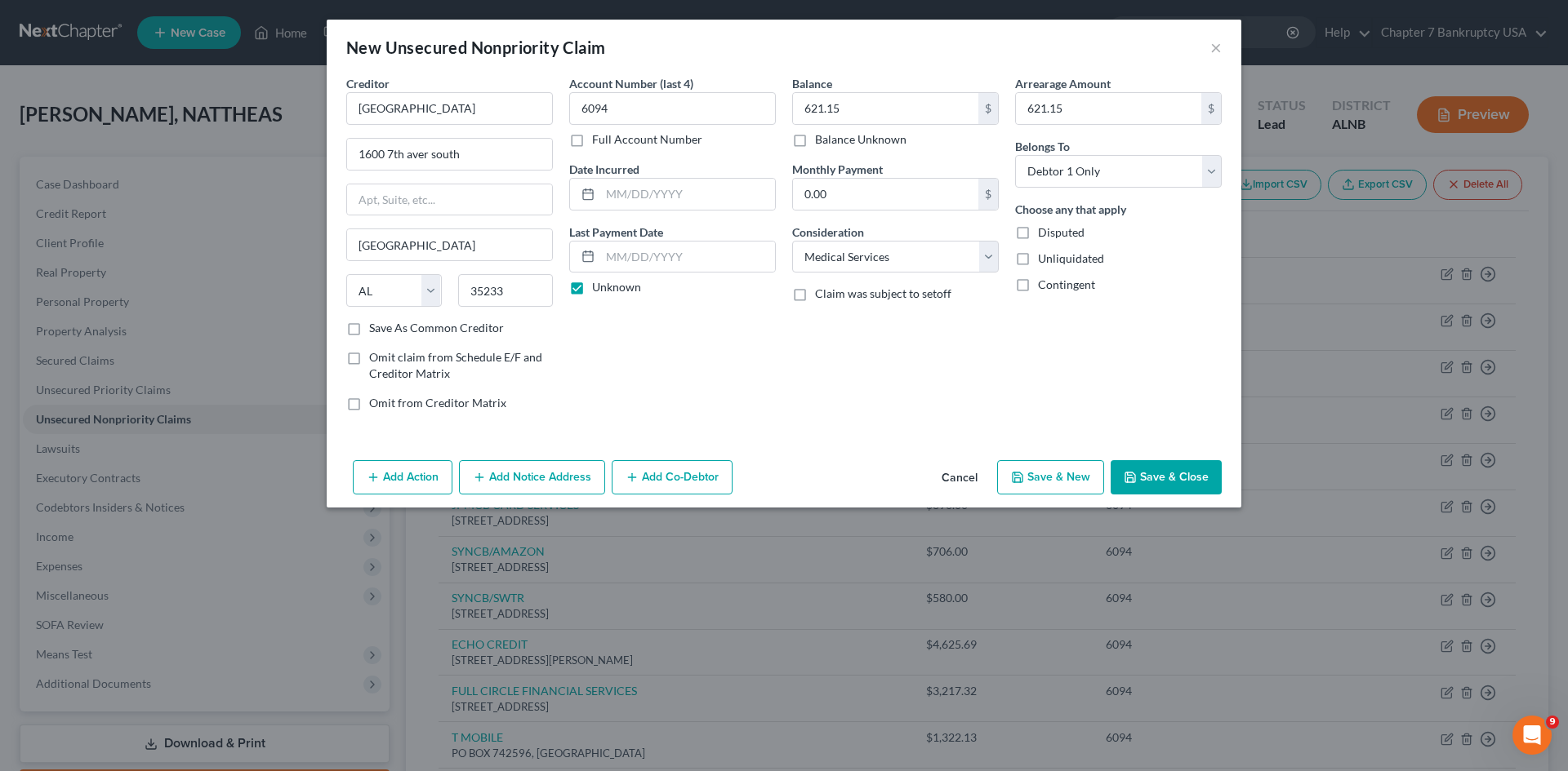
click at [1068, 476] on button "Save & New" at bounding box center [1050, 478] width 107 height 34
select select "0"
click at [410, 102] on input "text" at bounding box center [450, 109] width 207 height 32
type input "[PERSON_NAME]"
click at [612, 112] on input "text" at bounding box center [672, 109] width 207 height 32
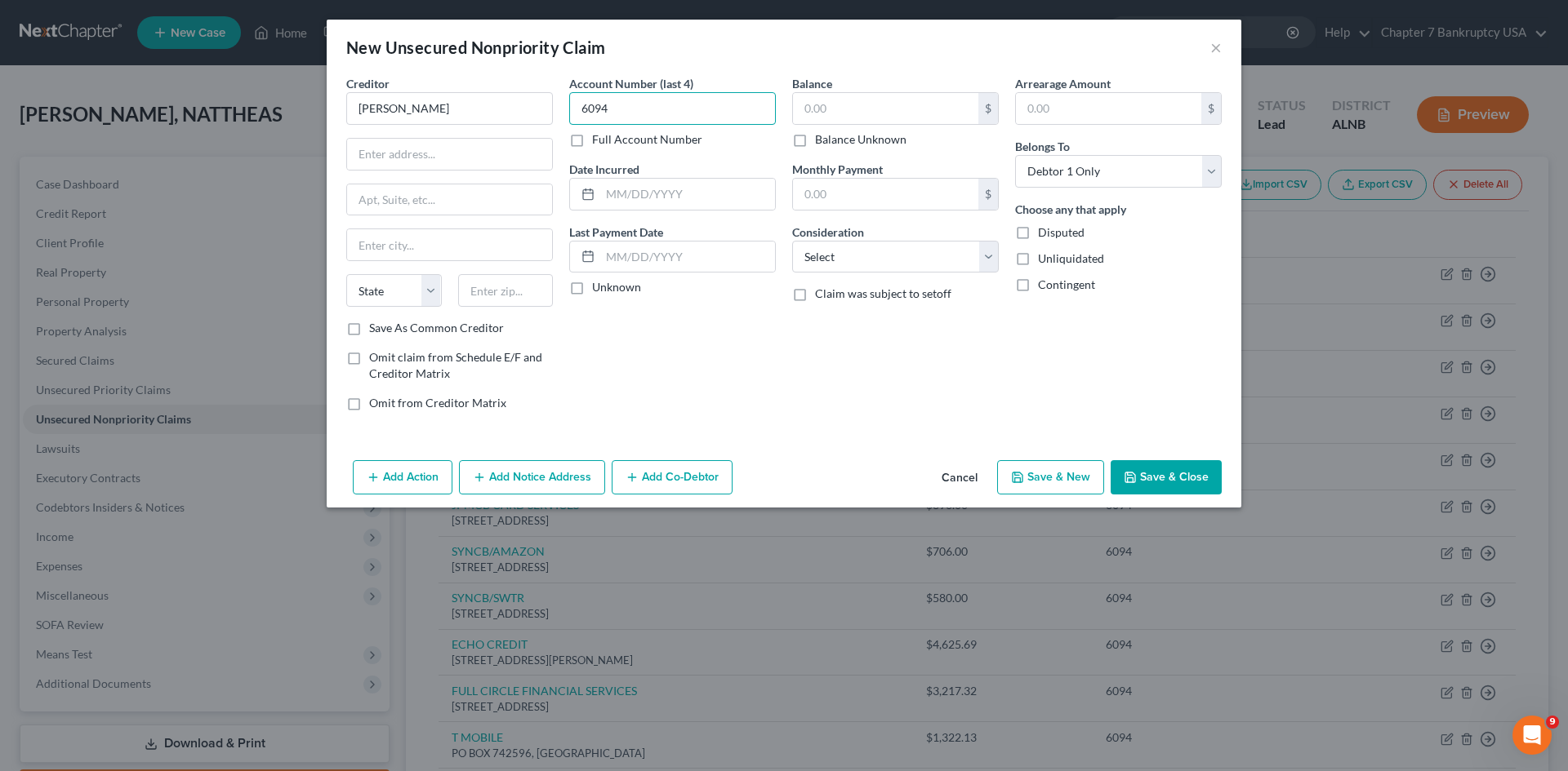
type input "6094"
click at [856, 125] on div "$ Balance Unknown" at bounding box center [896, 121] width 207 height 56
click at [849, 119] on input "text" at bounding box center [886, 108] width 185 height 31
type input "94.40"
click at [1110, 107] on input "text" at bounding box center [1109, 108] width 185 height 31
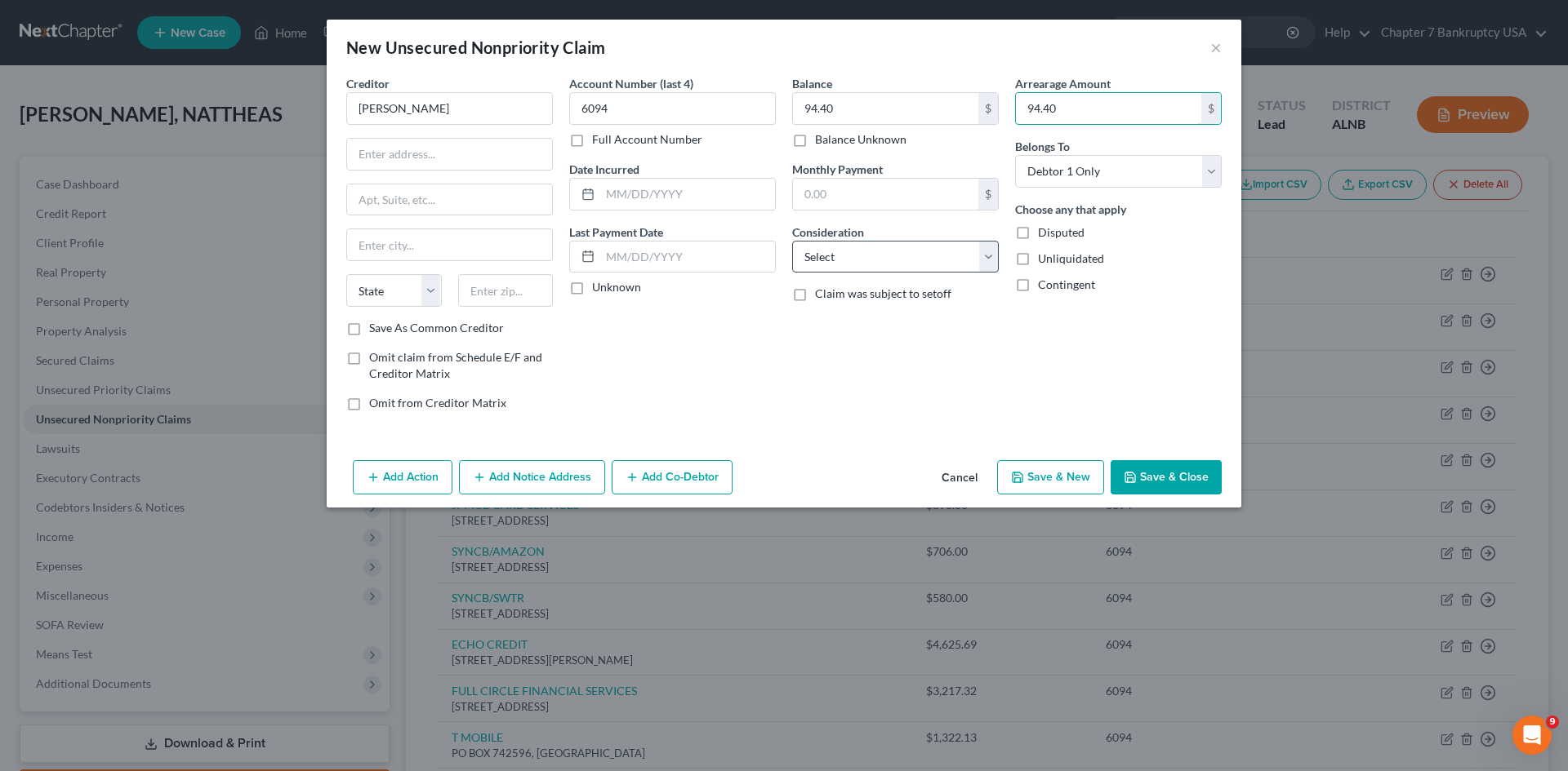
type input "94.40"
click at [951, 269] on select "Select Cable / Satellite Services Collection Agency Credit Card Debt Debt Couns…" at bounding box center [896, 257] width 207 height 32
select select "9"
click at [792, 241] on select "Select Cable / Satellite Services Collection Agency Credit Card Debt Debt Couns…" at bounding box center [896, 257] width 207 height 32
click at [689, 390] on div "Account Number (last 4) 6094 Full Account Number Date Incurred Last Payment Dat…" at bounding box center [672, 249] width 223 height 349
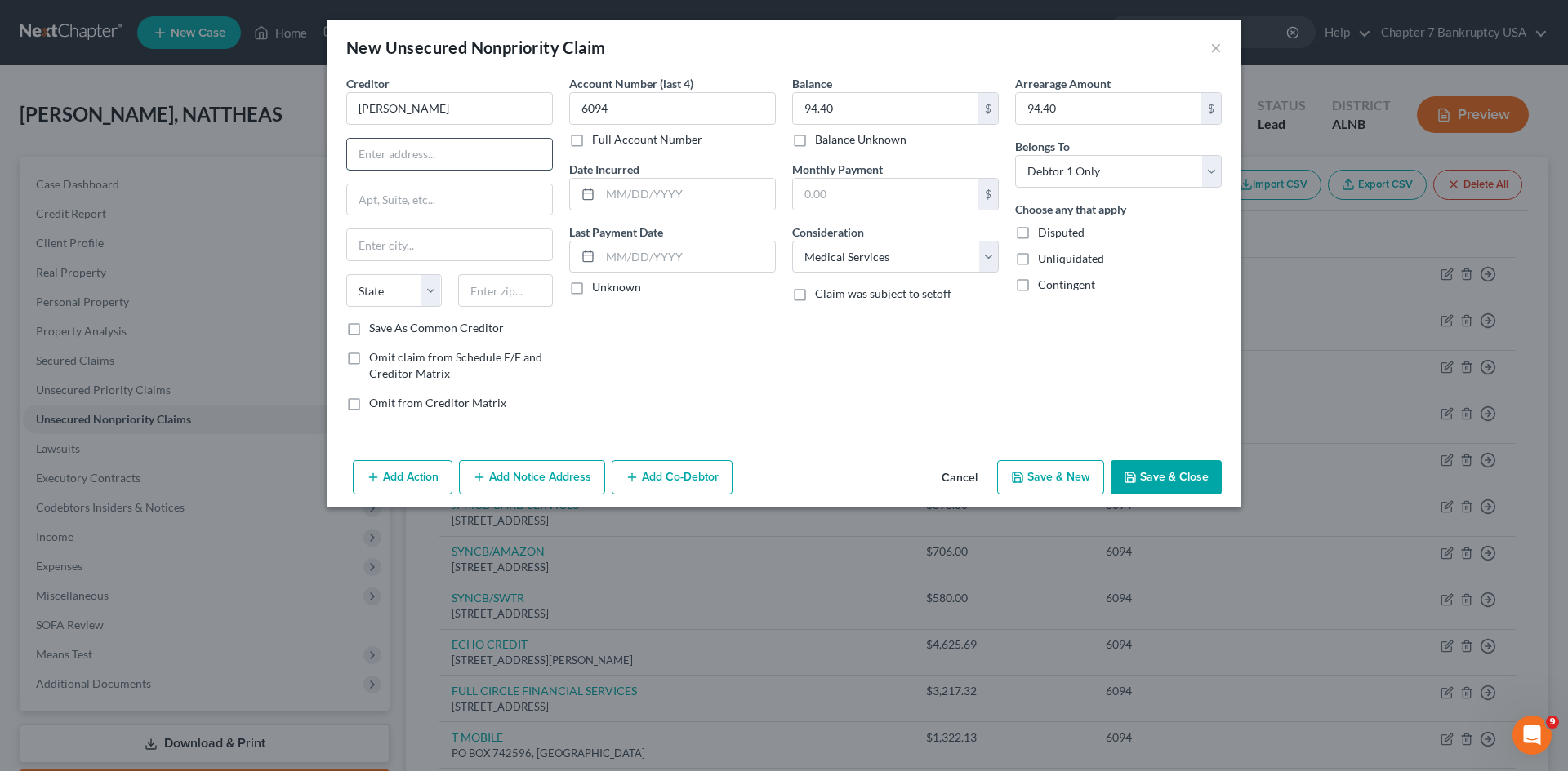
click at [395, 152] on input "text" at bounding box center [450, 154] width 205 height 31
click at [518, 154] on input "[STREET_ADDRESS]" at bounding box center [450, 154] width 205 height 31
type input "[STREET_ADDRESS]"
click at [492, 288] on input "text" at bounding box center [506, 291] width 95 height 32
type input "35022"
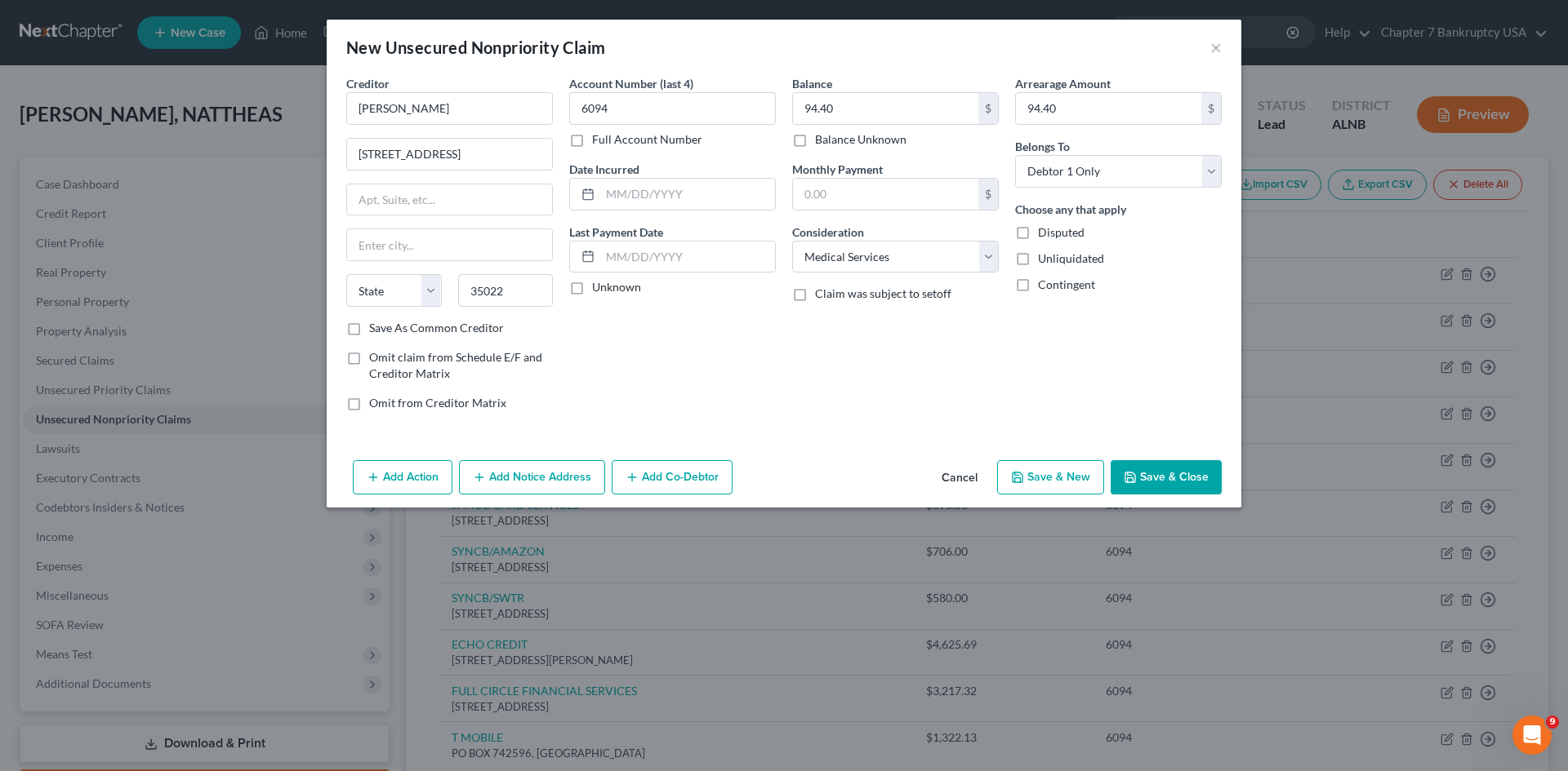
click at [369, 330] on label "Save As Common Creditor" at bounding box center [437, 328] width 135 height 16
click at [375, 330] on input "Save As Common Creditor" at bounding box center [381, 326] width 11 height 11
checkbox input "true"
type input "Bessemer"
select select "0"
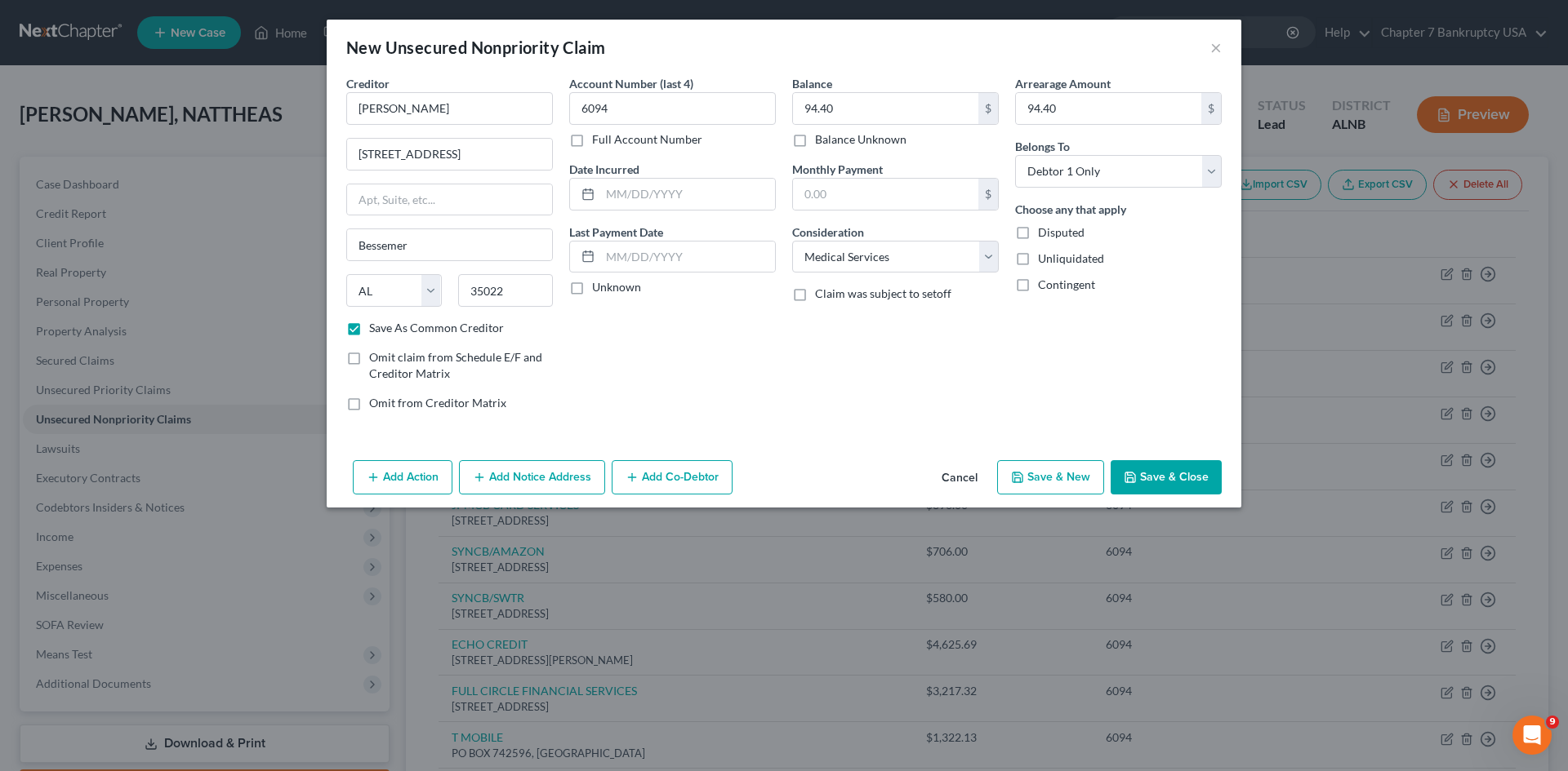
click at [837, 354] on div "Balance 94.40 $ Balance Unknown Balance Undetermined 94.40 $ Balance Unknown Mo…" at bounding box center [896, 249] width 223 height 349
click at [939, 459] on div "Add Action Add Notice Address Add Co-Debtor Cancel Save & New Save & Close" at bounding box center [784, 481] width 915 height 54
click at [610, 186] on input "text" at bounding box center [688, 194] width 175 height 31
type input "[DATE]"
click at [675, 324] on div "Account Number (last 4) 6094 Full Account Number Date Incurred [DATE] Last Paym…" at bounding box center [672, 249] width 223 height 349
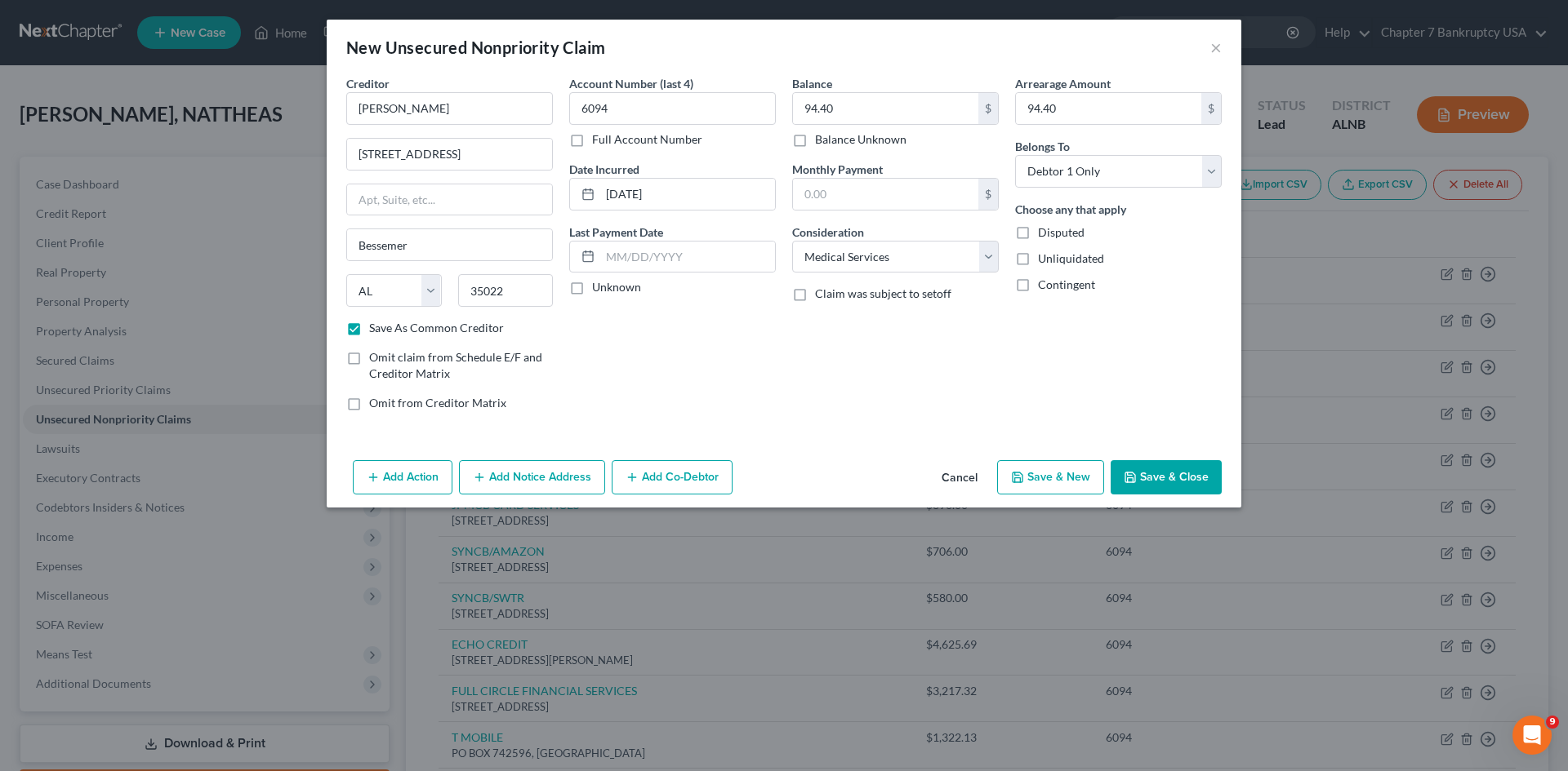
click at [1052, 480] on button "Save & New" at bounding box center [1050, 478] width 107 height 34
checkbox input "false"
type input "0.00"
select select "0"
click at [623, 101] on input "text" at bounding box center [672, 109] width 207 height 32
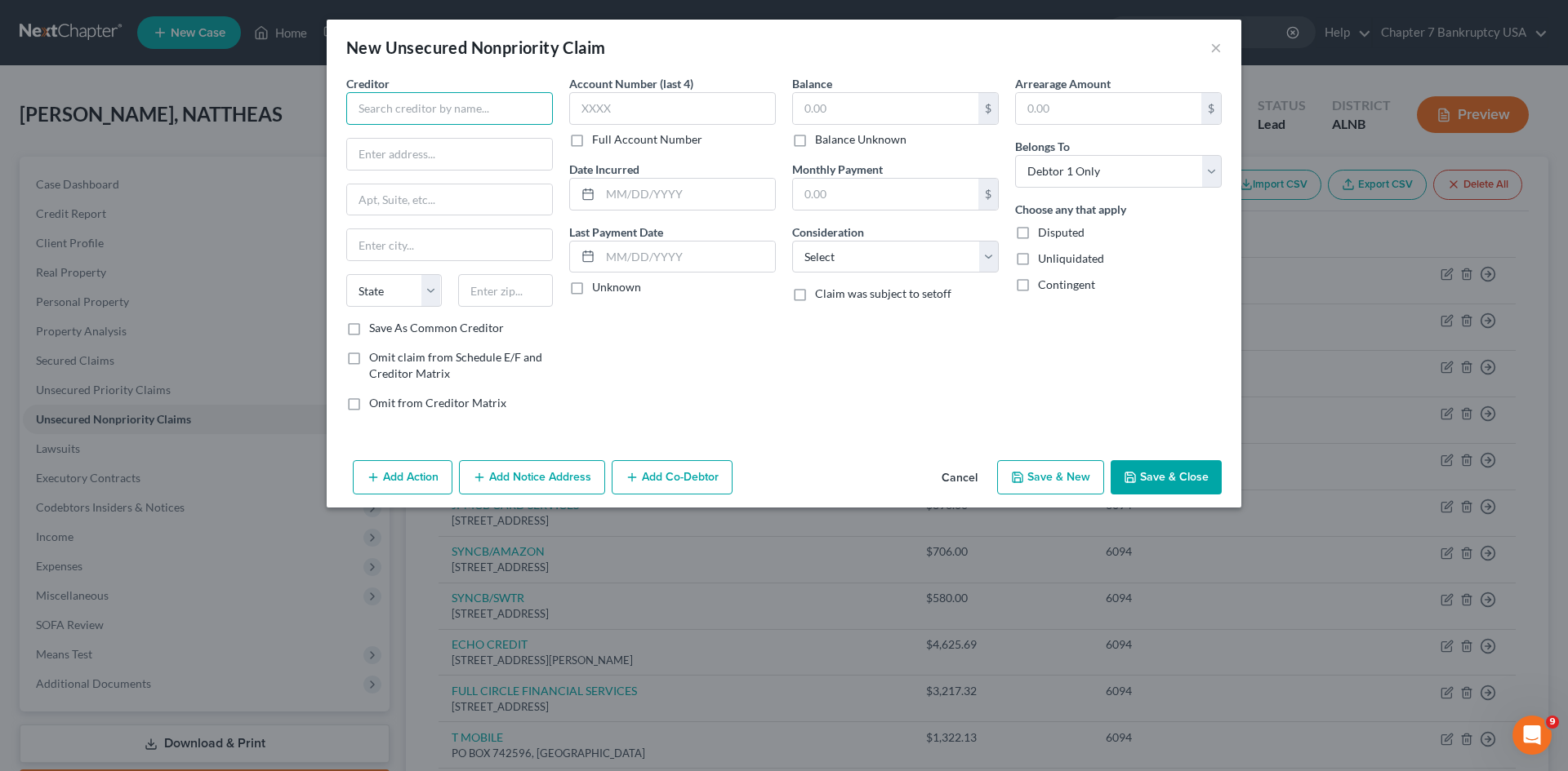
click at [392, 106] on input "text" at bounding box center [450, 109] width 207 height 32
type input "NCB MANAGMENT SERVICES"
type input "[STREET_ADDRESS]"
type input "Feasterville Trevose"
select select "39"
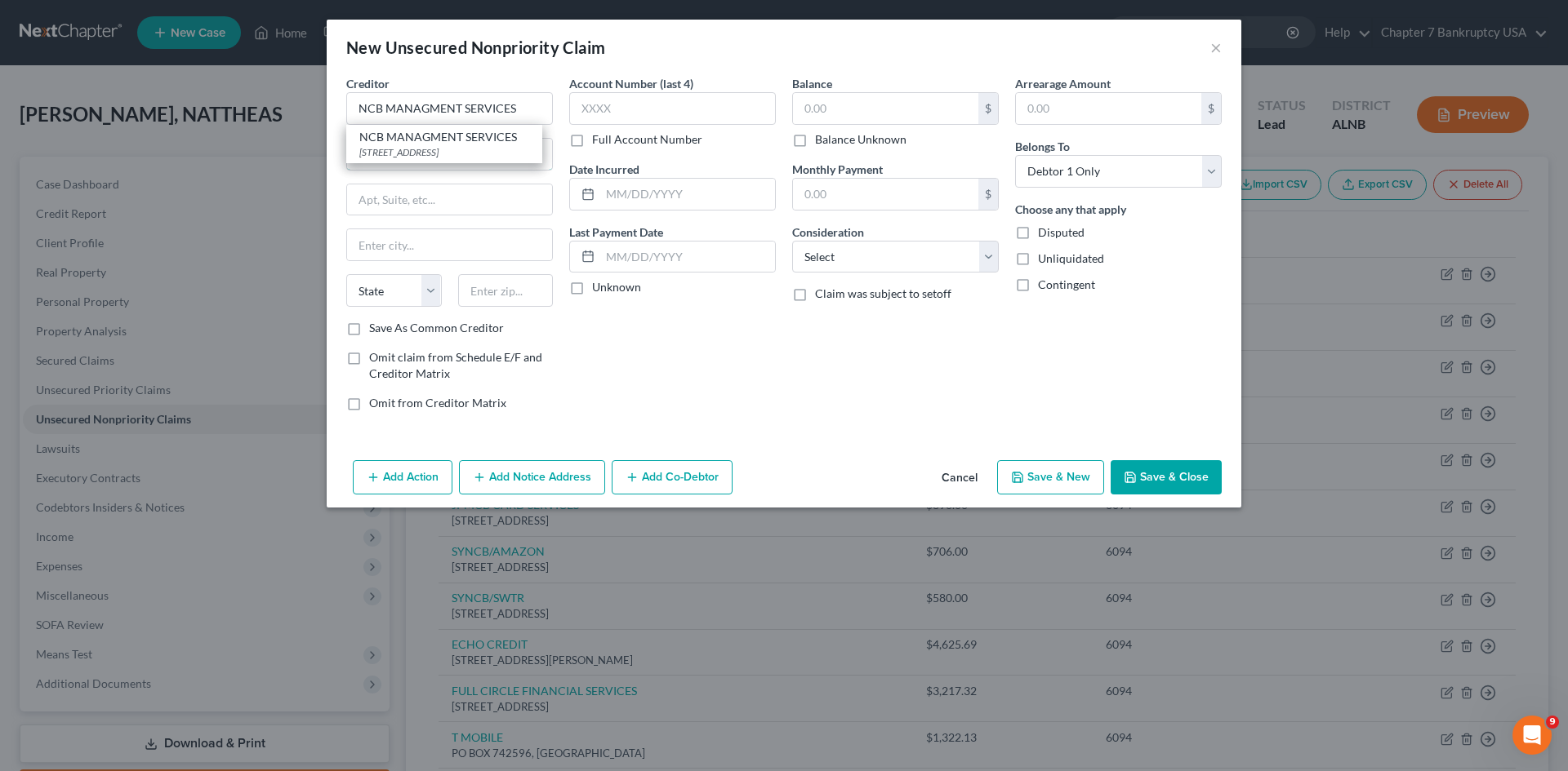
type input "19053"
click at [608, 99] on input "text" at bounding box center [672, 109] width 207 height 32
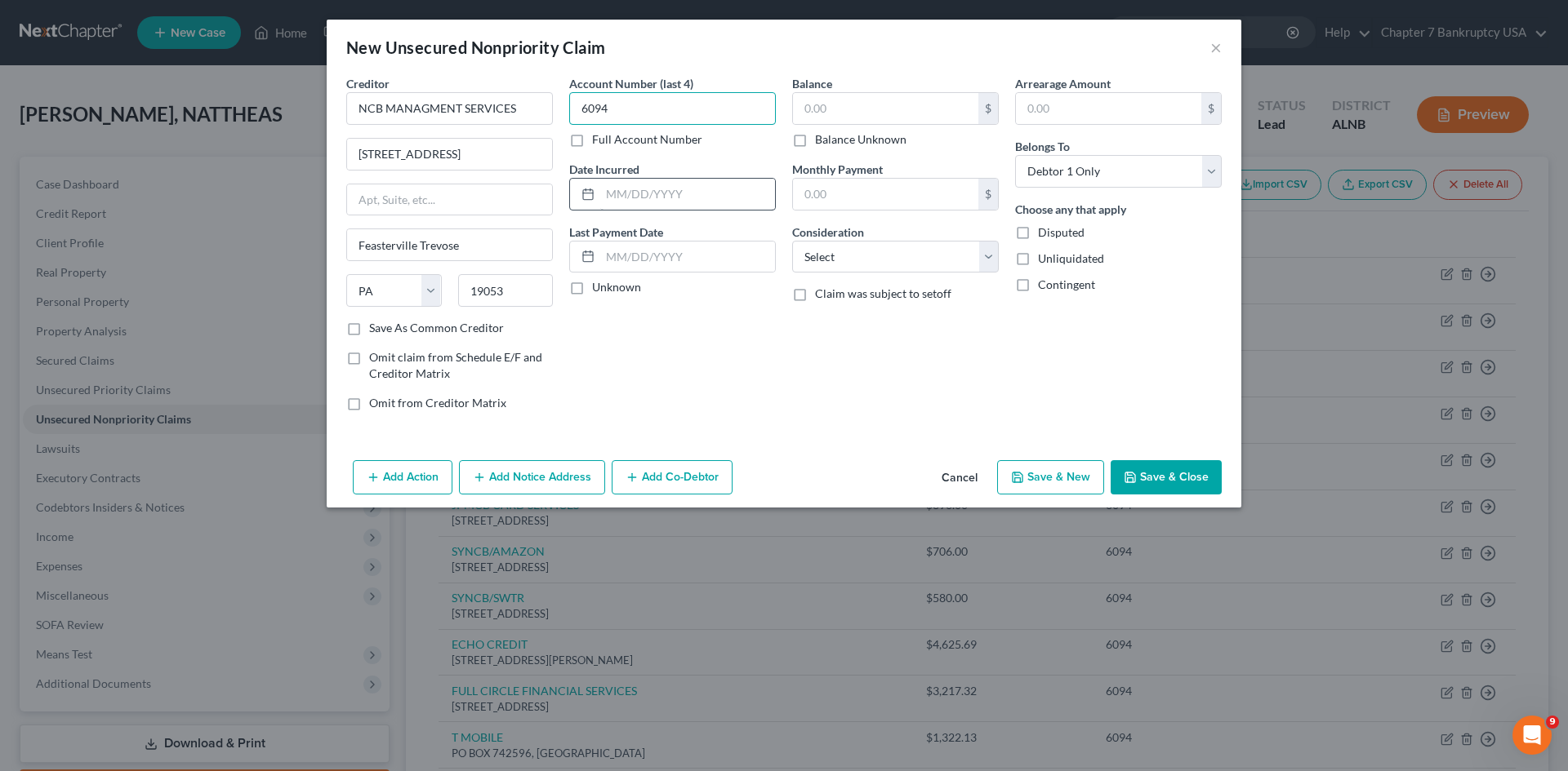
type input "6094"
click at [617, 193] on input "text" at bounding box center [688, 194] width 175 height 31
type input "[DATE]"
click at [592, 287] on label "Unknown" at bounding box center [617, 287] width 49 height 16
click at [599, 287] on input "Unknown" at bounding box center [604, 284] width 11 height 11
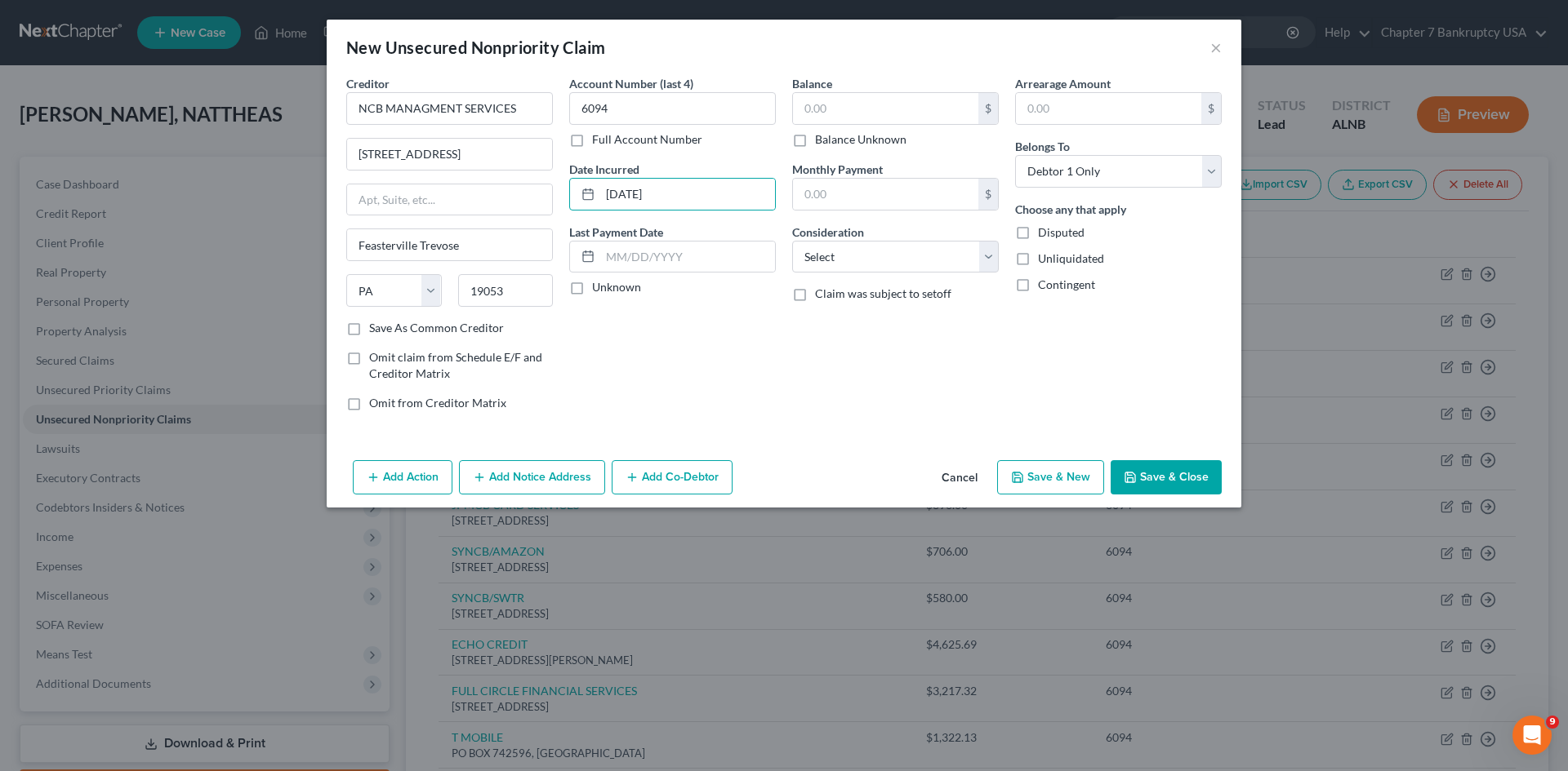
checkbox input "true"
click at [808, 111] on input "text" at bounding box center [886, 108] width 185 height 31
type input "5,303"
click at [1069, 103] on input "text" at bounding box center [1109, 108] width 185 height 31
type input "5,303"
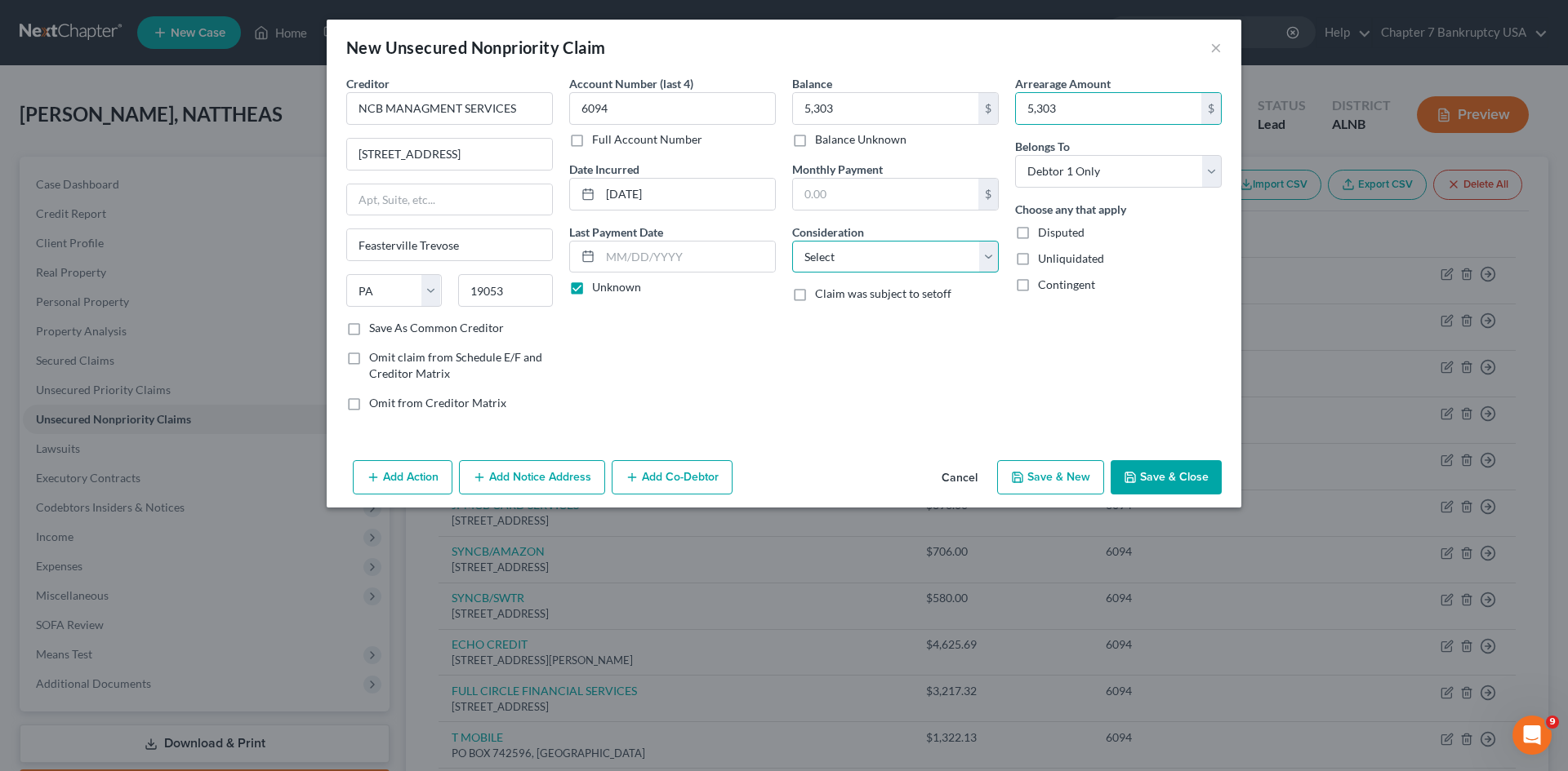
click at [945, 264] on select "Select Cable / Satellite Services Collection Agency Credit Card Debt Debt Couns…" at bounding box center [896, 257] width 207 height 32
select select "1"
click at [792, 241] on select "Select Cable / Satellite Services Collection Agency Credit Card Debt Debt Couns…" at bounding box center [896, 257] width 207 height 32
click at [834, 355] on div "Balance 5,303.00 $ Balance Unknown Balance Undetermined 5,303 $ Balance Unknown…" at bounding box center [896, 249] width 223 height 349
click at [1057, 475] on button "Save & New" at bounding box center [1050, 478] width 107 height 34
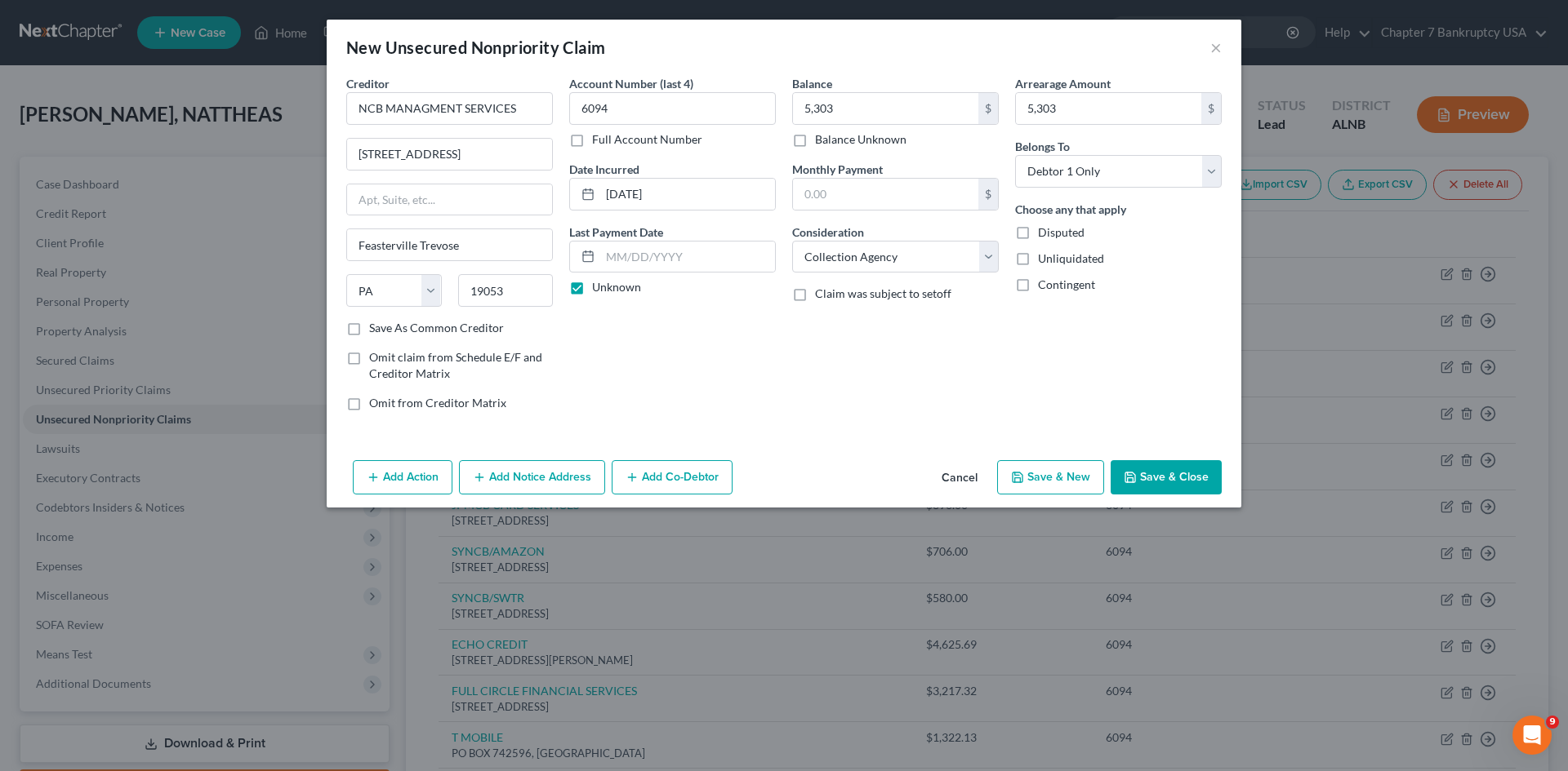
type input "5,303.00"
type input "0.00"
type input "5,303.00"
select select "0"
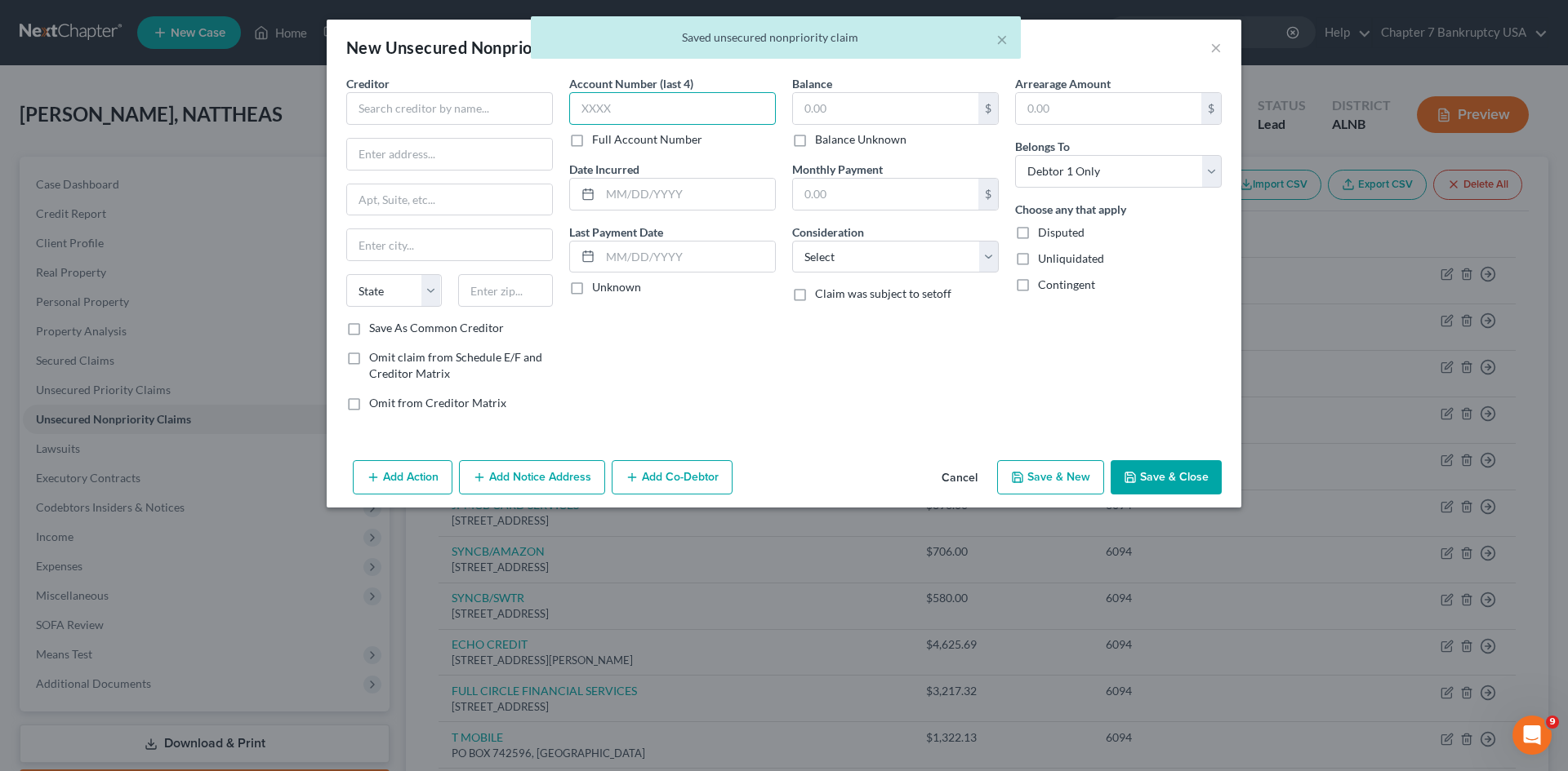
click at [636, 113] on input "text" at bounding box center [672, 109] width 207 height 32
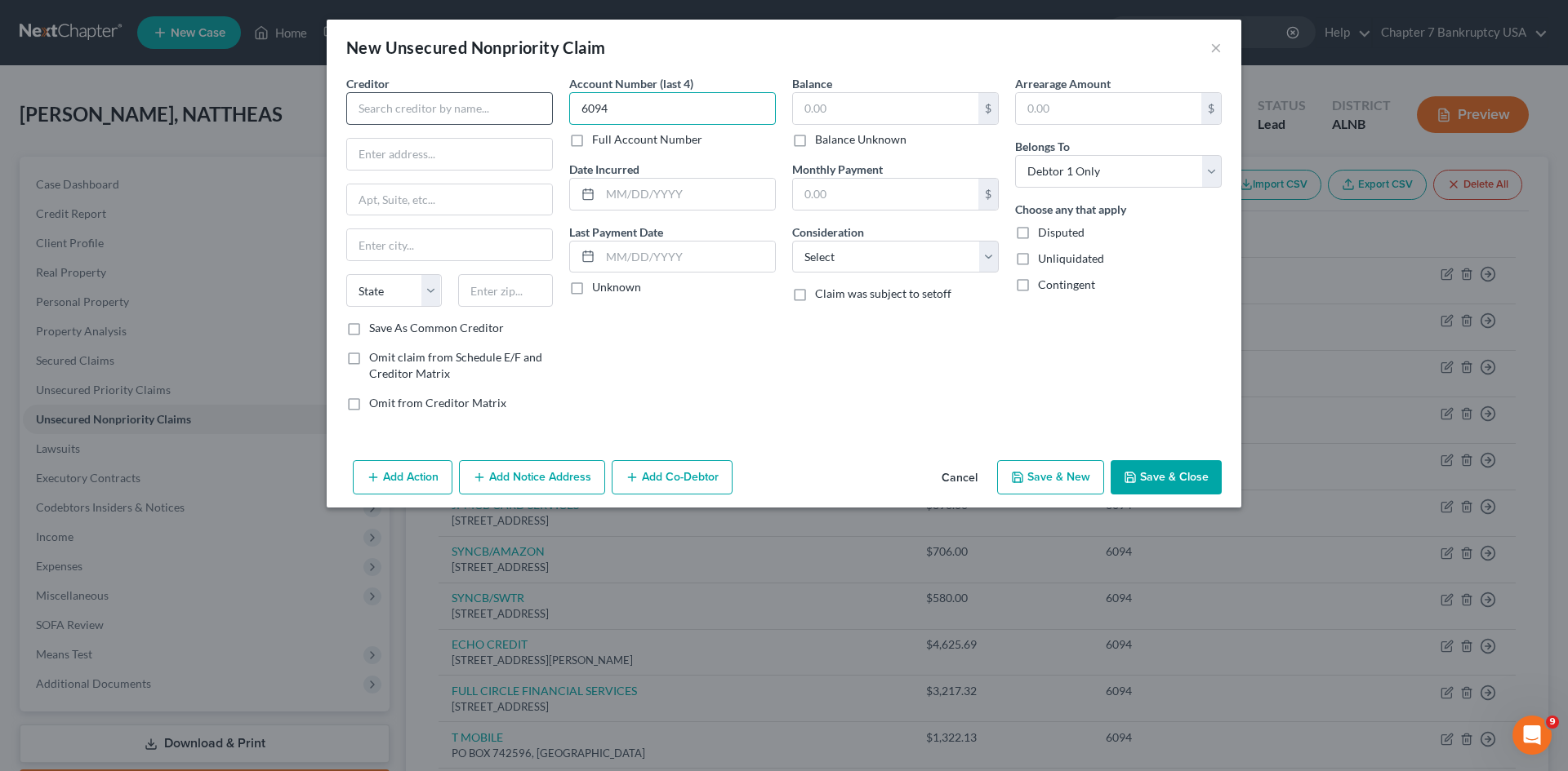
type input "6094"
click at [428, 102] on input "text" at bounding box center [450, 109] width 207 height 32
type input "SWEETWATER"
click at [948, 479] on button "Cancel" at bounding box center [960, 479] width 62 height 32
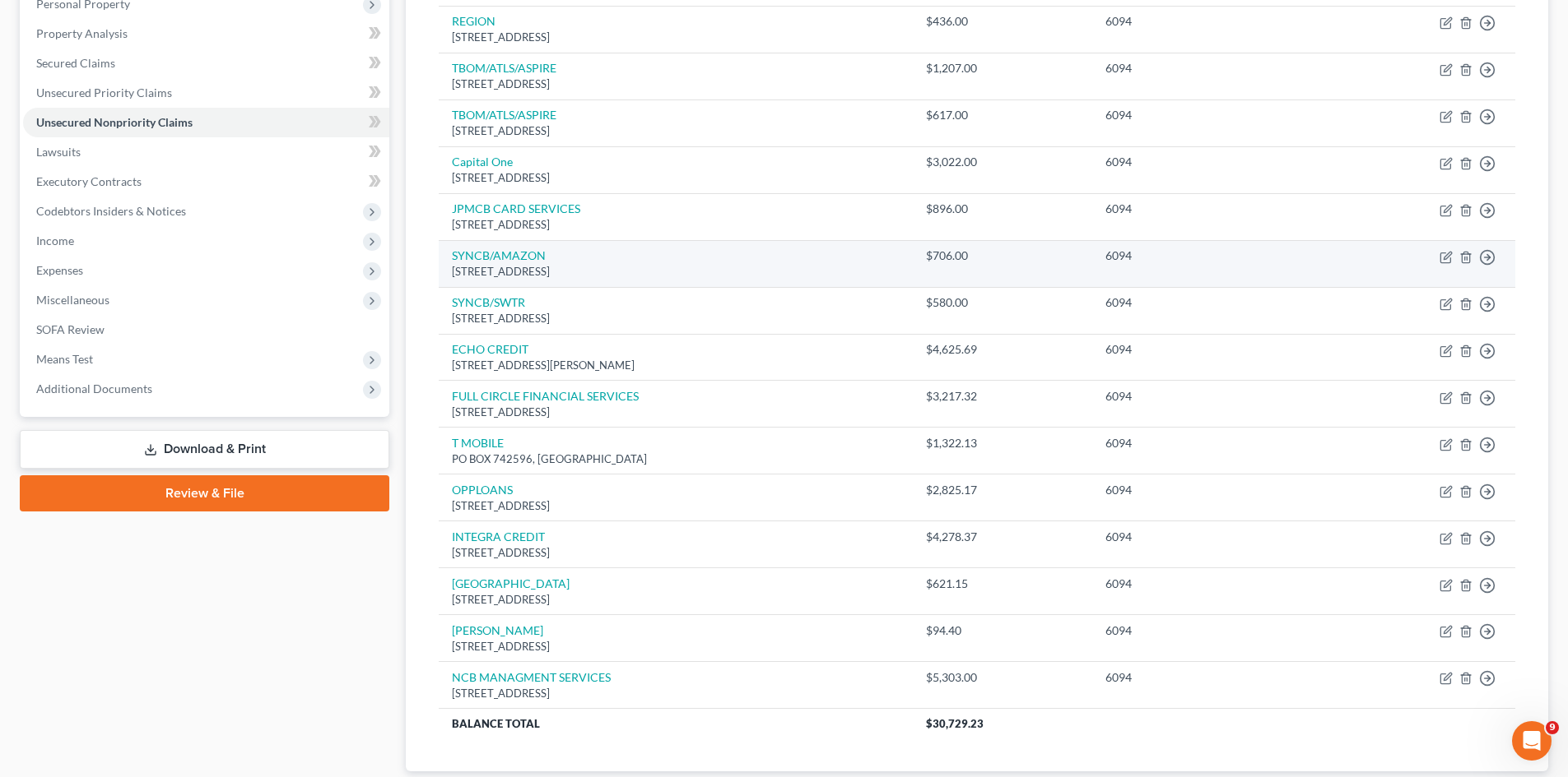
scroll to position [329, 0]
